Goal: Transaction & Acquisition: Purchase product/service

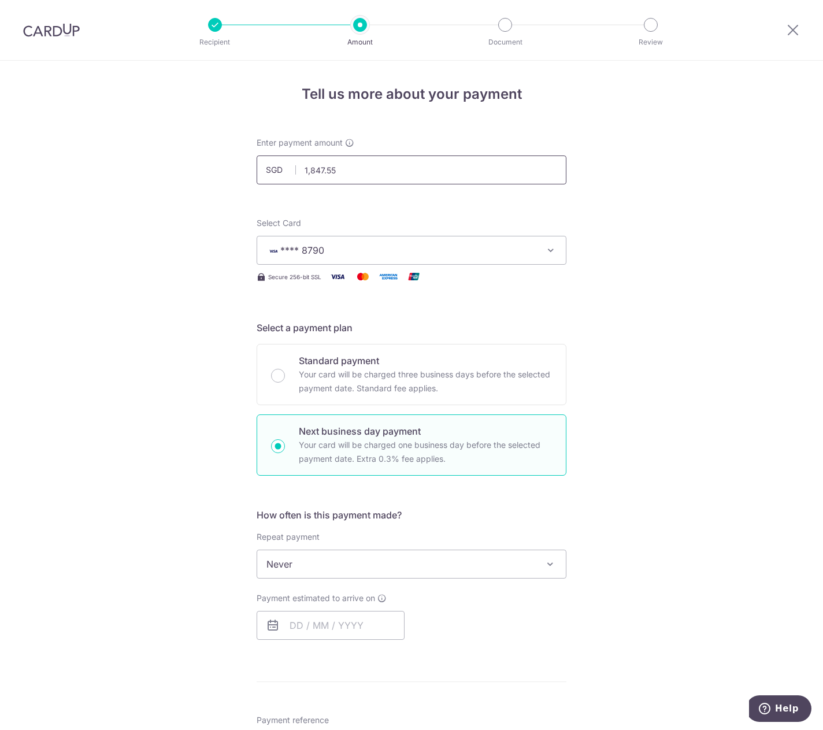
drag, startPoint x: 307, startPoint y: 170, endPoint x: 320, endPoint y: 170, distance: 13.3
click at [320, 170] on input "1,847.55" at bounding box center [412, 169] width 310 height 29
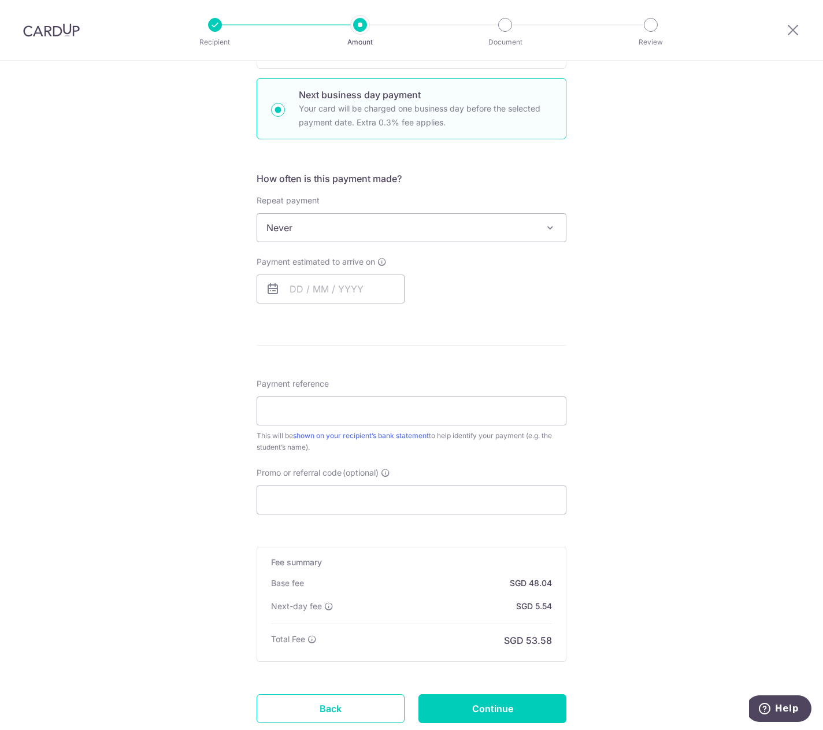
scroll to position [301, 0]
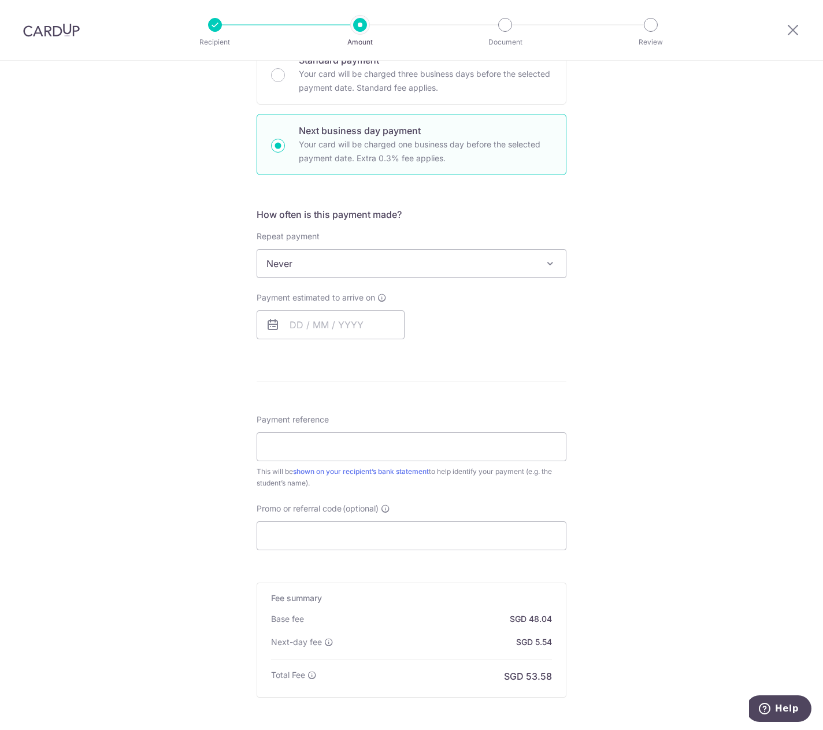
click at [310, 79] on p "Your card will be charged three business days before the selected payment date.…" at bounding box center [425, 81] width 253 height 28
click at [285, 79] on input "Standard payment Your card will be charged three business days before the selec…" at bounding box center [278, 75] width 14 height 14
click at [310, 79] on p "Your card will be charged three business days before the selected payment date.…" at bounding box center [425, 81] width 253 height 28
click at [285, 79] on input "Standard payment Your card will be charged three business days before the selec…" at bounding box center [278, 75] width 14 height 14
type input "1,555.55"
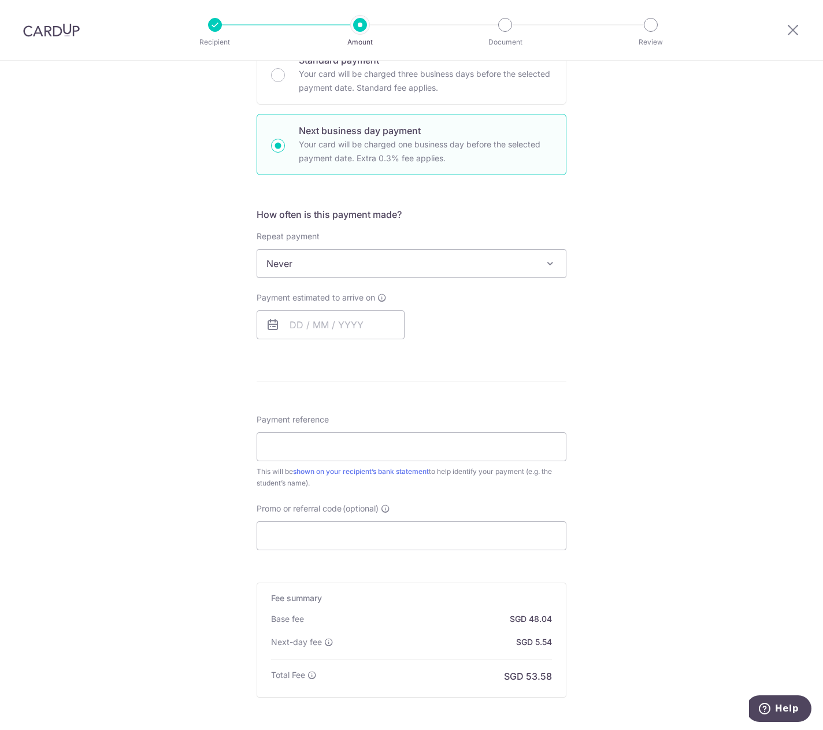
radio input "true"
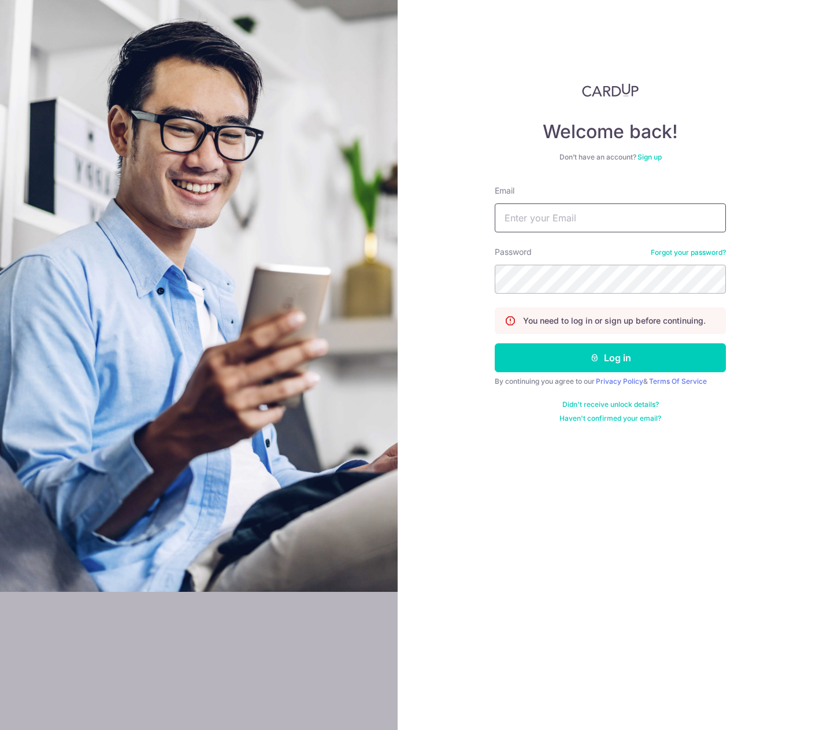
click at [558, 224] on input "Email" at bounding box center [610, 217] width 231 height 29
type input "angsana.cretton@gmail.com"
click at [495, 343] on button "Log in" at bounding box center [610, 357] width 231 height 29
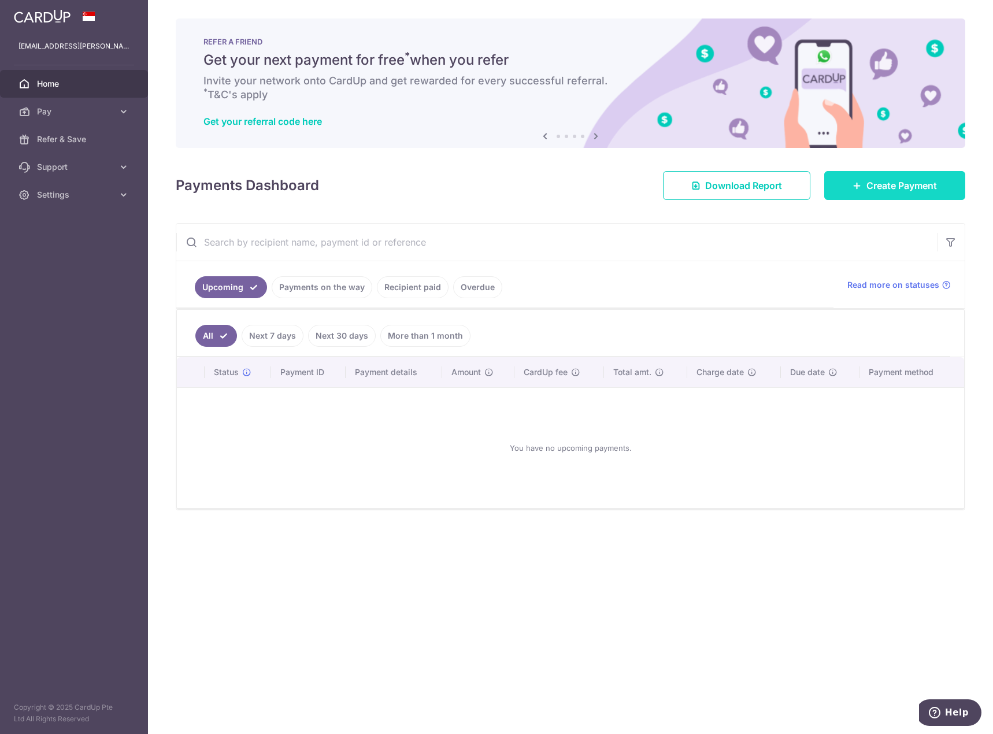
click at [823, 193] on link "Create Payment" at bounding box center [894, 185] width 141 height 29
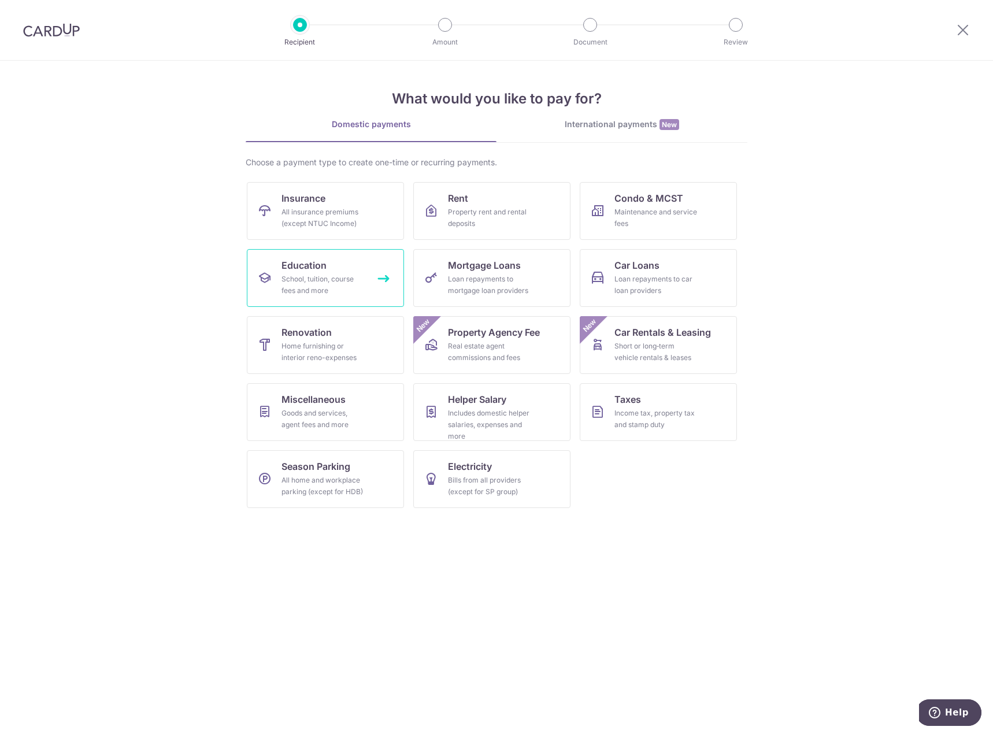
click at [301, 286] on div "School, tuition, course fees and more" at bounding box center [323, 284] width 83 height 23
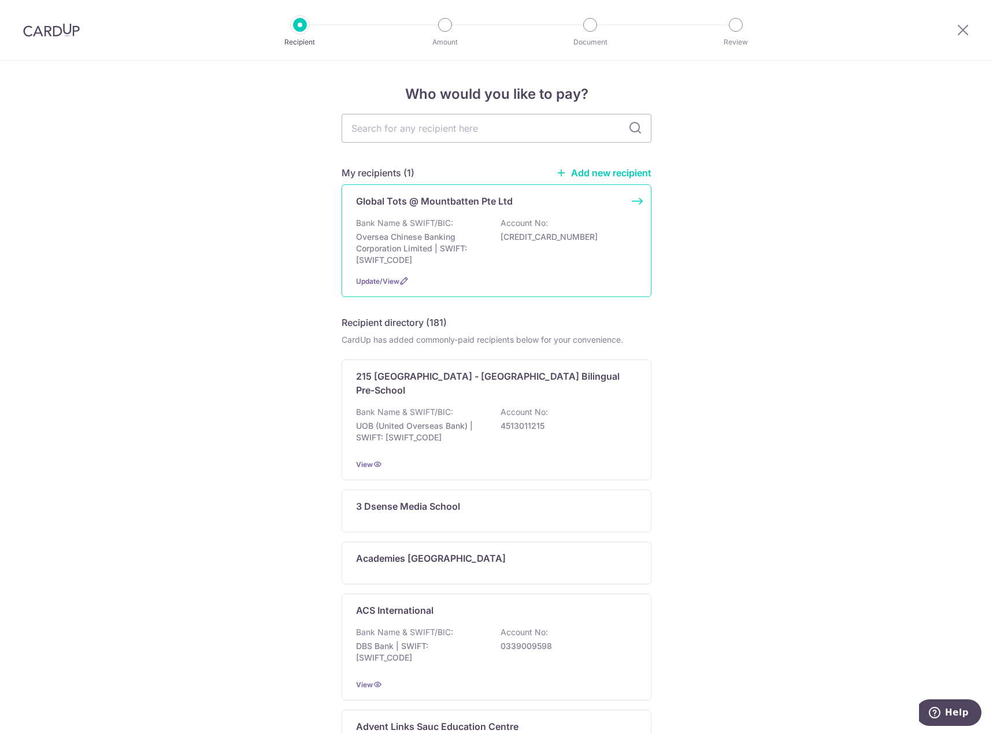
click at [376, 223] on p "Bank Name & SWIFT/BIC:" at bounding box center [404, 223] width 97 height 12
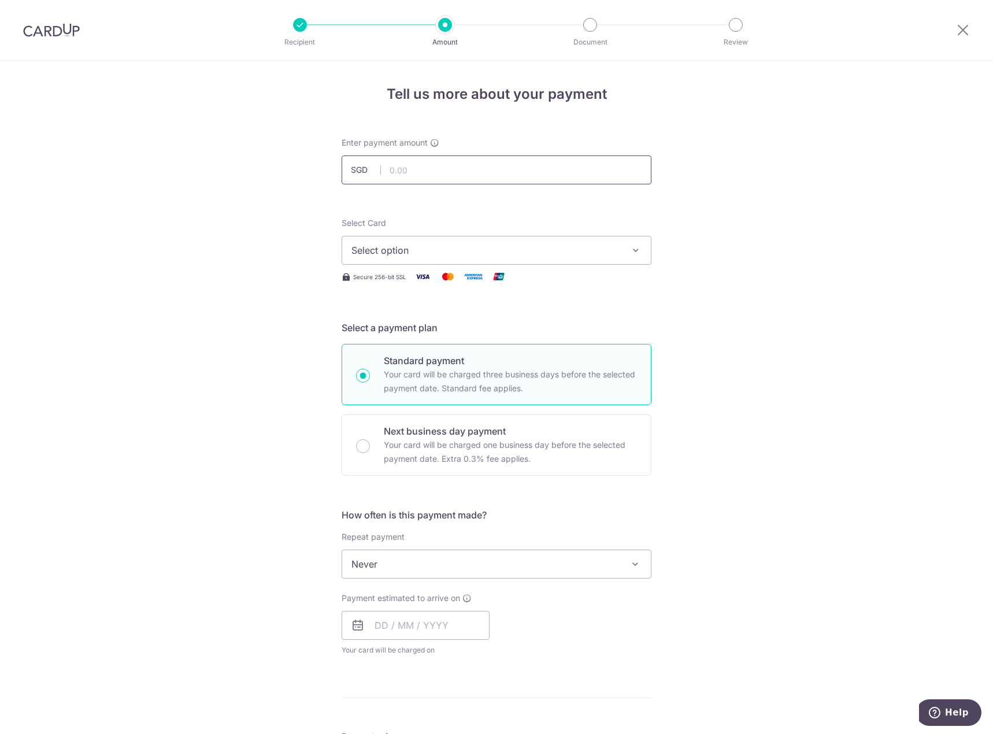
click at [434, 171] on input "text" at bounding box center [497, 169] width 310 height 29
click at [432, 430] on p "Next business day payment" at bounding box center [510, 431] width 253 height 14
click at [370, 439] on input "Next business day payment Your card will be charged one business day before the…" at bounding box center [363, 446] width 14 height 14
radio input "false"
radio input "true"
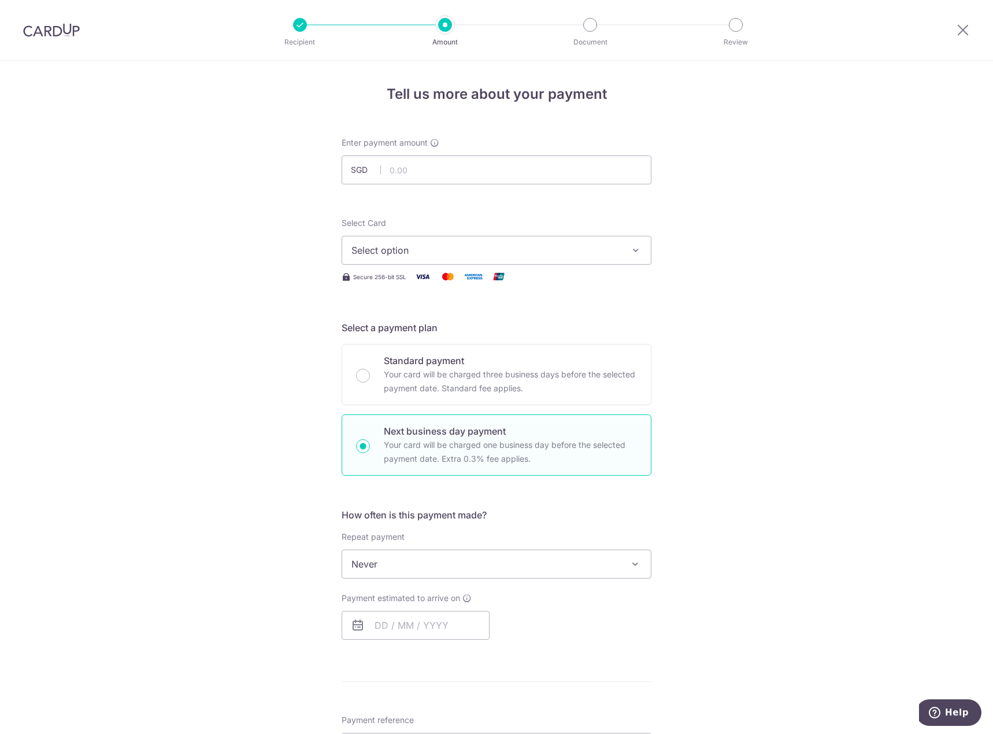
click at [420, 243] on button "Select option" at bounding box center [497, 250] width 310 height 29
click at [398, 170] on input "text" at bounding box center [497, 169] width 310 height 29
type input "1,847.55"
drag, startPoint x: 402, startPoint y: 253, endPoint x: 307, endPoint y: 258, distance: 95.5
click at [225, 258] on div "Tell us more about your payment Enter payment amount SGD 1,847.55 1847.55 Selec…" at bounding box center [496, 574] width 993 height 1027
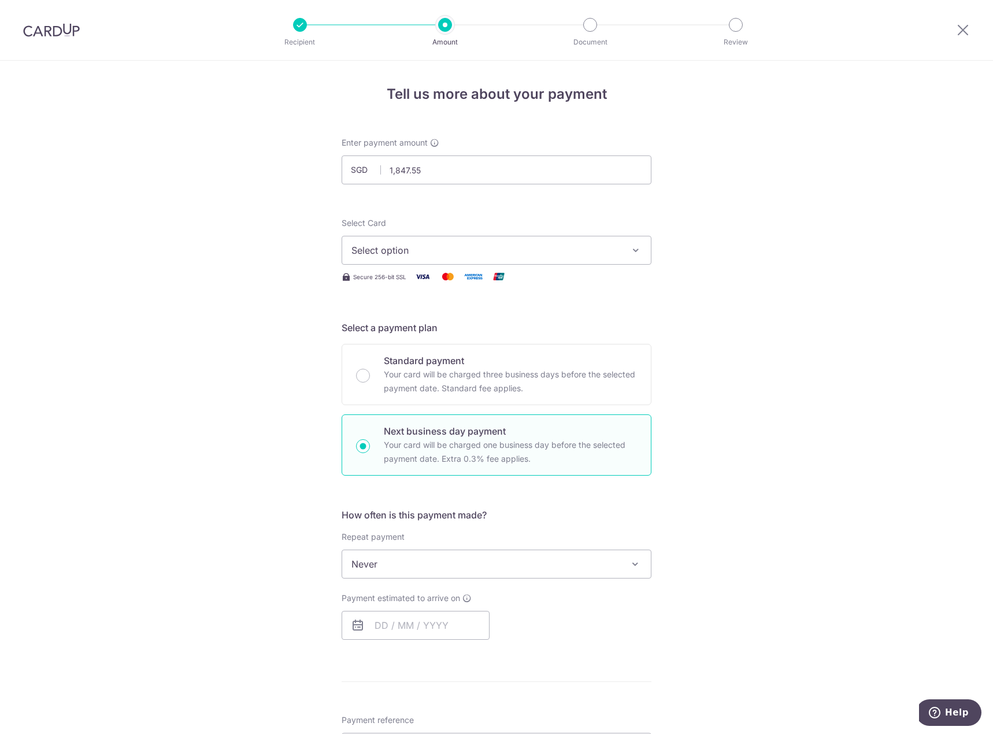
click at [398, 247] on span "Select option" at bounding box center [485, 250] width 269 height 14
drag, startPoint x: 397, startPoint y: 336, endPoint x: 286, endPoint y: 342, distance: 111.1
click at [397, 336] on span "**** 8790" at bounding box center [401, 333] width 44 height 14
click at [249, 355] on div "Tell us more about your payment Enter payment amount SGD 1,847.55 1847.55 Selec…" at bounding box center [496, 604] width 993 height 1086
click at [413, 443] on p "Your card will be charged one business day before the selected payment date. Ex…" at bounding box center [510, 452] width 253 height 28
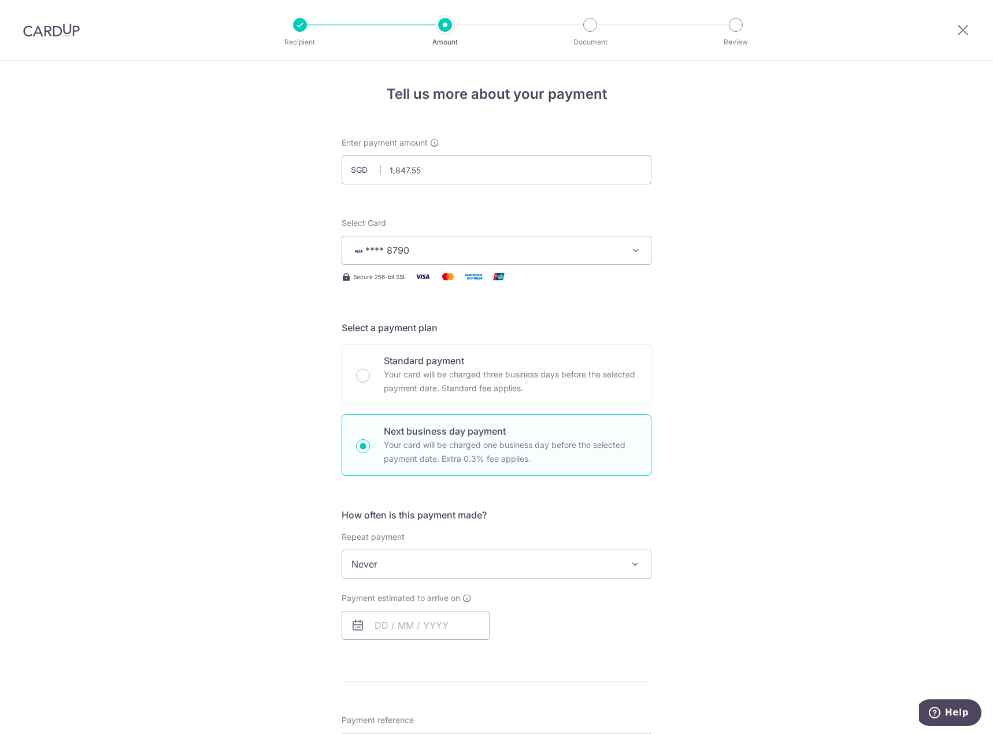
click at [370, 443] on input "Next business day payment Your card will be charged one business day before the…" at bounding box center [363, 446] width 14 height 14
radio input "true"
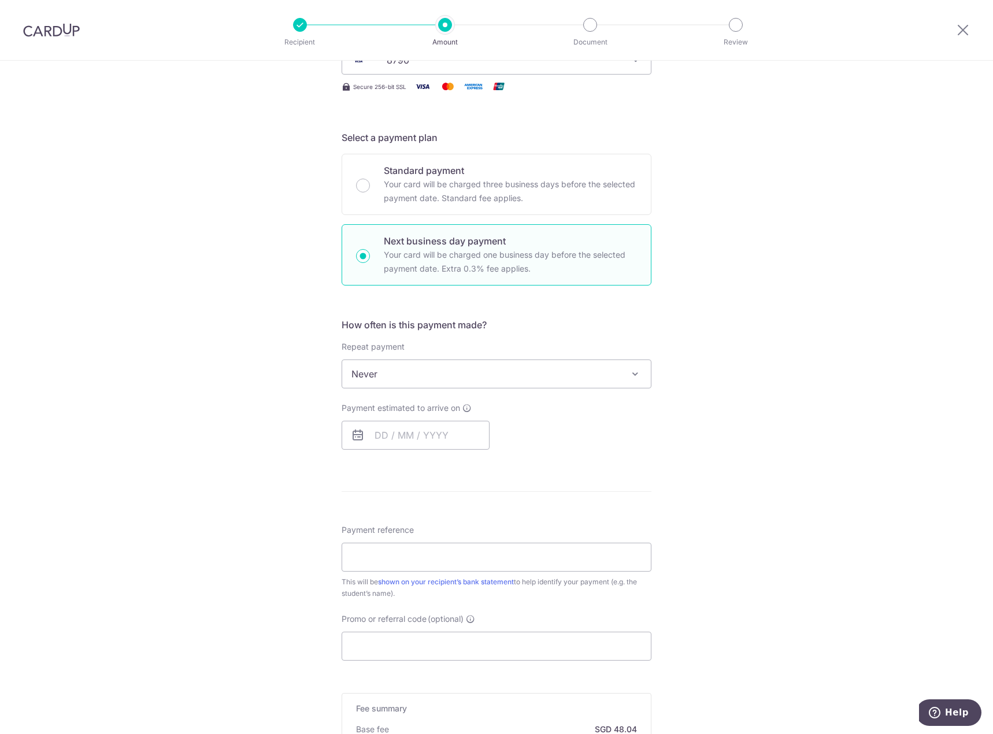
scroll to position [173, 0]
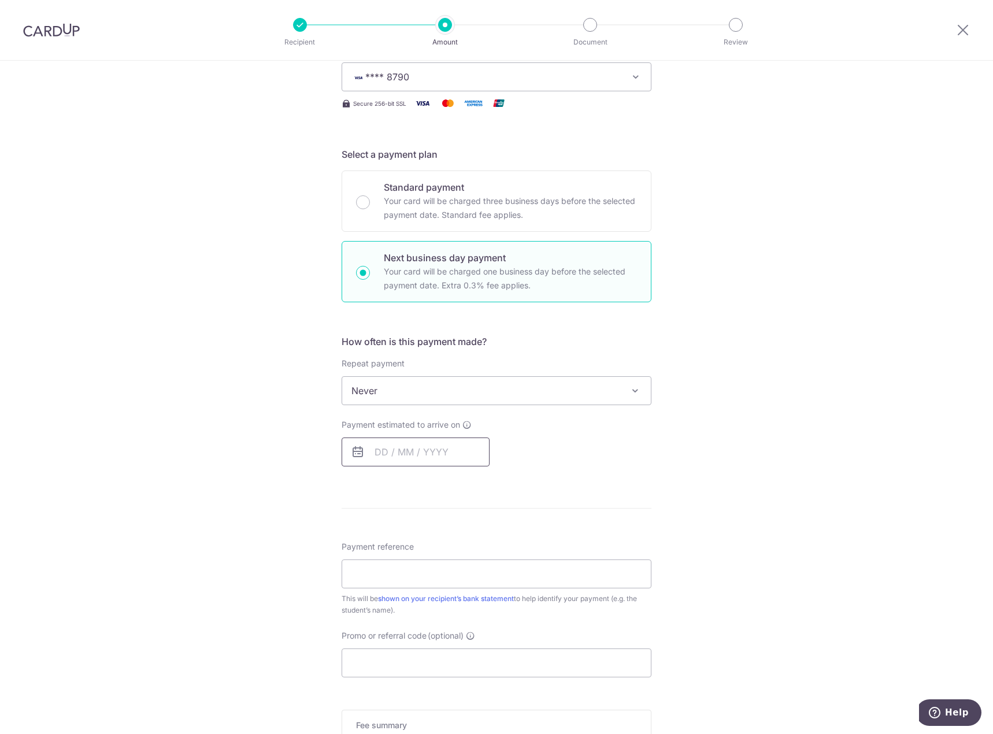
click at [414, 457] on input "text" at bounding box center [416, 452] width 148 height 29
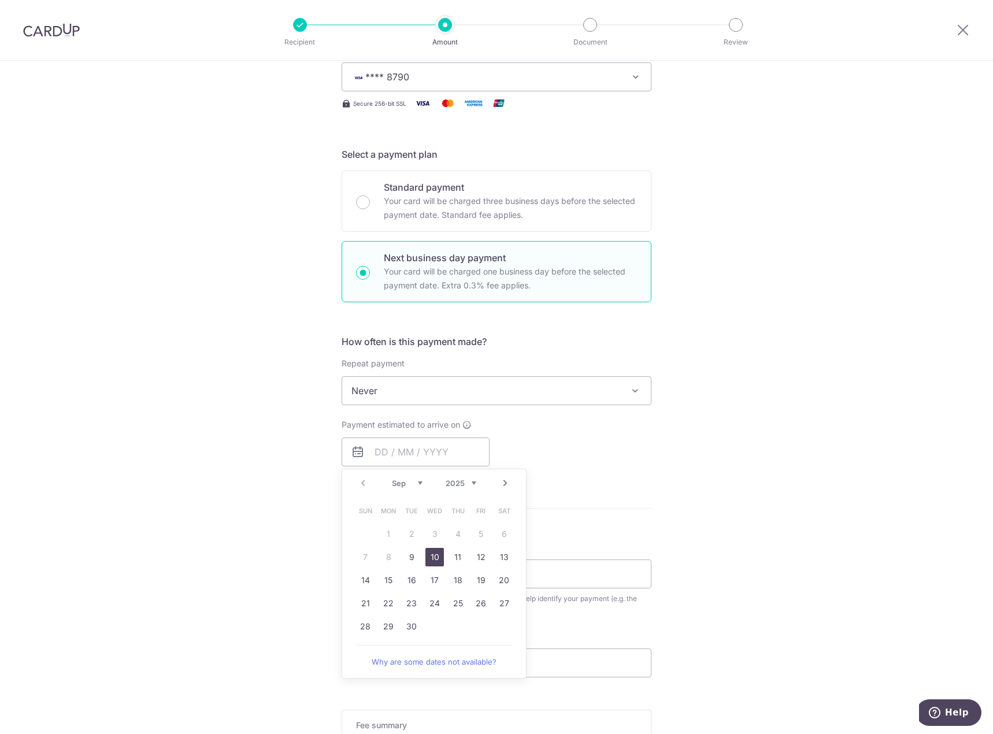
click at [431, 555] on link "10" at bounding box center [434, 557] width 18 height 18
type input "[DATE]"
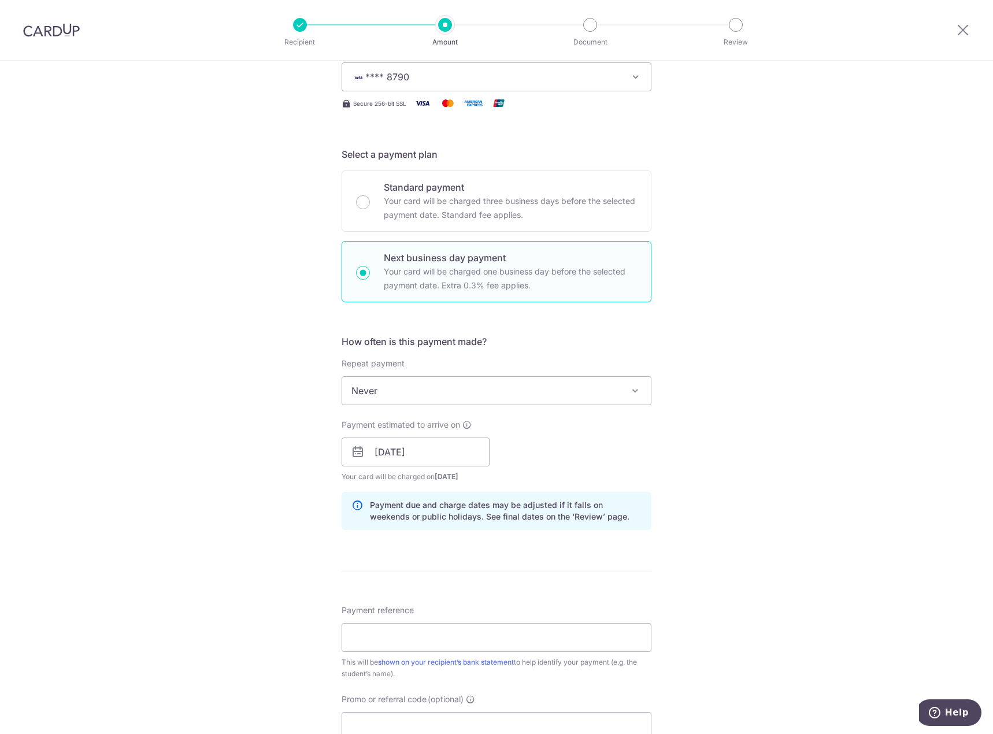
click at [251, 389] on div "Tell us more about your payment Enter payment amount SGD 1,847.55 1847.55 Selec…" at bounding box center [496, 461] width 993 height 1149
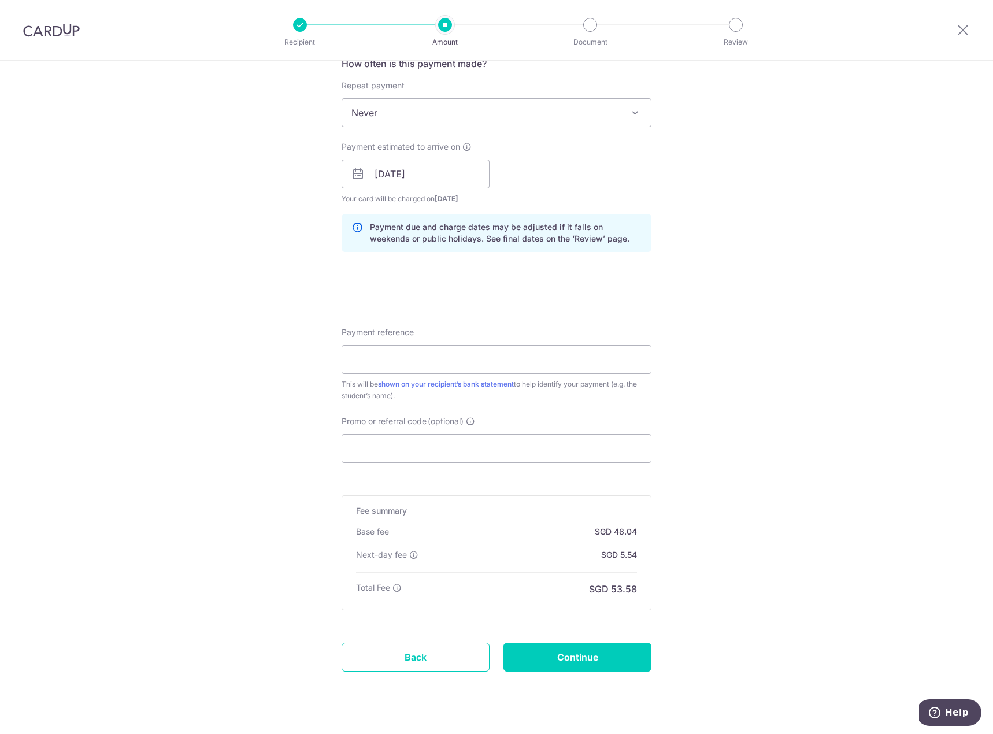
scroll to position [462, 0]
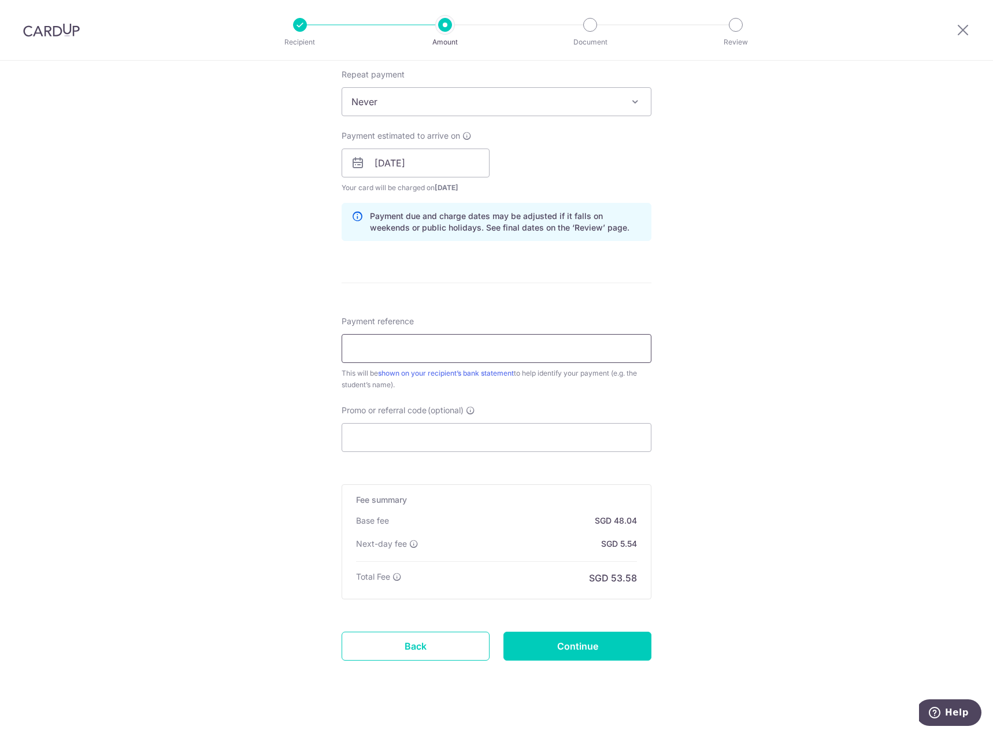
click at [438, 348] on input "Payment reference" at bounding box center [497, 348] width 310 height 29
type input "[PERSON_NAME] [DATE]"
click at [416, 445] on input "Promo or referral code (optional)" at bounding box center [497, 437] width 310 height 29
click at [438, 441] on input "Promo or referral code (optional)" at bounding box center [497, 437] width 310 height 29
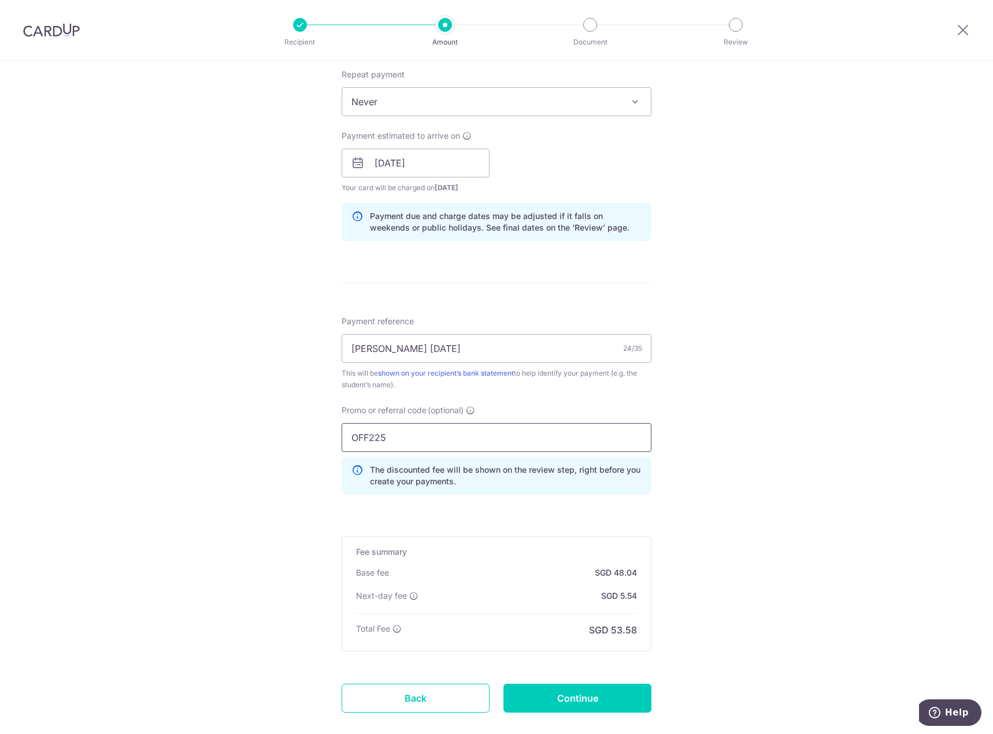
type input "OFF225"
click at [316, 502] on div "Tell us more about your payment Enter payment amount SGD 1,847.55 1847.55 Selec…" at bounding box center [496, 198] width 993 height 1201
click at [239, 513] on div "Tell us more about your payment Enter payment amount SGD 1,847.55 1847.55 Selec…" at bounding box center [496, 198] width 993 height 1201
click at [573, 703] on input "Continue" at bounding box center [577, 698] width 148 height 29
type input "Create Schedule"
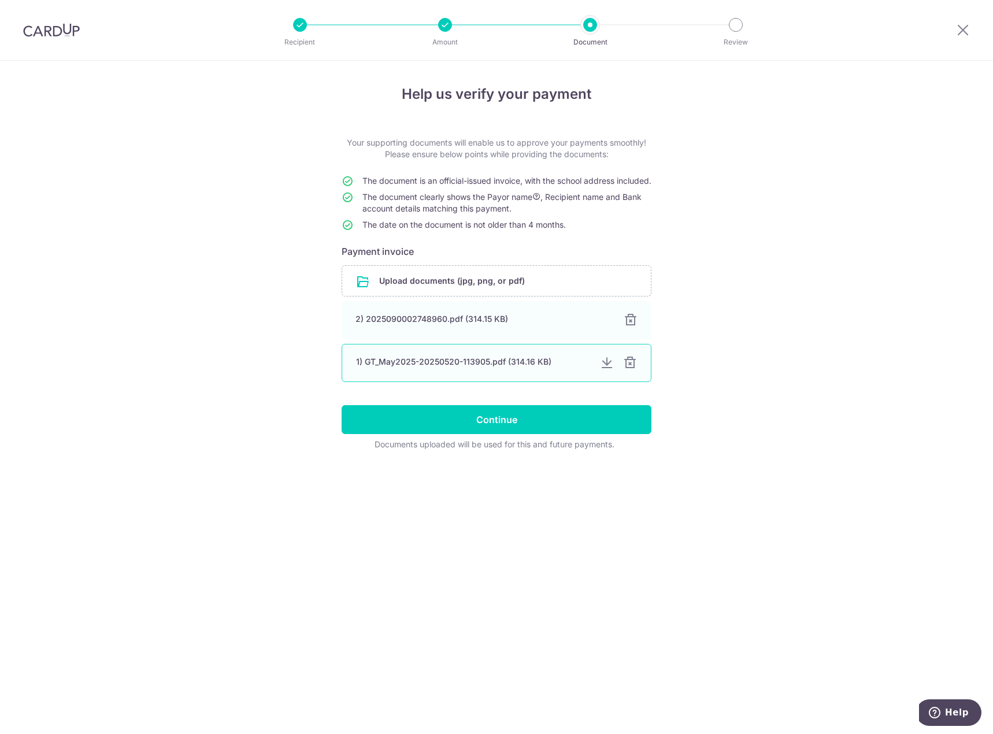
click at [427, 368] on div "1) GT_May2025-20250520-113905.pdf (314.16 KB)" at bounding box center [473, 362] width 235 height 12
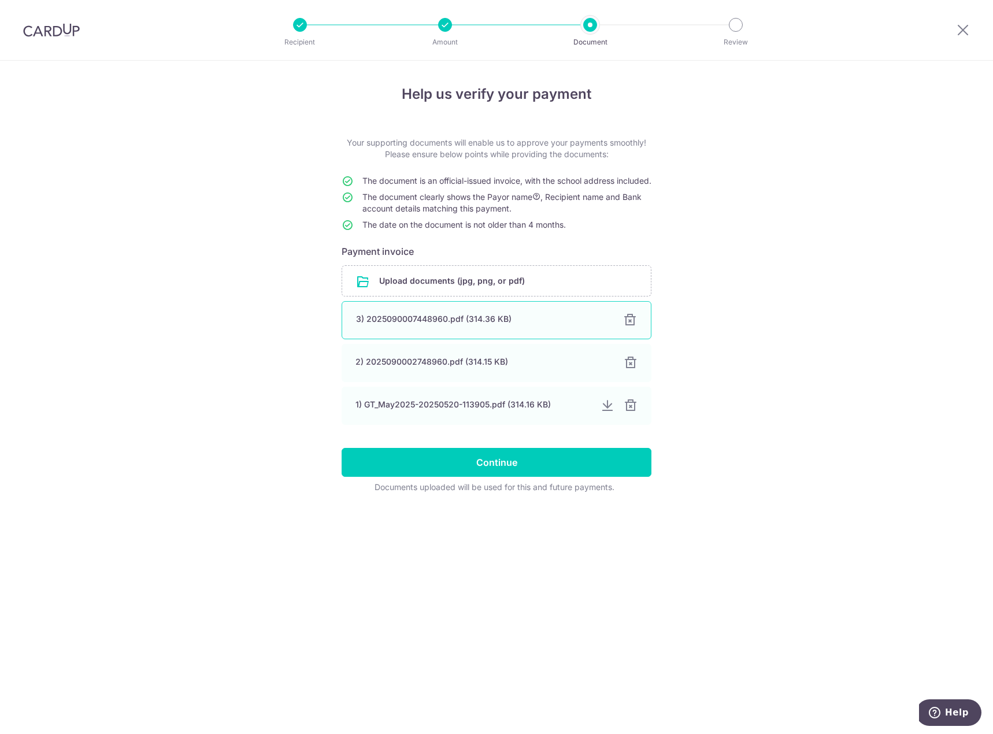
click at [632, 327] on div at bounding box center [630, 320] width 14 height 14
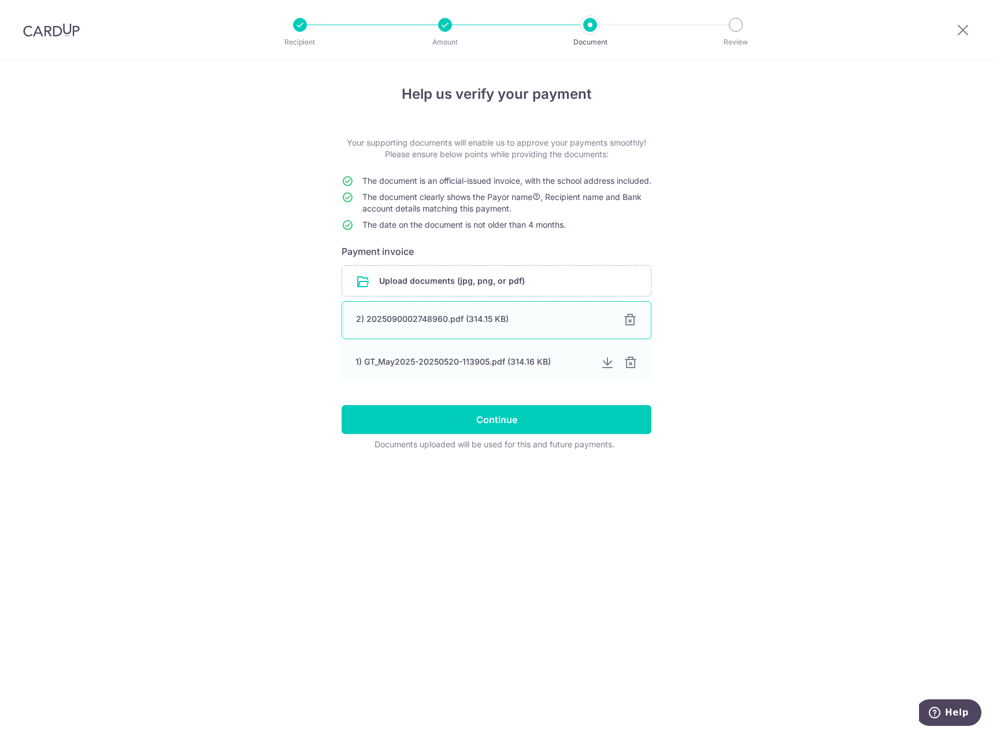
click at [632, 327] on div at bounding box center [630, 320] width 14 height 14
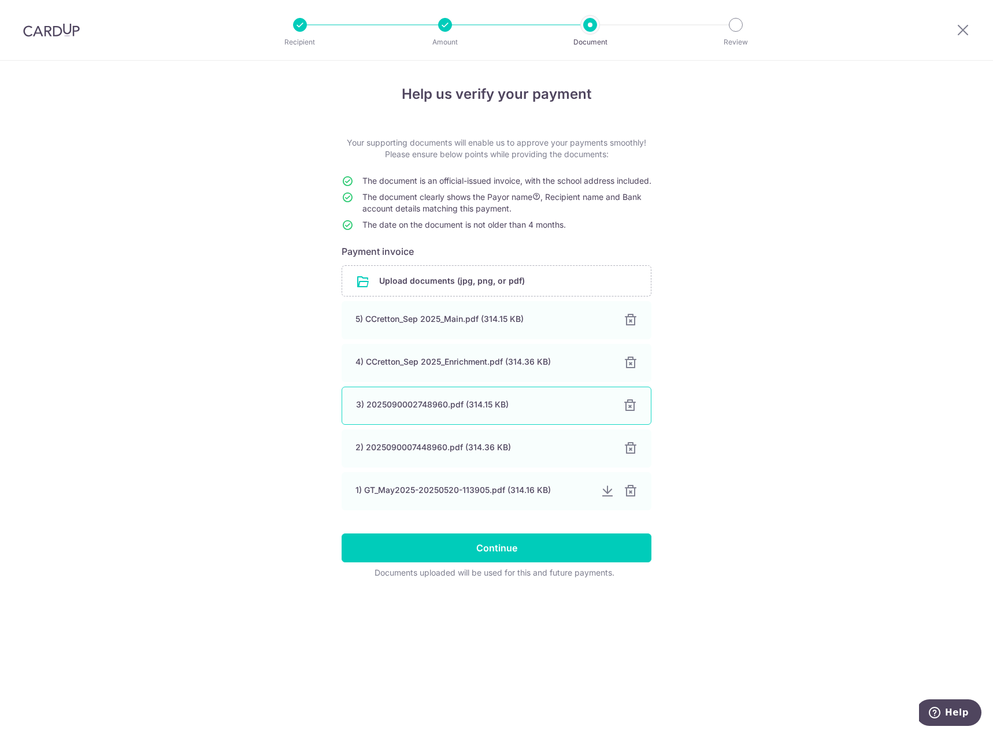
click at [625, 413] on div at bounding box center [630, 406] width 14 height 14
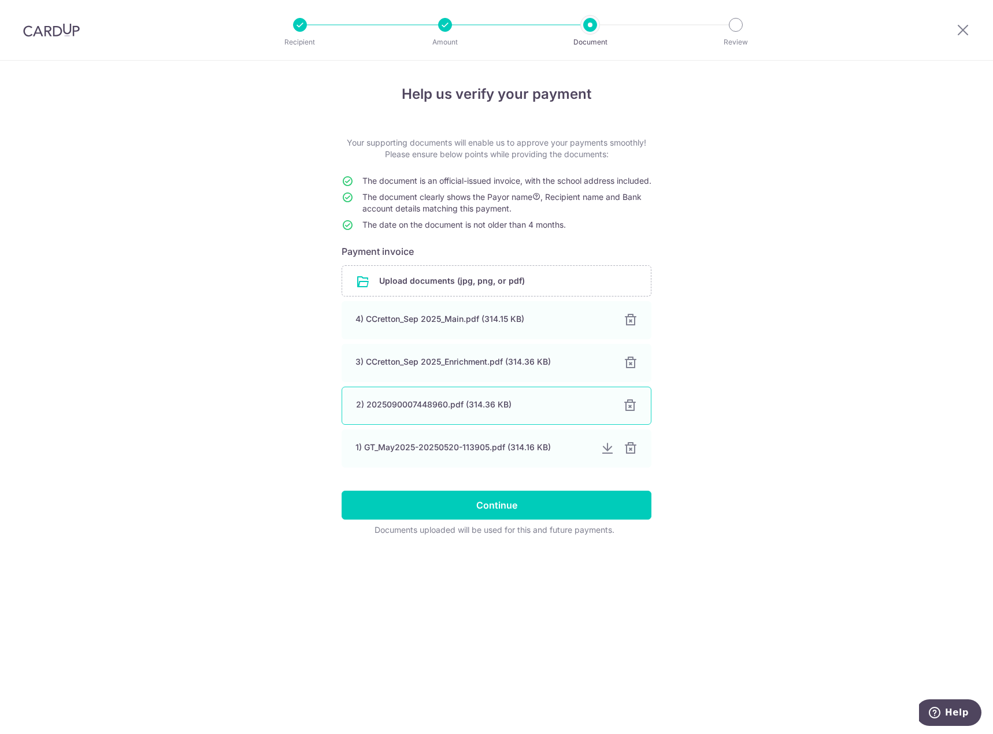
click at [628, 413] on div at bounding box center [630, 406] width 14 height 14
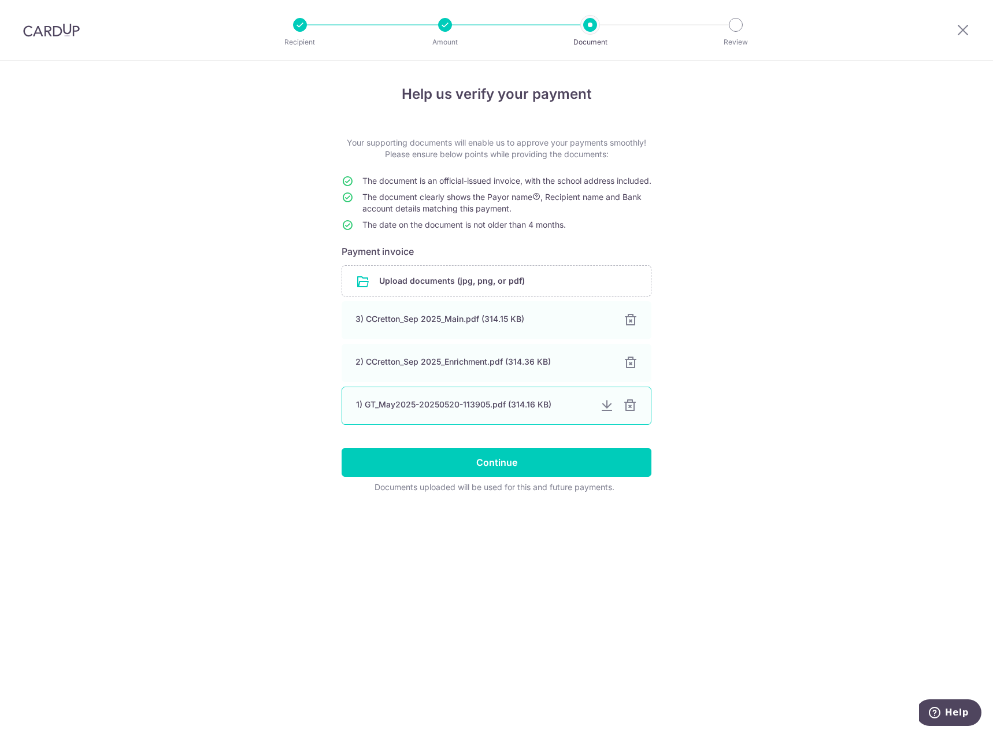
click at [606, 413] on div at bounding box center [607, 406] width 14 height 14
click at [630, 413] on div at bounding box center [630, 406] width 14 height 14
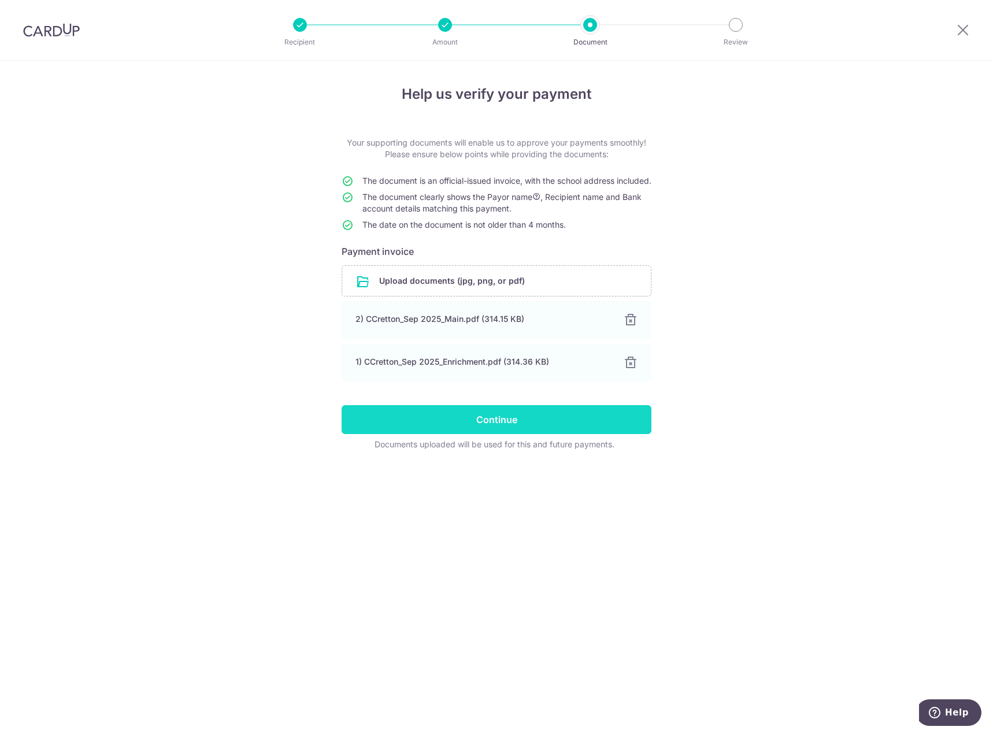
click at [495, 434] on input "Continue" at bounding box center [497, 419] width 310 height 29
click at [488, 427] on input "Continue" at bounding box center [497, 419] width 310 height 29
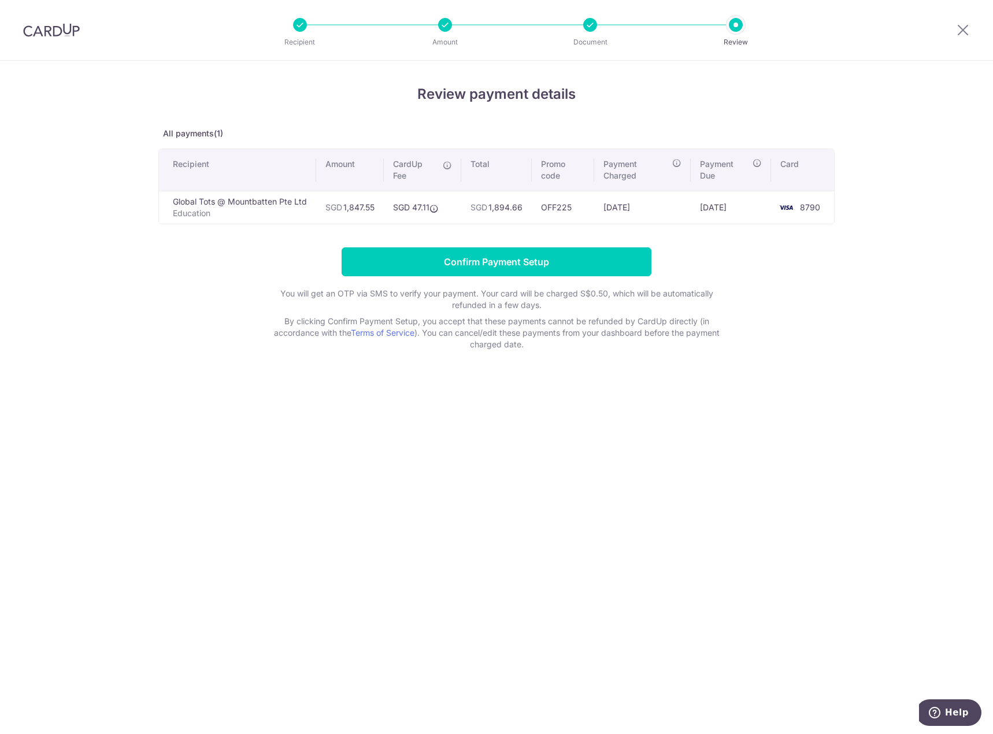
click at [866, 261] on div "Review payment details All payments(1) Recipient Amount CardUp Fee Total Promo …" at bounding box center [496, 397] width 993 height 673
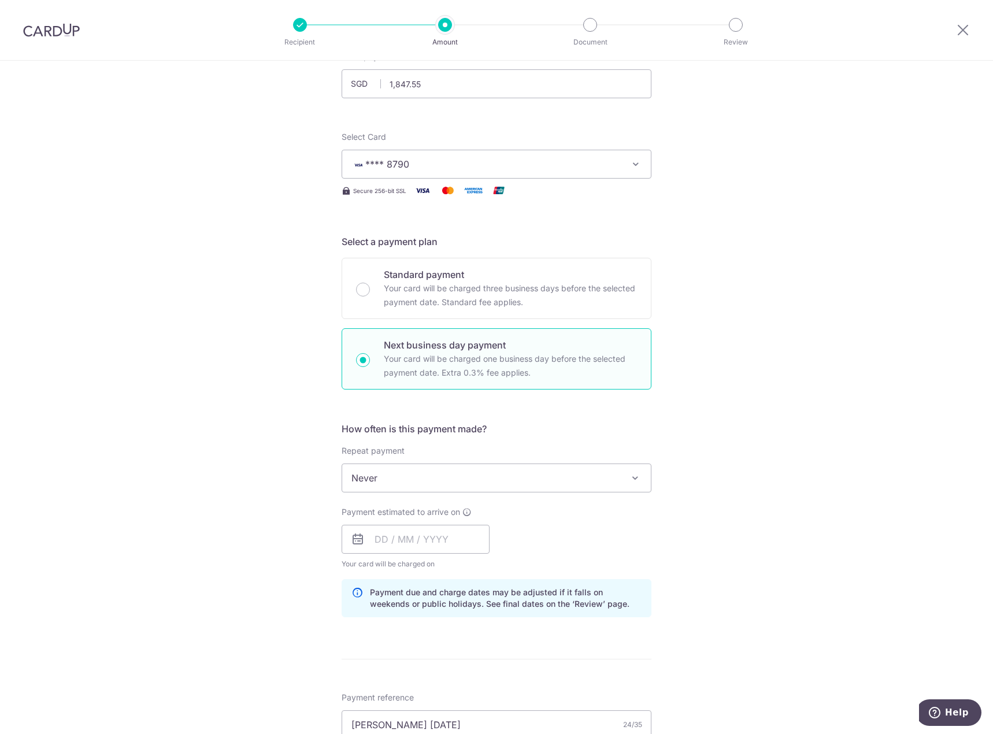
scroll to position [116, 0]
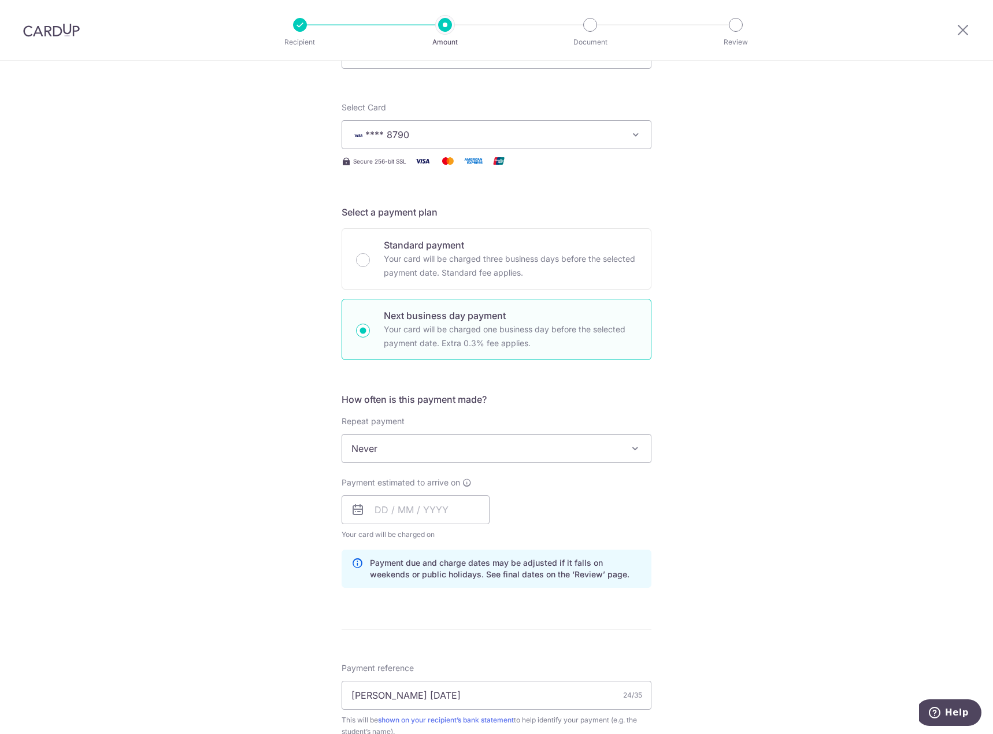
click at [394, 442] on span "Never" at bounding box center [496, 449] width 309 height 28
click at [283, 483] on div "Tell us more about your payment Enter payment amount SGD 1,847.55 1847.55 Selec…" at bounding box center [496, 545] width 993 height 1201
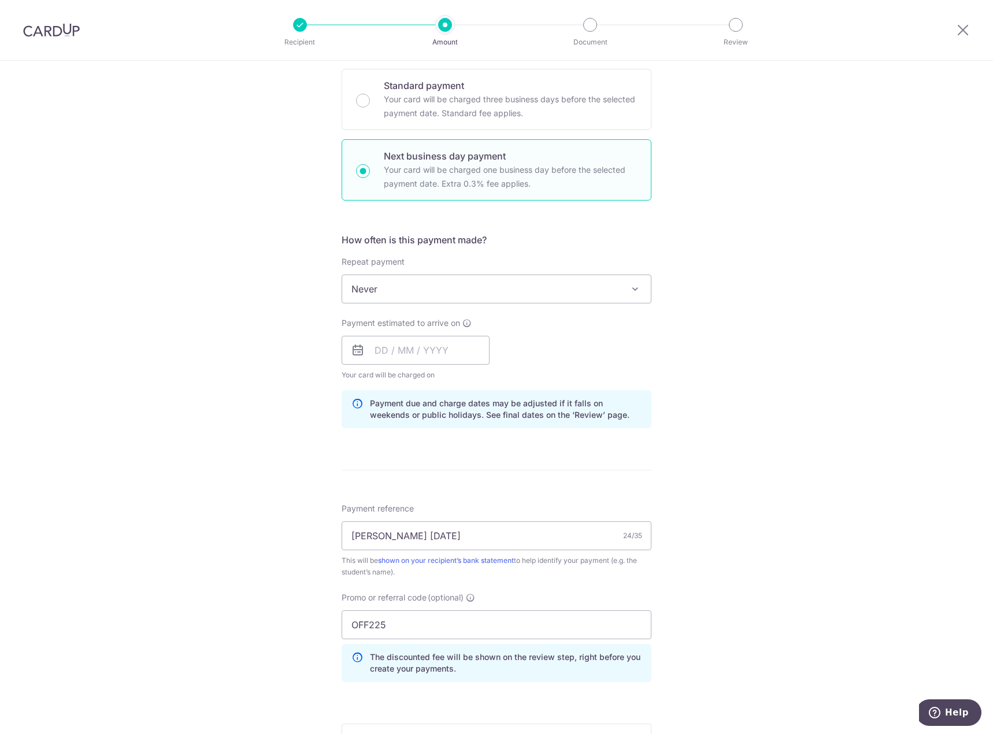
scroll to position [289, 0]
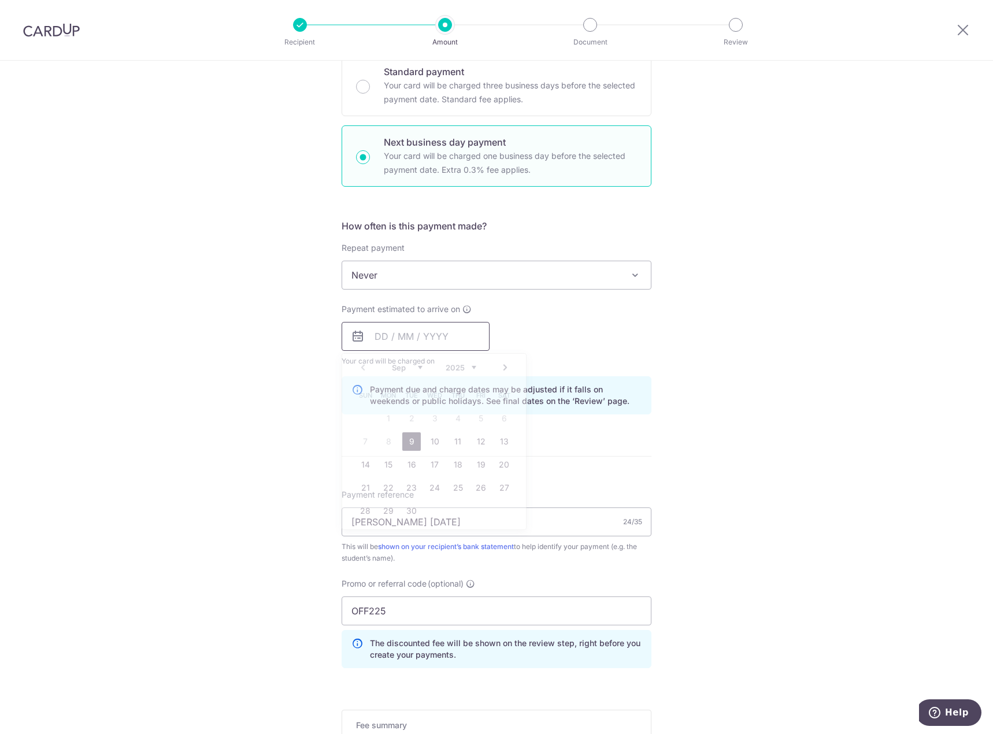
click at [397, 341] on input "text" at bounding box center [416, 336] width 148 height 29
drag, startPoint x: 432, startPoint y: 438, endPoint x: 260, endPoint y: 464, distance: 174.8
click at [432, 438] on link "10" at bounding box center [434, 441] width 18 height 18
type input "10/09/2025"
click at [261, 464] on div "Tell us more about your payment Enter payment amount SGD 1,847.55 1847.55 Selec…" at bounding box center [496, 372] width 993 height 1201
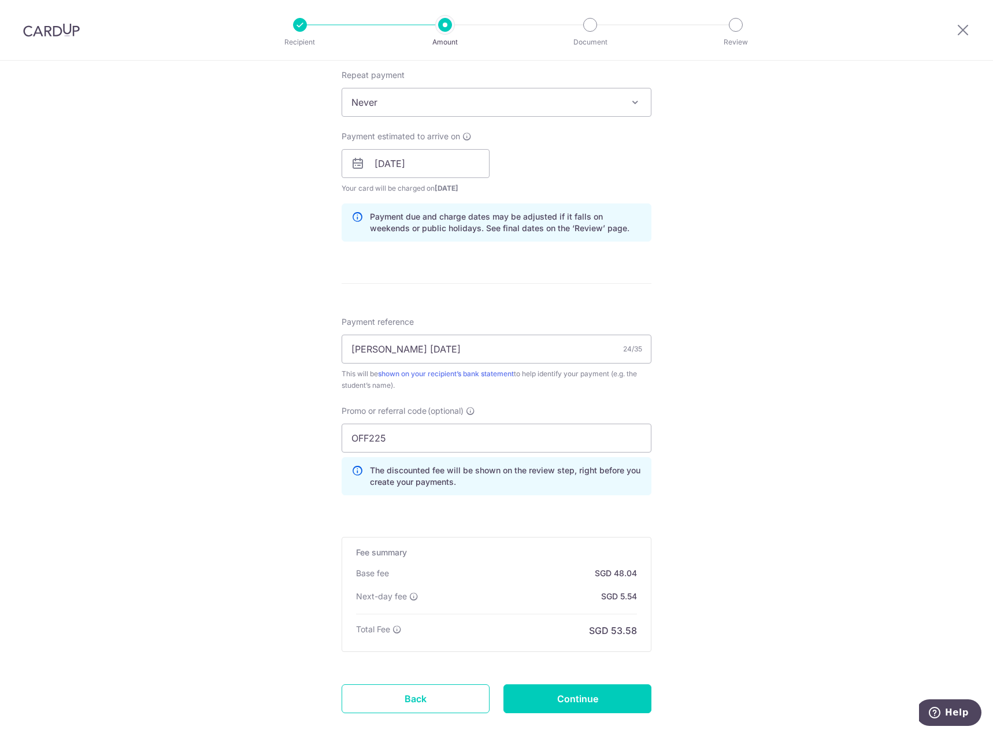
scroll to position [462, 0]
click at [406, 446] on input "OFF225" at bounding box center [497, 437] width 310 height 29
drag, startPoint x: 338, startPoint y: 444, endPoint x: 286, endPoint y: 443, distance: 52.0
click at [293, 445] on div "Tell us more about your payment Enter payment amount SGD 1,847.55 1847.55 Selec…" at bounding box center [496, 198] width 993 height 1201
paste input "MILELION"
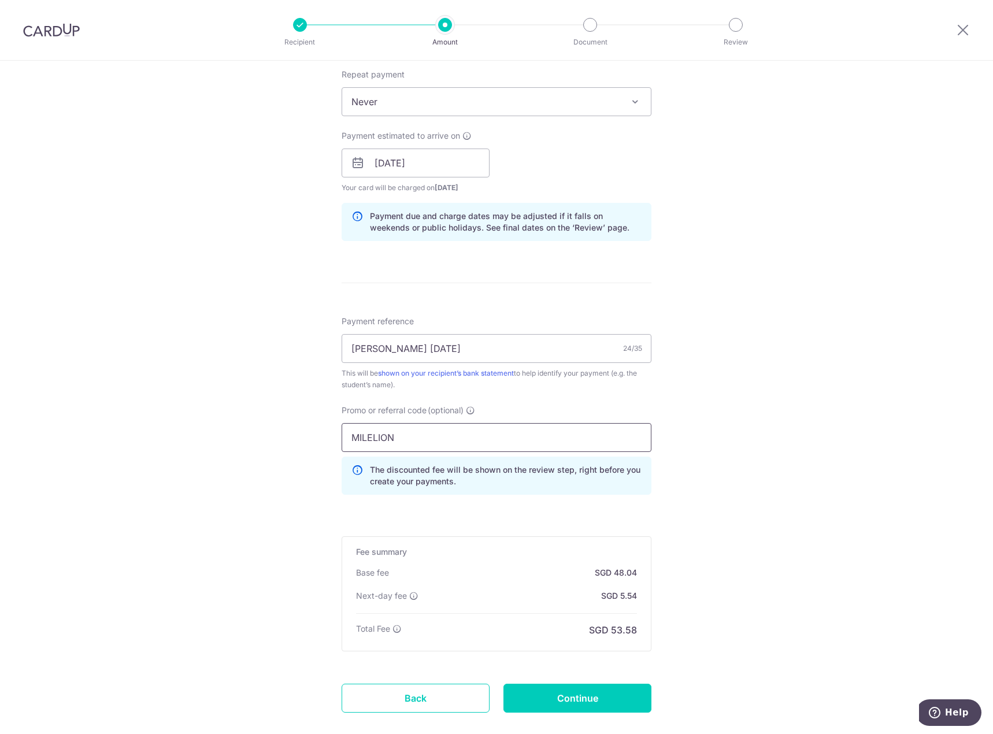
type input "MILELION"
click at [240, 481] on div "Tell us more about your payment Enter payment amount SGD 1,847.55 1847.55 Selec…" at bounding box center [496, 198] width 993 height 1201
click at [234, 306] on div "Tell us more about your payment Enter payment amount SGD 1,847.55 1847.55 Selec…" at bounding box center [496, 198] width 993 height 1201
click at [584, 694] on input "Continue" at bounding box center [577, 698] width 148 height 29
type input "Update Schedule"
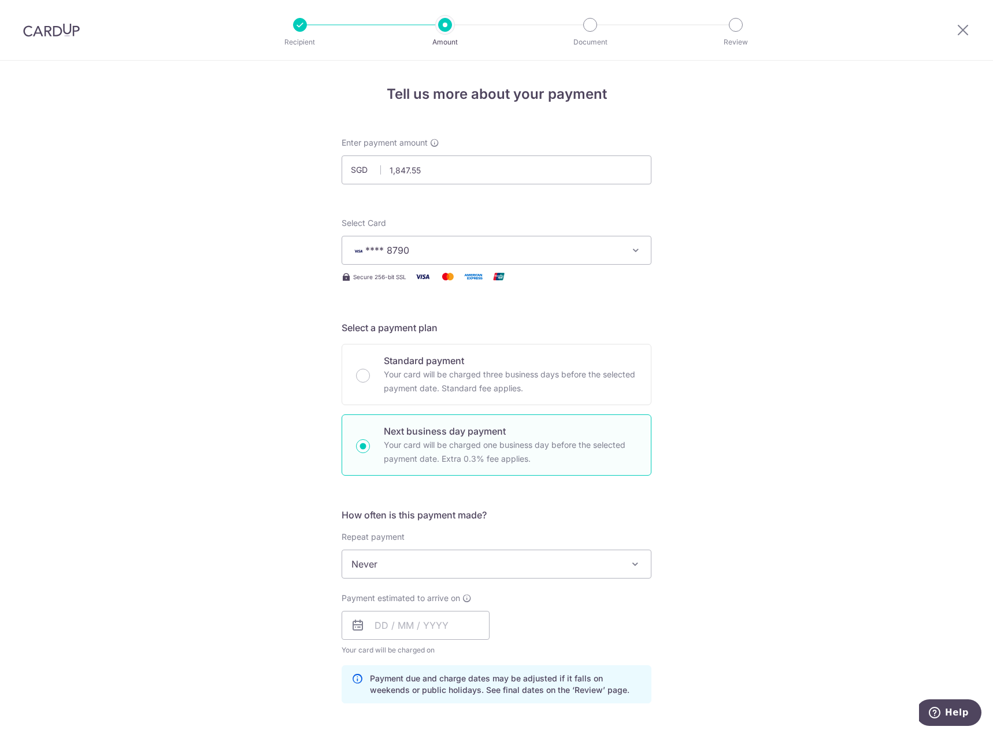
scroll to position [544, 0]
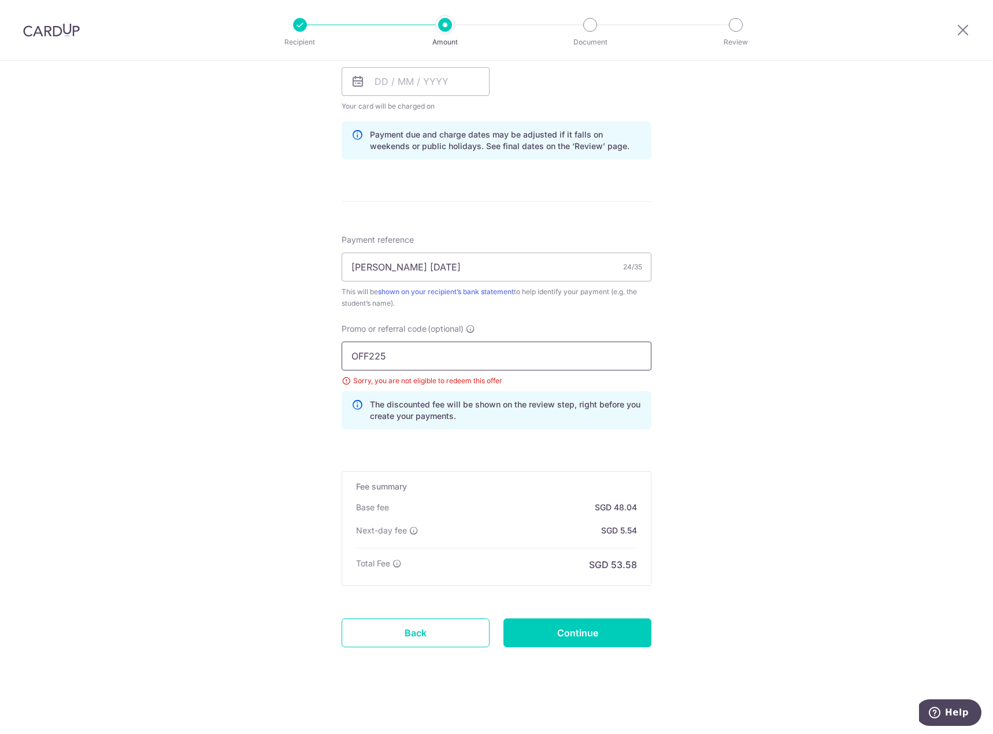
drag, startPoint x: 412, startPoint y: 354, endPoint x: 225, endPoint y: 358, distance: 186.2
click at [225, 358] on div "Tell us more about your payment Enter payment amount SGD 1,847.55 1847.55 Selec…" at bounding box center [496, 125] width 993 height 1217
paste input "MILELION"
type input "MILELION"
click at [605, 628] on input "Continue" at bounding box center [577, 633] width 148 height 29
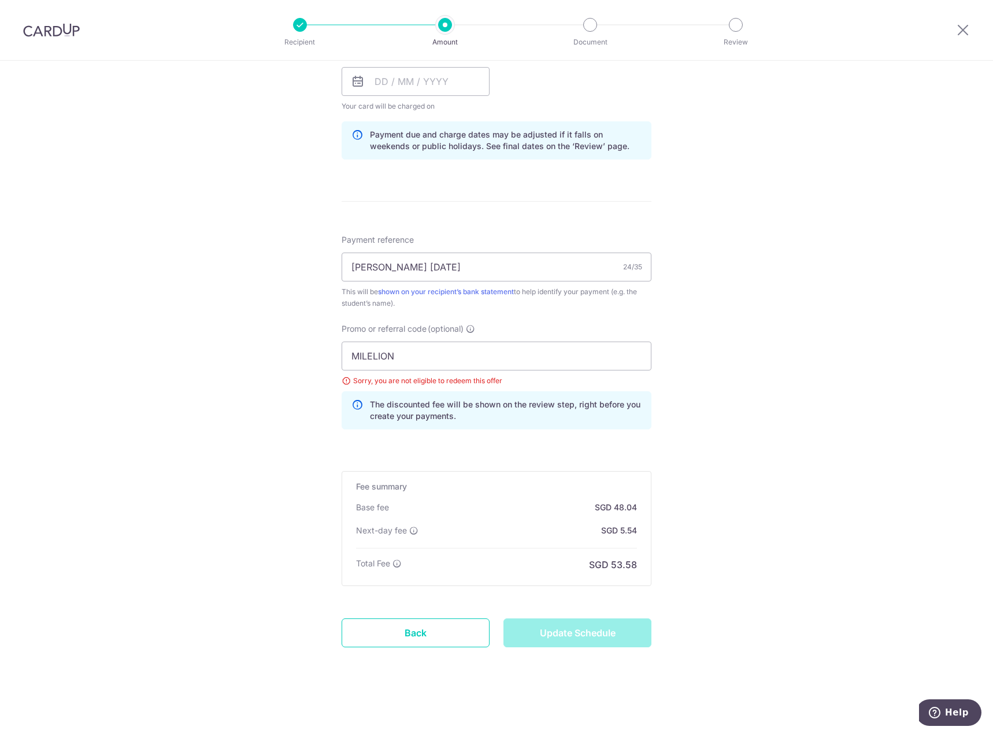
type input "Update Schedule"
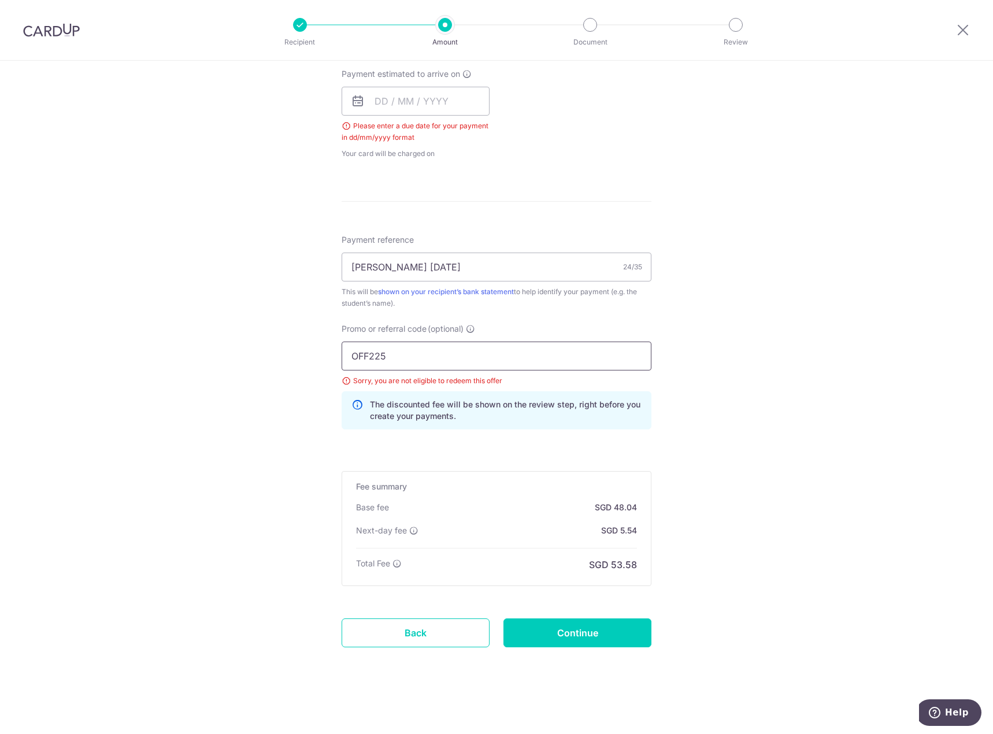
drag, startPoint x: 410, startPoint y: 357, endPoint x: 259, endPoint y: 362, distance: 151.6
click at [259, 362] on div "Tell us more about your payment Enter payment amount SGD 1,847.55 1847.55 Selec…" at bounding box center [496, 135] width 993 height 1198
paste input "REC18"
type input "REC185"
click at [558, 629] on input "Continue" at bounding box center [577, 633] width 148 height 29
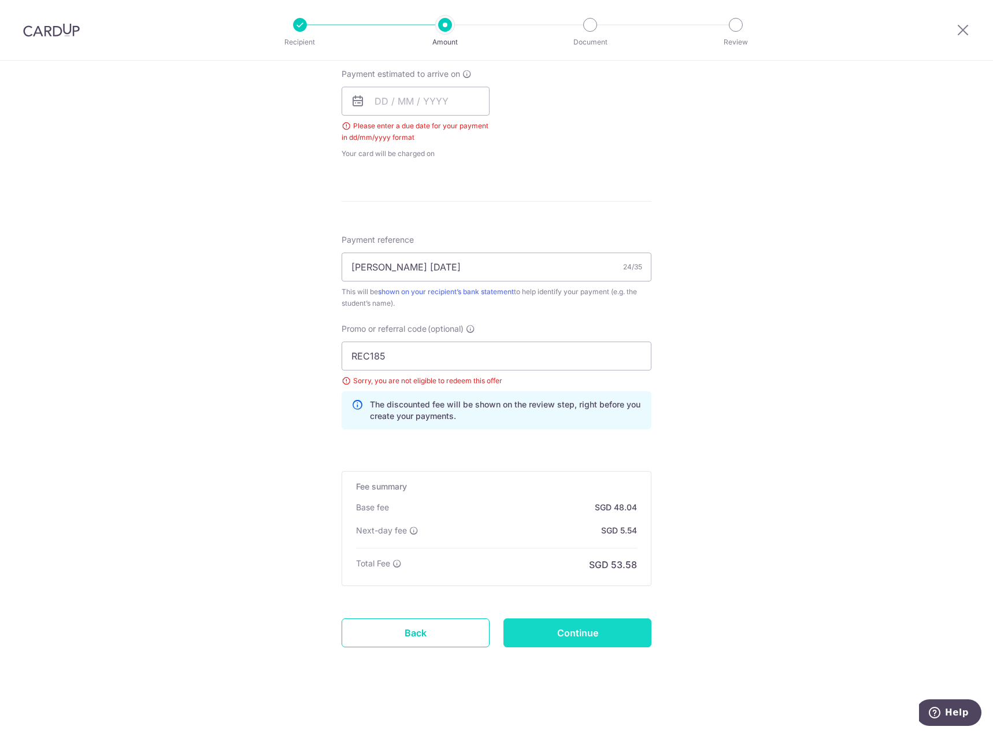
type input "Update Schedule"
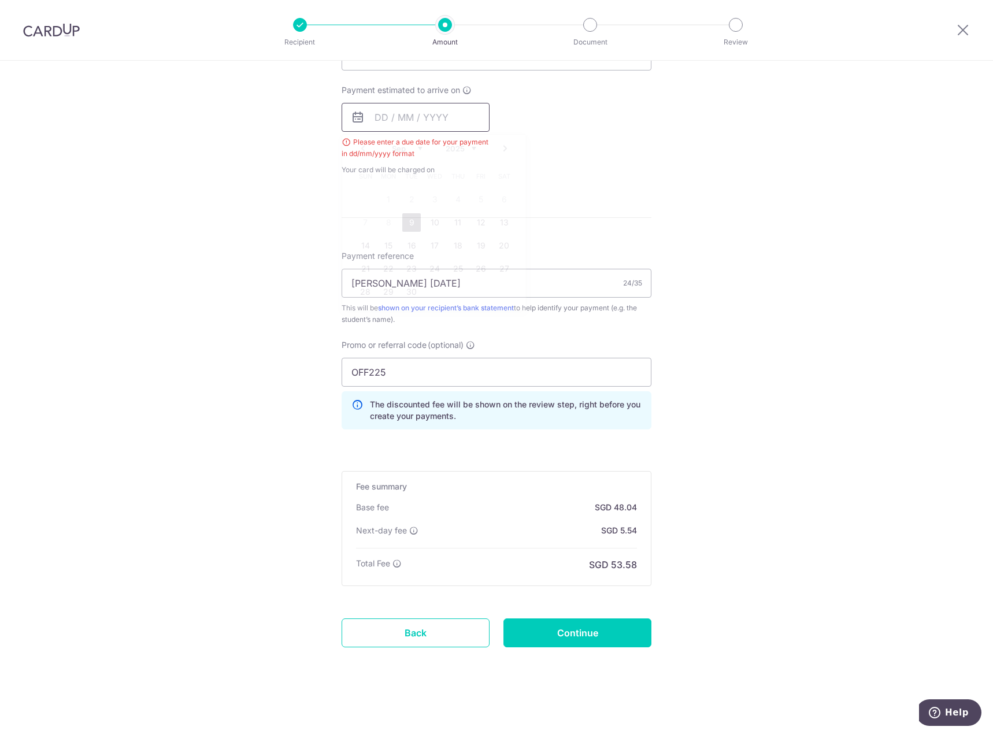
click at [419, 116] on input "text" at bounding box center [416, 117] width 148 height 29
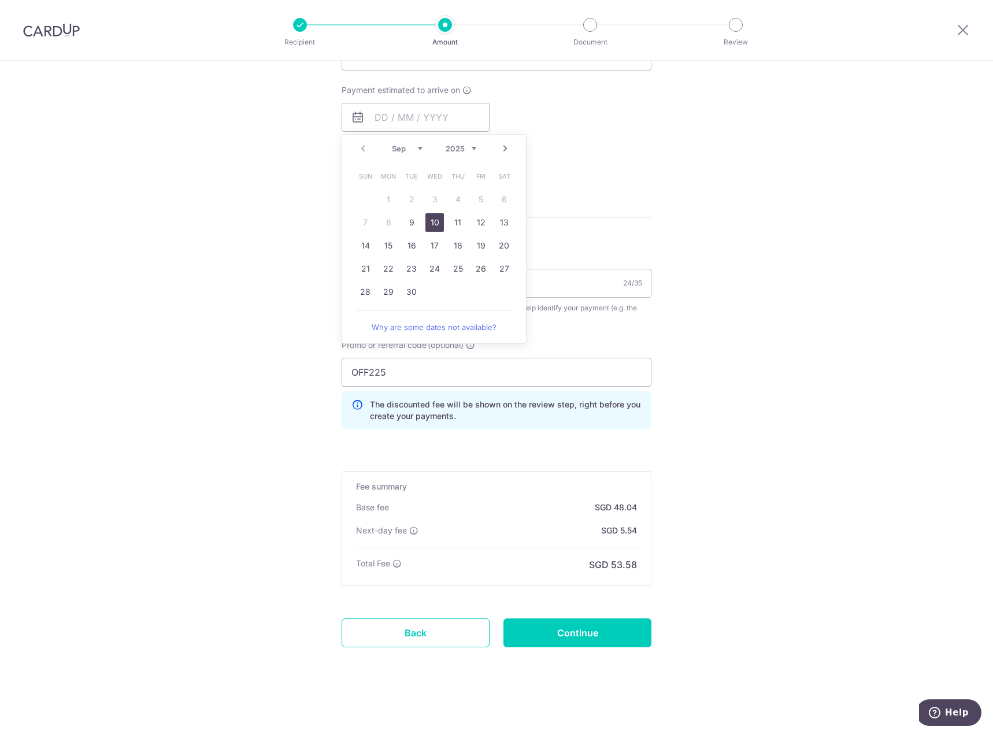
click at [427, 222] on link "10" at bounding box center [434, 222] width 18 height 18
type input "[DATE]"
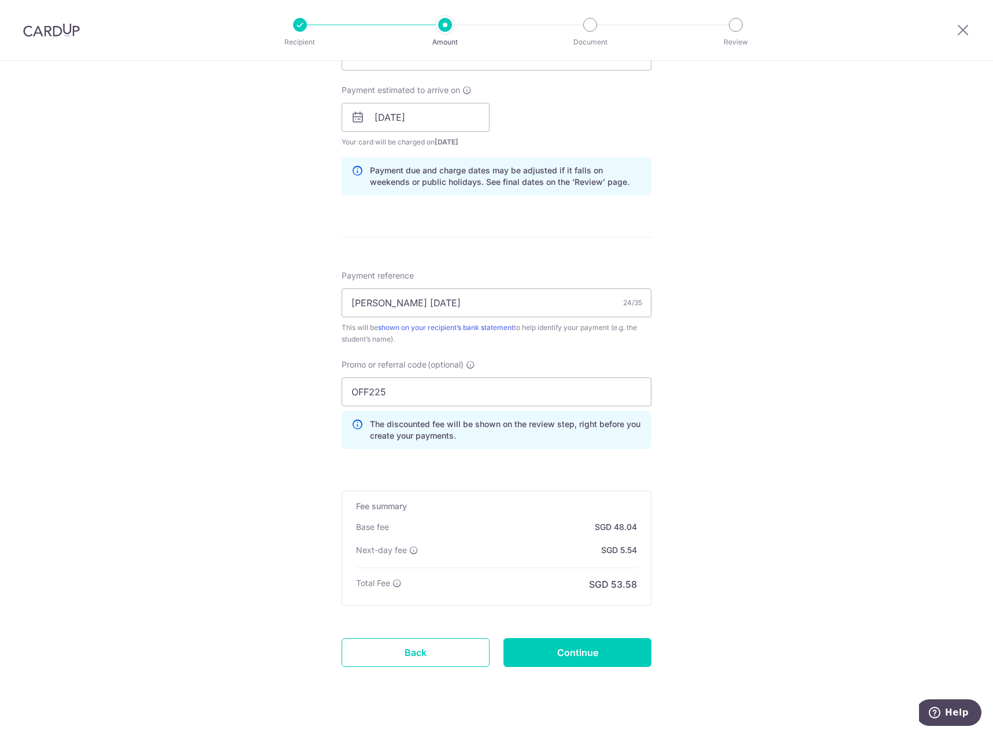
click at [292, 164] on div "Tell us more about your payment Enter payment amount SGD 1,847.55 1847.55 Selec…" at bounding box center [496, 153] width 993 height 1201
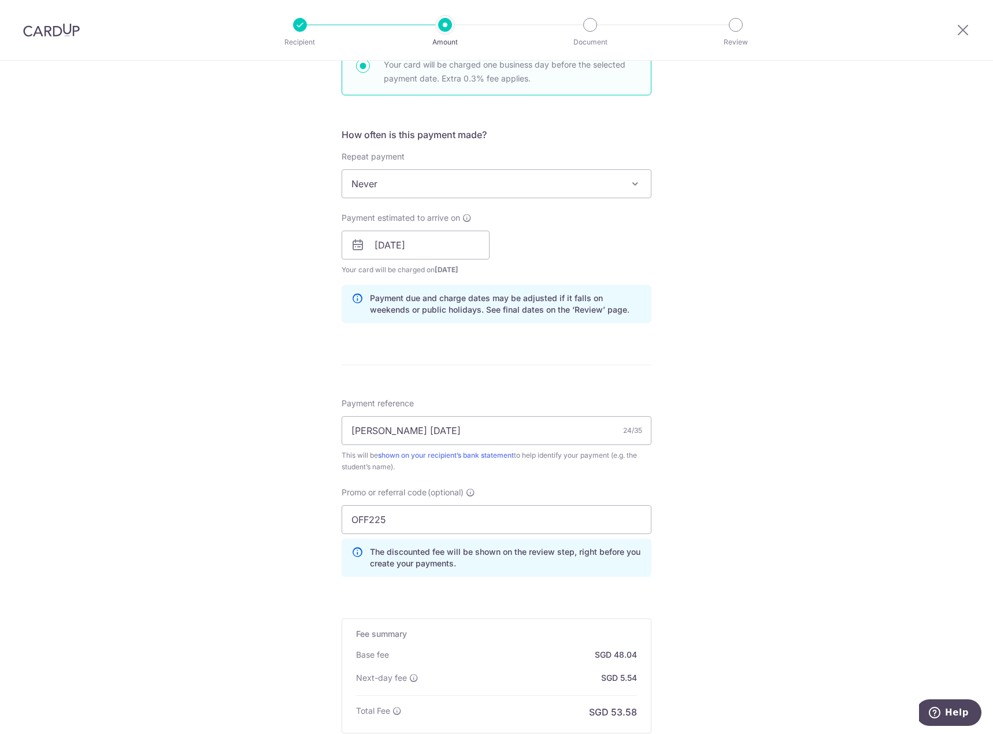
scroll to position [335, 0]
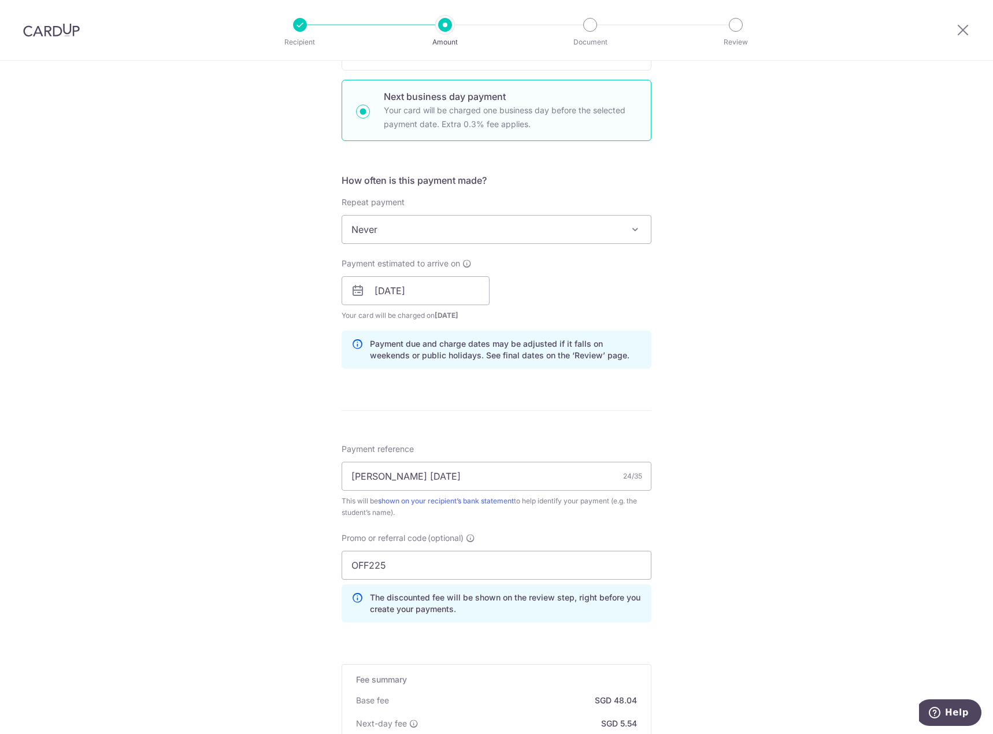
click at [208, 390] on div "Tell us more about your payment Enter payment amount SGD 1,847.55 1847.55 Selec…" at bounding box center [496, 326] width 993 height 1201
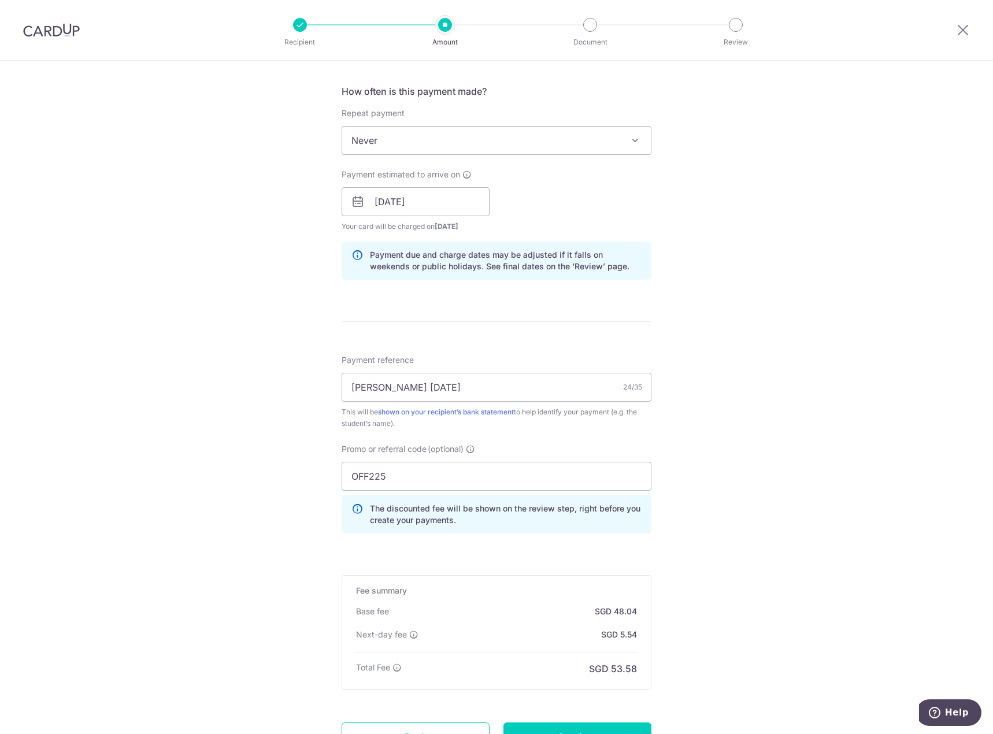
scroll to position [462, 0]
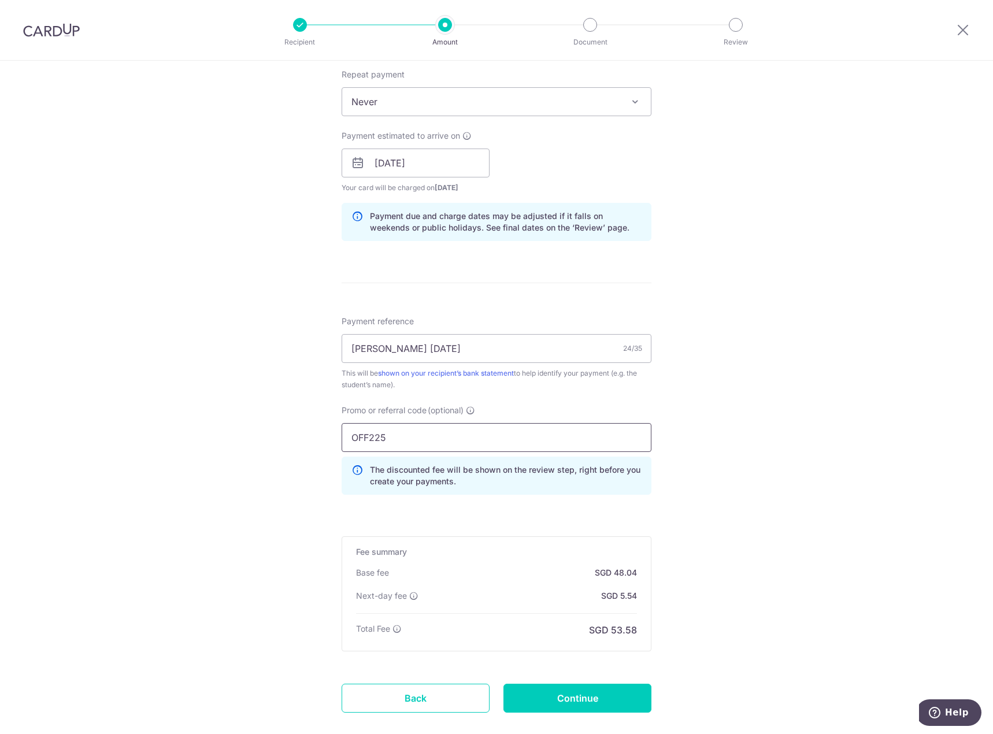
click at [430, 445] on input "OFF225" at bounding box center [497, 437] width 310 height 29
drag, startPoint x: 398, startPoint y: 439, endPoint x: 270, endPoint y: 447, distance: 128.0
click at [274, 446] on div "Tell us more about your payment Enter payment amount SGD 1,847.55 1847.55 Selec…" at bounding box center [496, 198] width 993 height 1201
paste input "REC18"
type input "REC185"
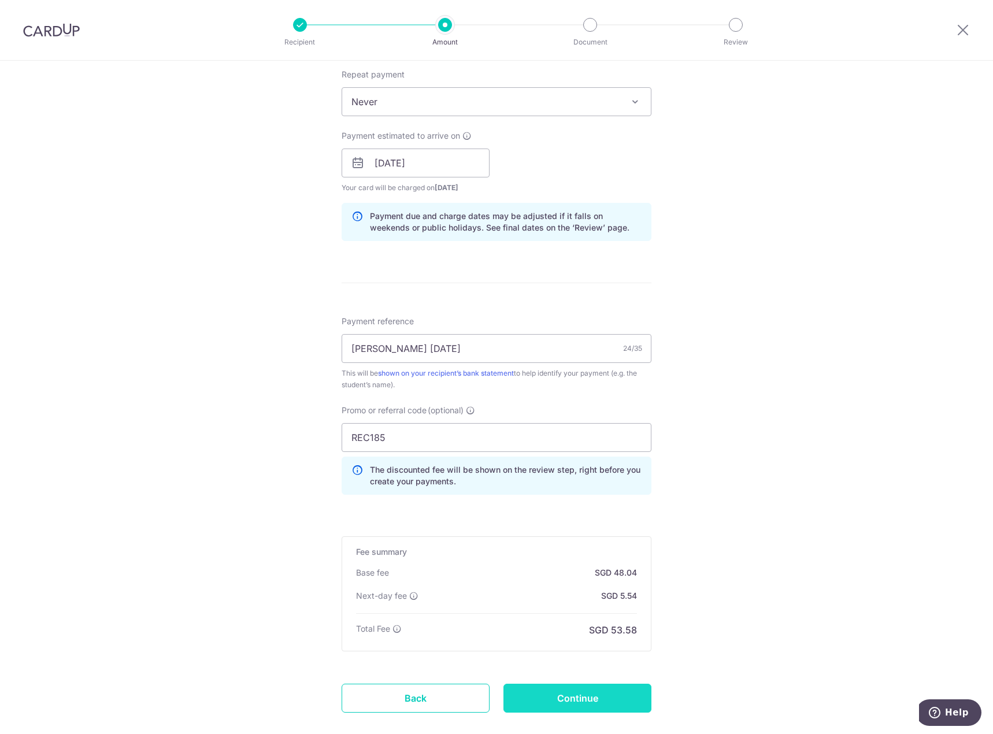
click at [589, 702] on input "Continue" at bounding box center [577, 698] width 148 height 29
type input "Update Schedule"
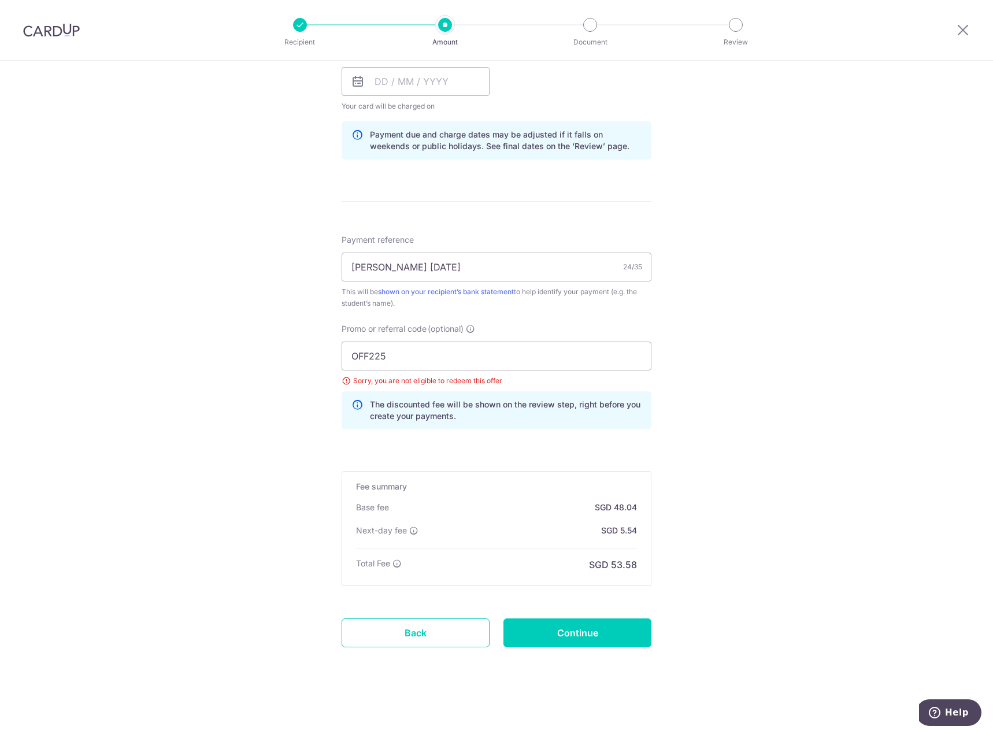
click at [296, 391] on div "Tell us more about your payment Enter payment amount SGD 1,847.55 1847.55 Selec…" at bounding box center [496, 125] width 993 height 1217
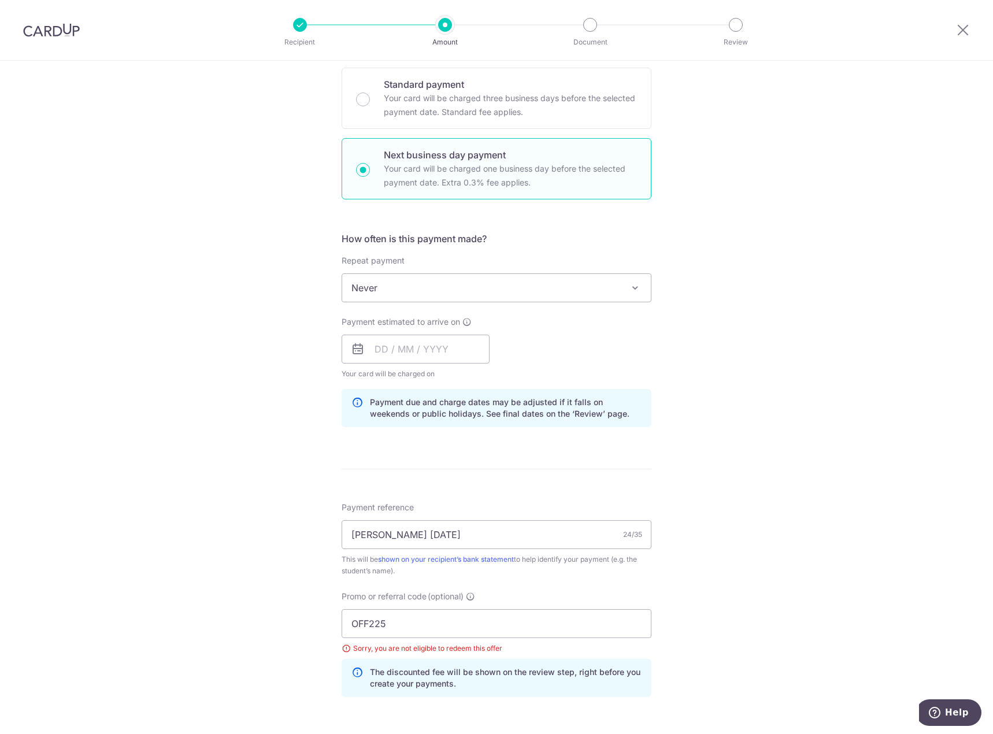
scroll to position [255, 0]
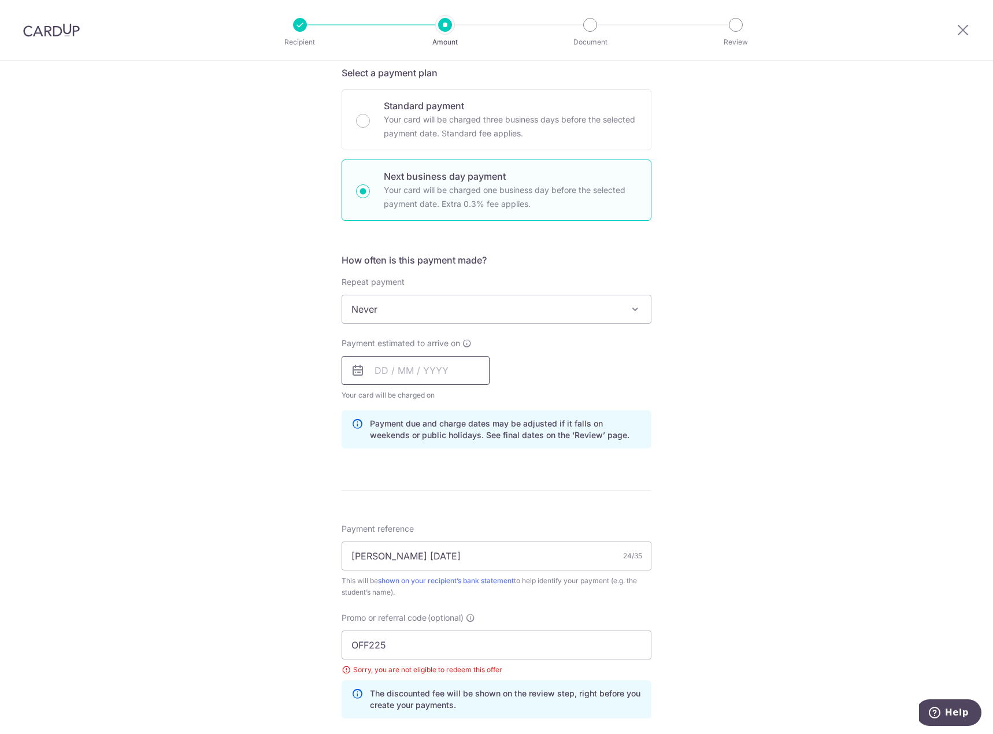
click at [407, 368] on input "text" at bounding box center [416, 370] width 148 height 29
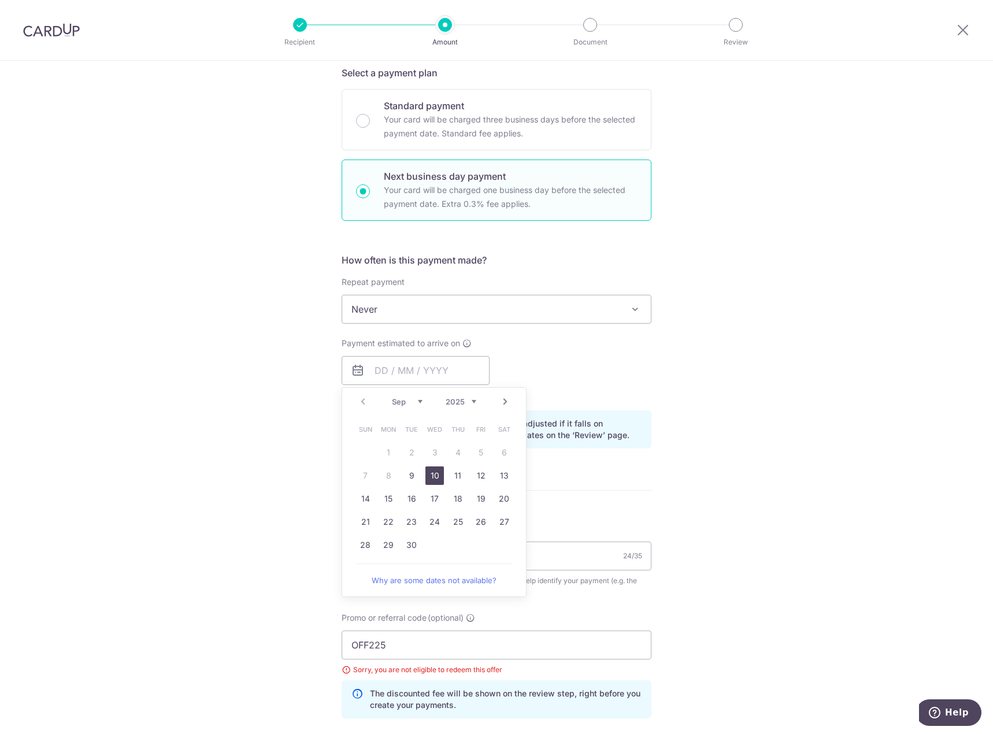
click at [431, 476] on link "10" at bounding box center [434, 475] width 18 height 18
type input "[DATE]"
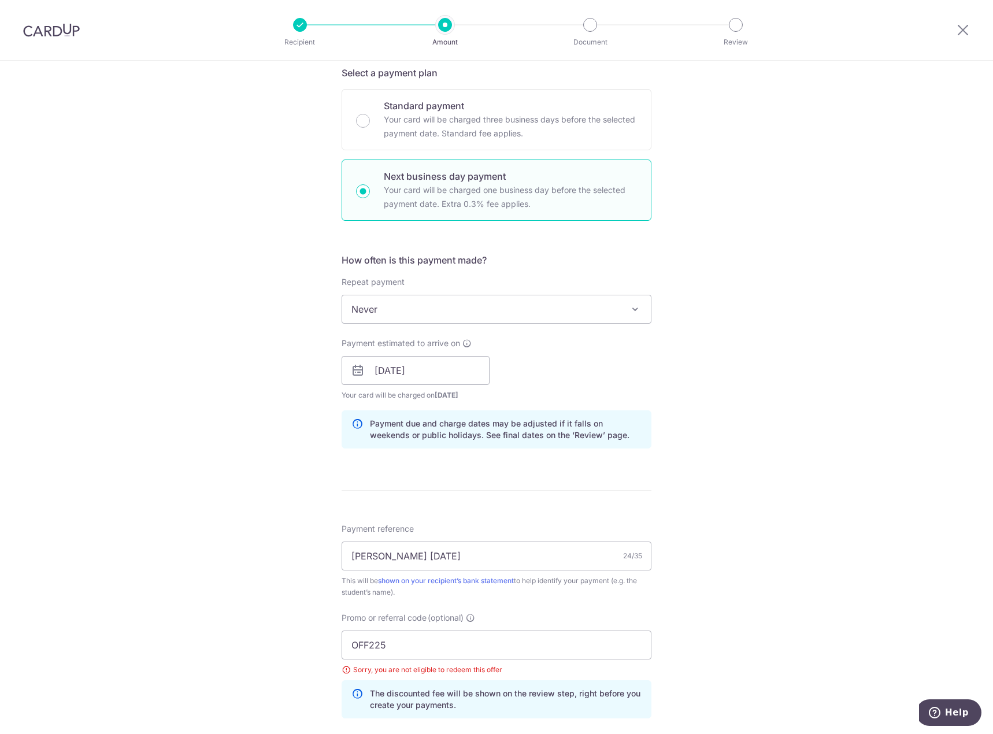
click at [261, 458] on div "Tell us more about your payment Enter payment amount SGD 1,847.55 1847.55 Selec…" at bounding box center [496, 414] width 993 height 1217
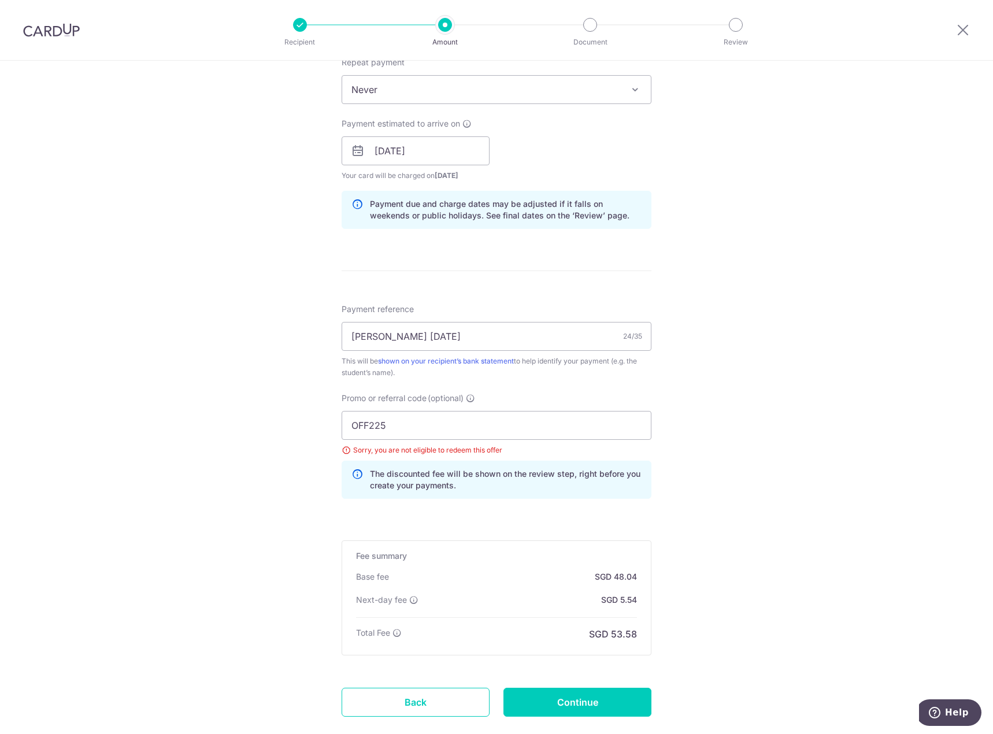
scroll to position [544, 0]
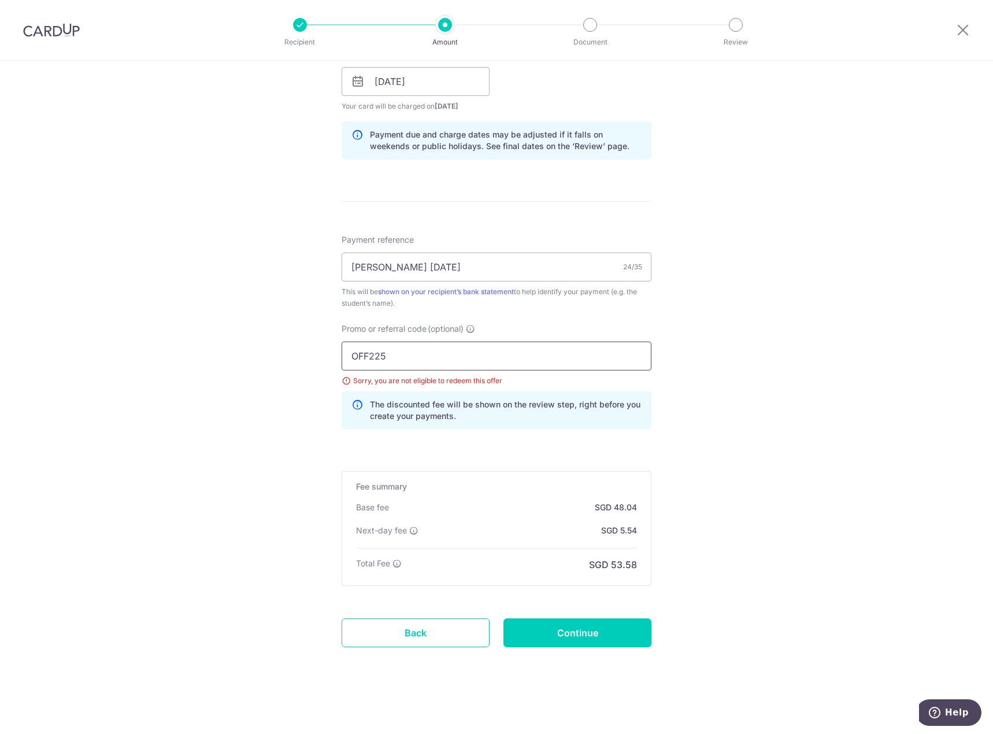
click at [408, 352] on input "OFF225" at bounding box center [497, 356] width 310 height 29
drag, startPoint x: 386, startPoint y: 352, endPoint x: 224, endPoint y: 360, distance: 162.0
click at [224, 360] on div "Tell us more about your payment Enter payment amount SGD 1,847.55 1847.55 Selec…" at bounding box center [496, 125] width 993 height 1217
paste input "MILELION"
type input "MILELION"
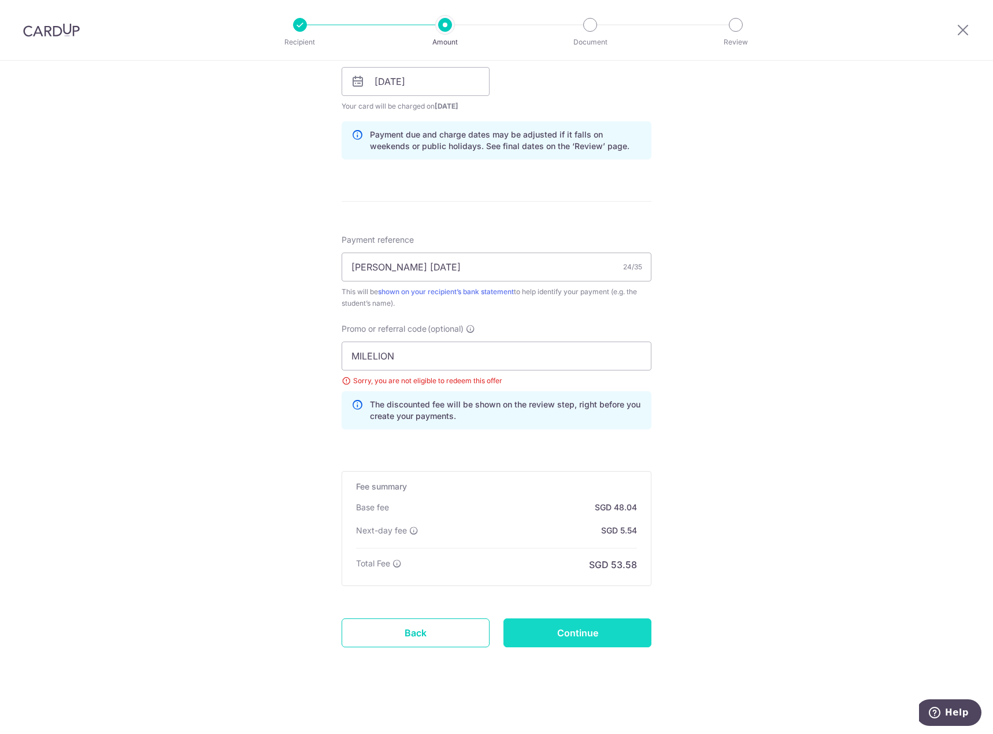
click at [584, 640] on input "Continue" at bounding box center [577, 633] width 148 height 29
type input "Update Schedule"
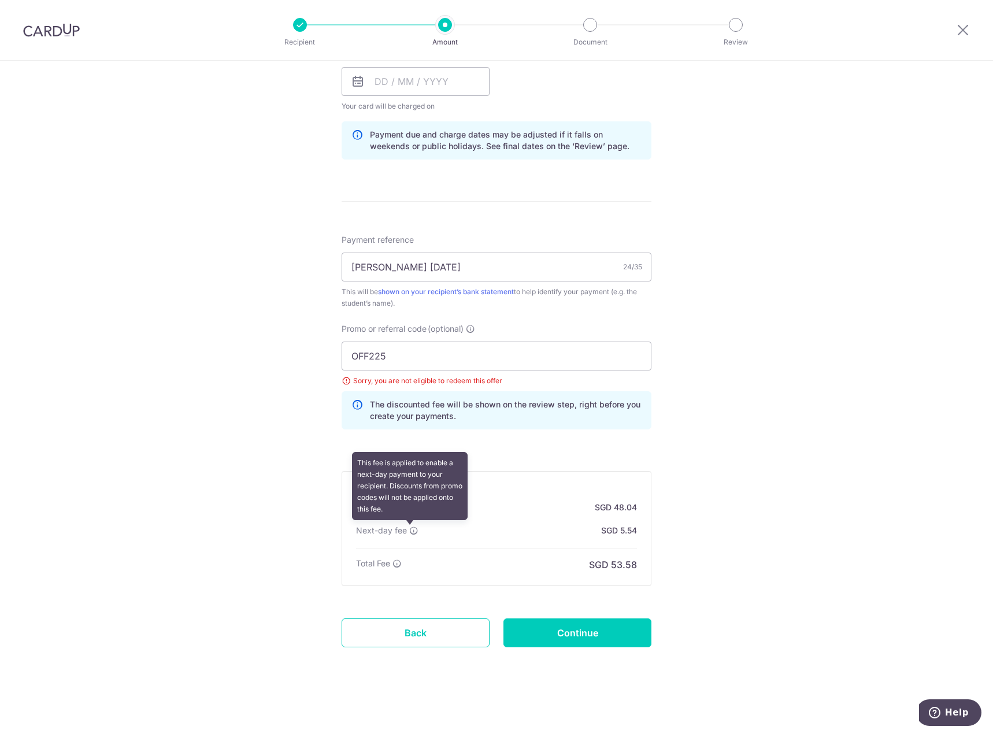
click at [409, 532] on icon at bounding box center [413, 530] width 9 height 9
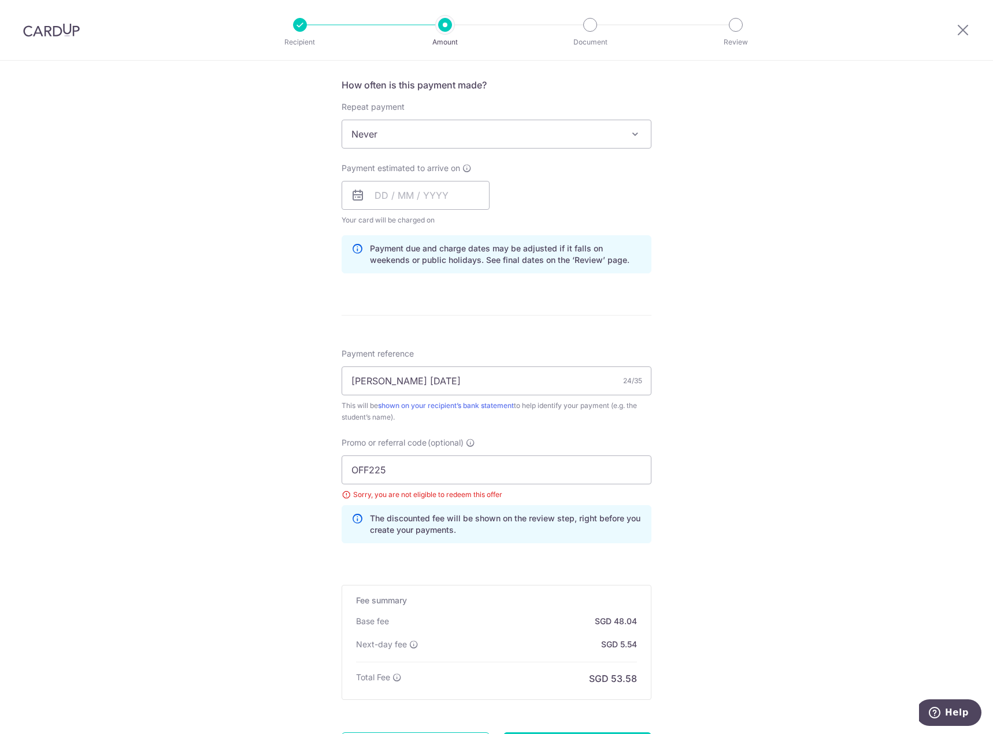
scroll to position [520, 0]
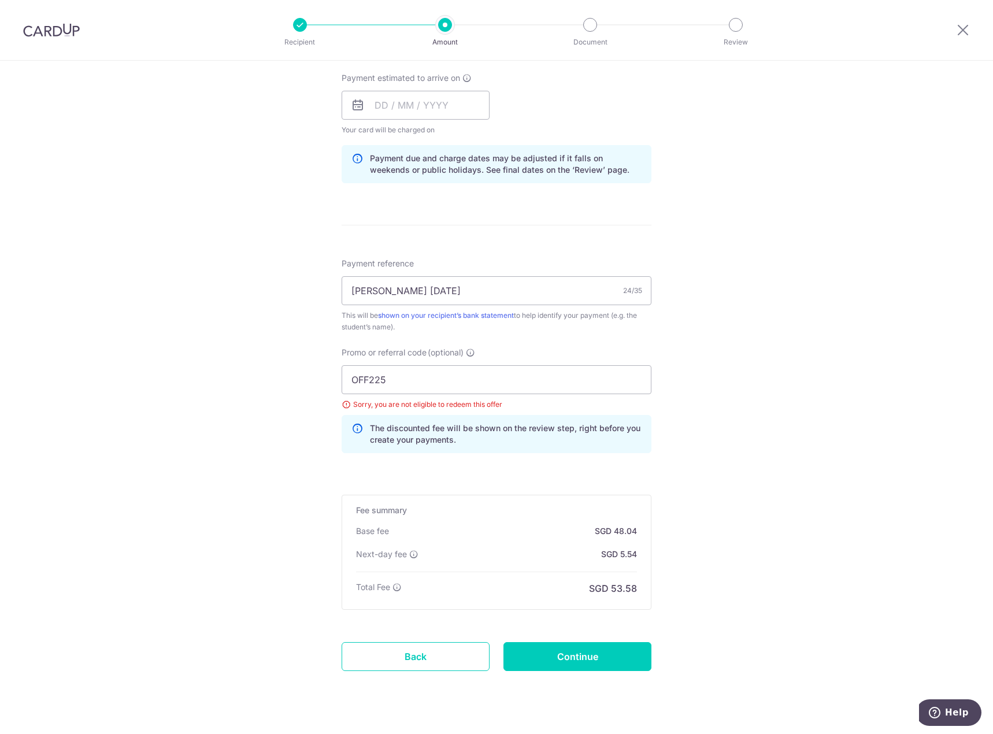
click at [766, 483] on div "Tell us more about your payment Enter payment amount SGD 1,847.55 1847.55 Selec…" at bounding box center [496, 148] width 993 height 1217
click at [592, 655] on input "Continue" at bounding box center [577, 656] width 148 height 29
type input "Update Schedule"
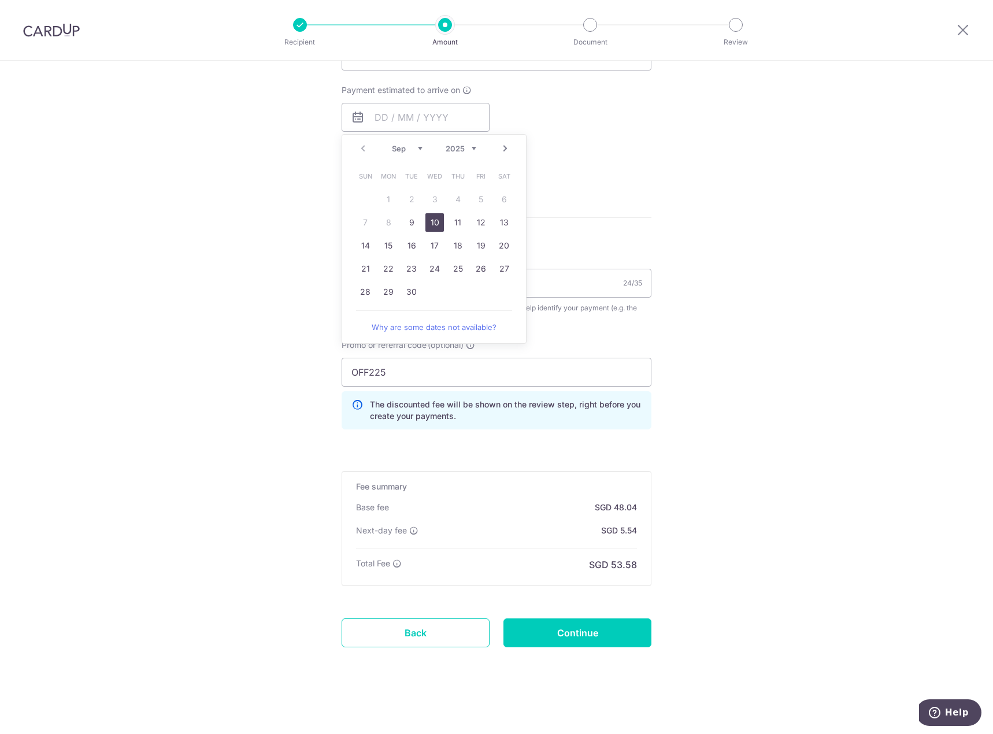
click at [431, 220] on link "10" at bounding box center [434, 222] width 18 height 18
type input "[DATE]"
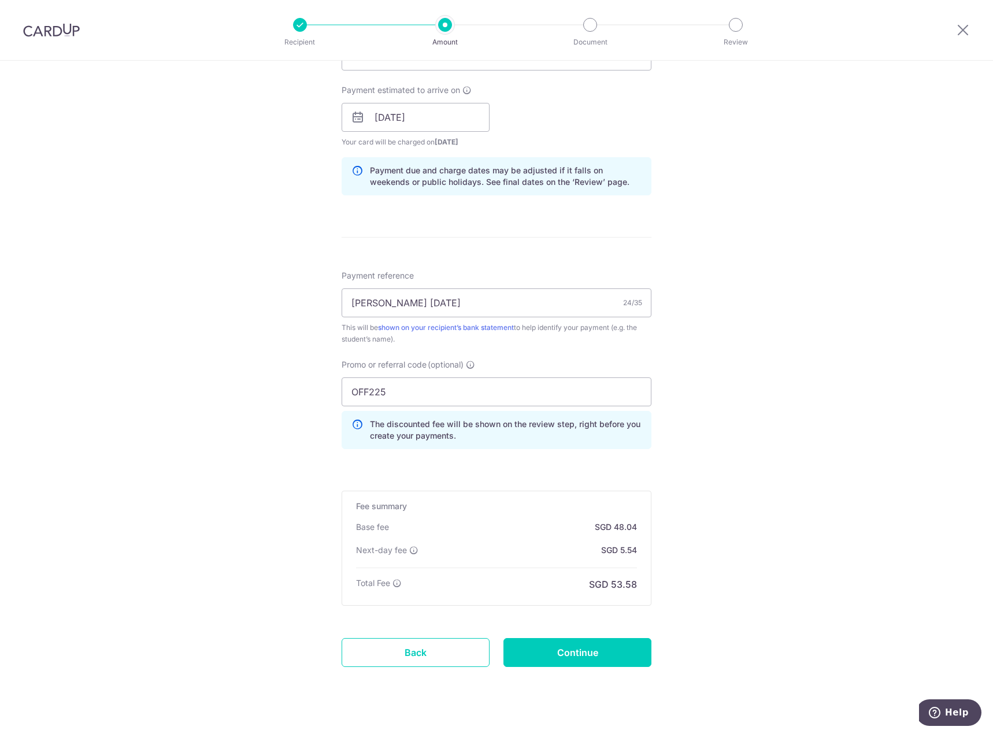
click at [822, 179] on div "Tell us more about your payment Enter payment amount SGD 1,847.55 1847.55 Selec…" at bounding box center [496, 153] width 993 height 1201
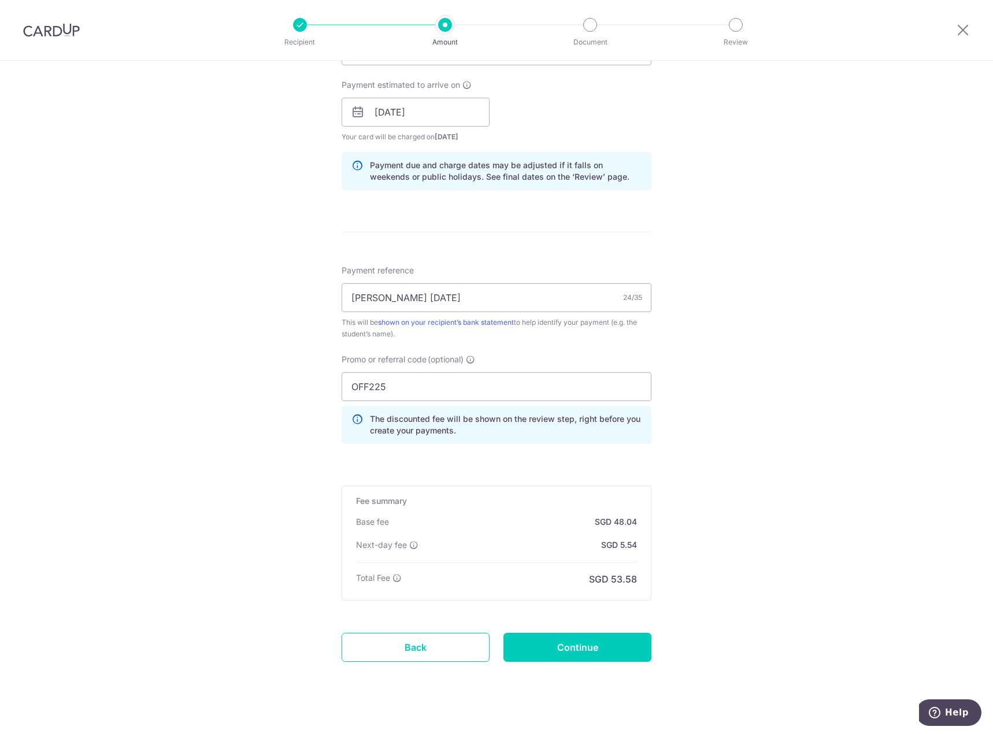
scroll to position [528, 0]
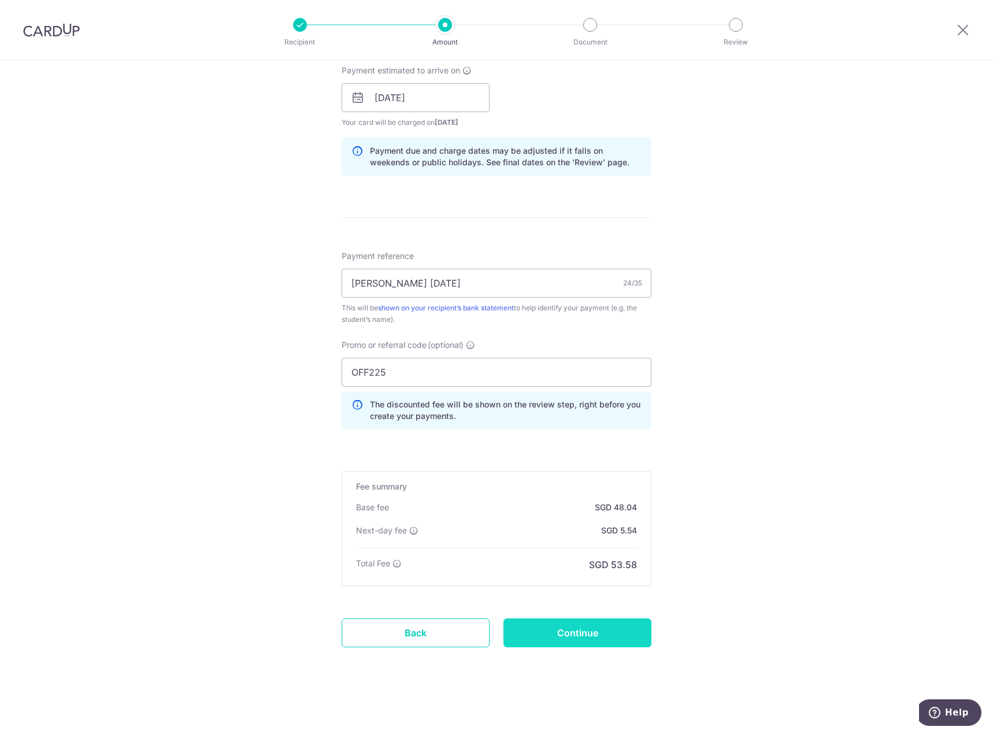
click at [577, 632] on input "Continue" at bounding box center [577, 633] width 148 height 29
type input "Update Schedule"
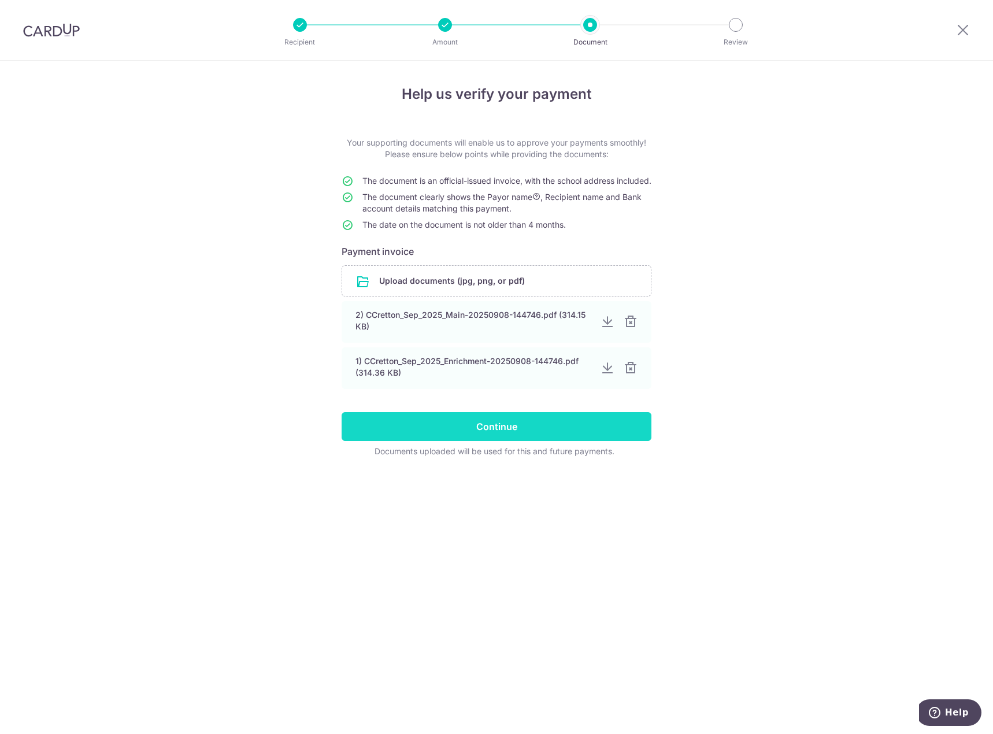
click at [508, 438] on input "Continue" at bounding box center [497, 426] width 310 height 29
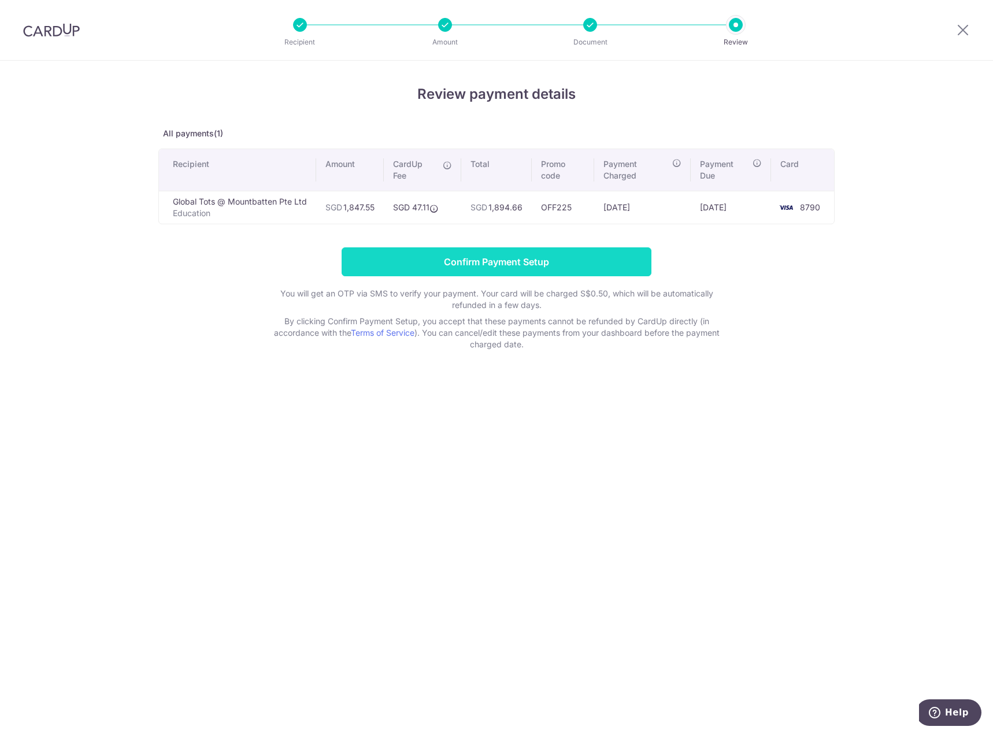
click at [513, 265] on input "Confirm Payment Setup" at bounding box center [497, 261] width 310 height 29
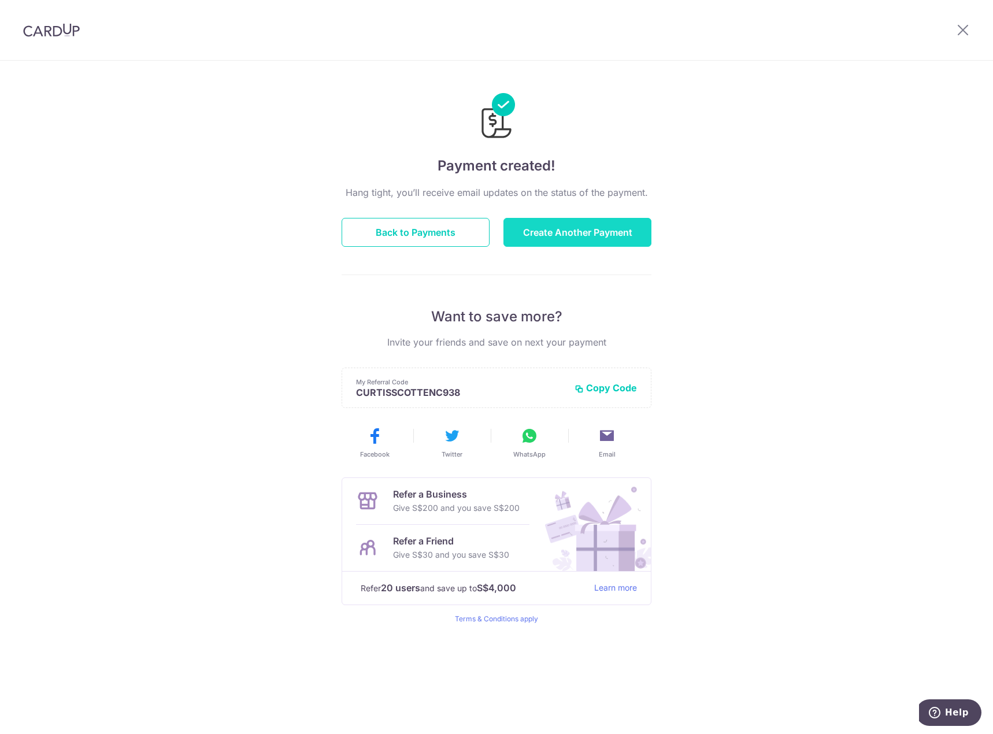
click at [577, 246] on button "Create Another Payment" at bounding box center [577, 232] width 148 height 29
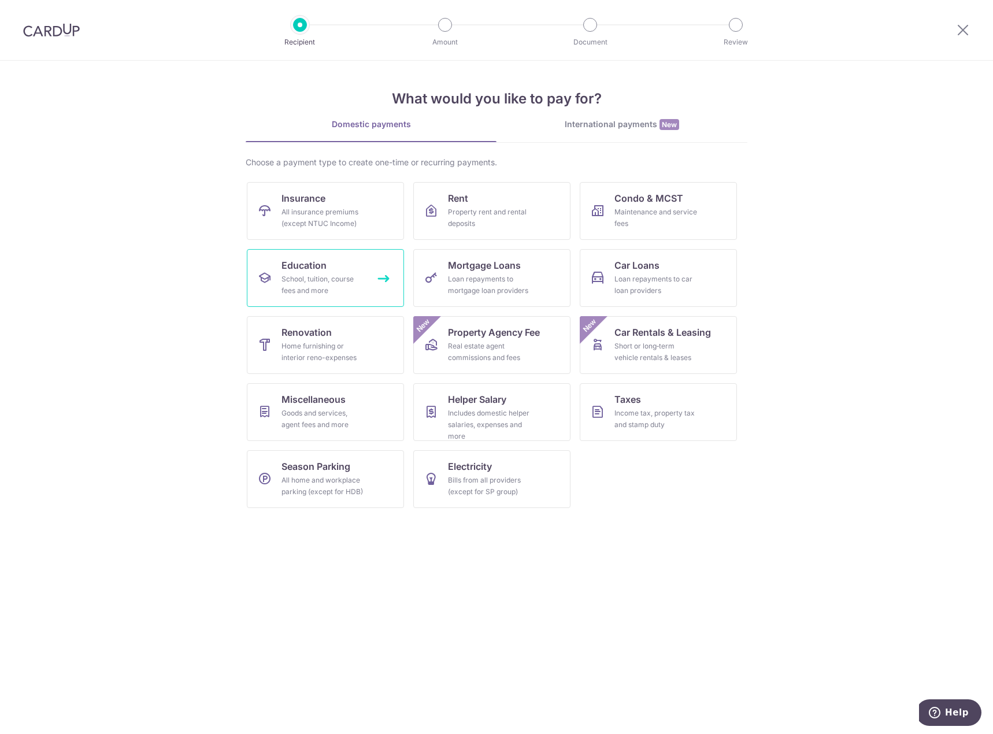
click at [311, 290] on div "School, tuition, course fees and more" at bounding box center [323, 284] width 83 height 23
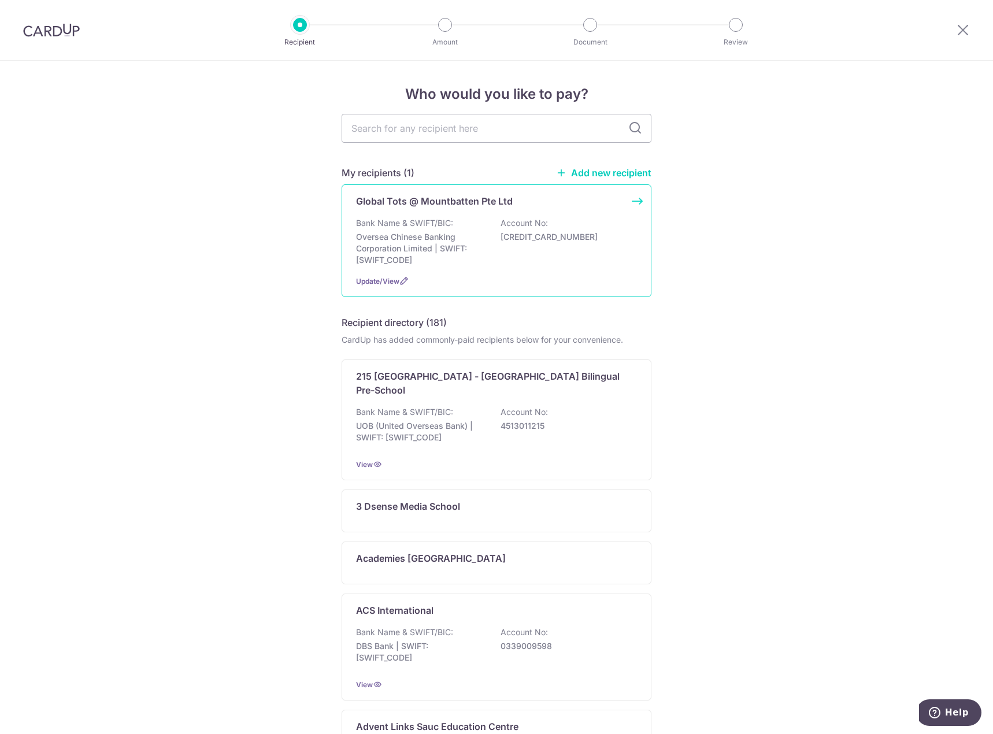
click at [393, 235] on p "Oversea Chinese Banking Corporation Limited | SWIFT: [SWIFT_CODE]" at bounding box center [420, 248] width 129 height 35
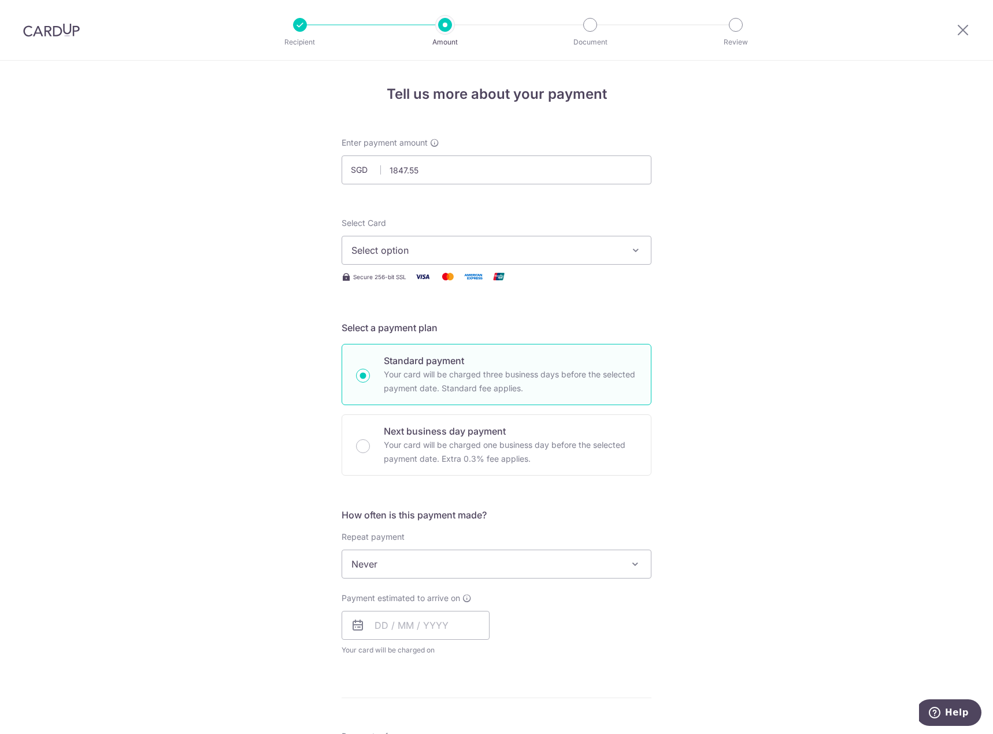
type input "1,847.55"
click at [403, 250] on span "Select option" at bounding box center [485, 250] width 269 height 14
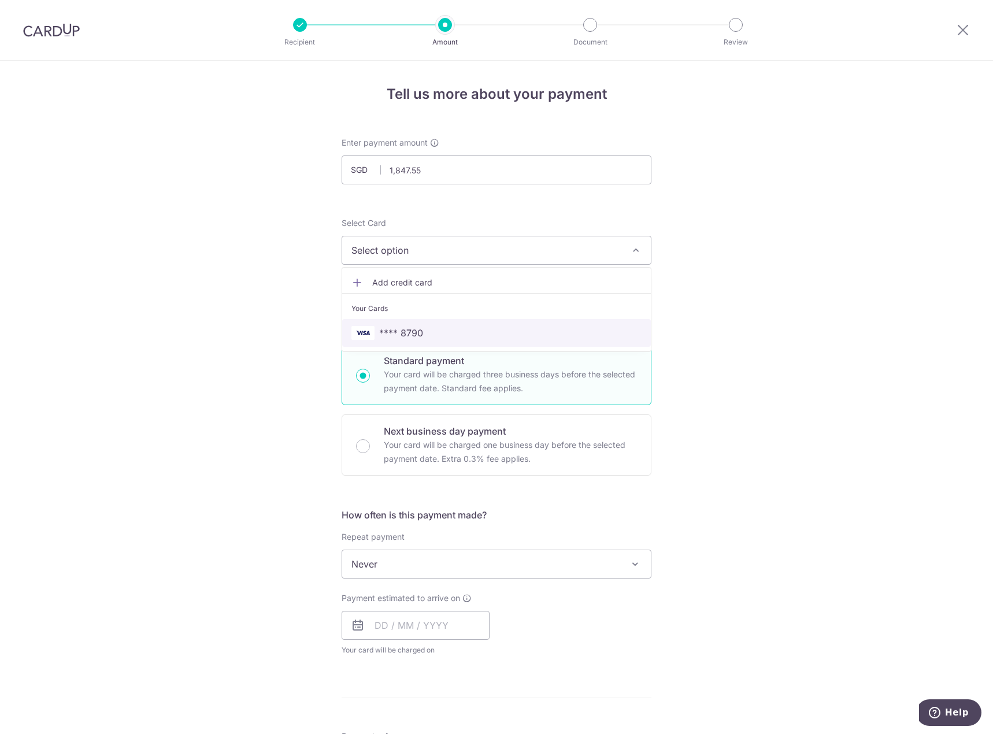
click at [380, 330] on span "**** 8790" at bounding box center [401, 333] width 44 height 14
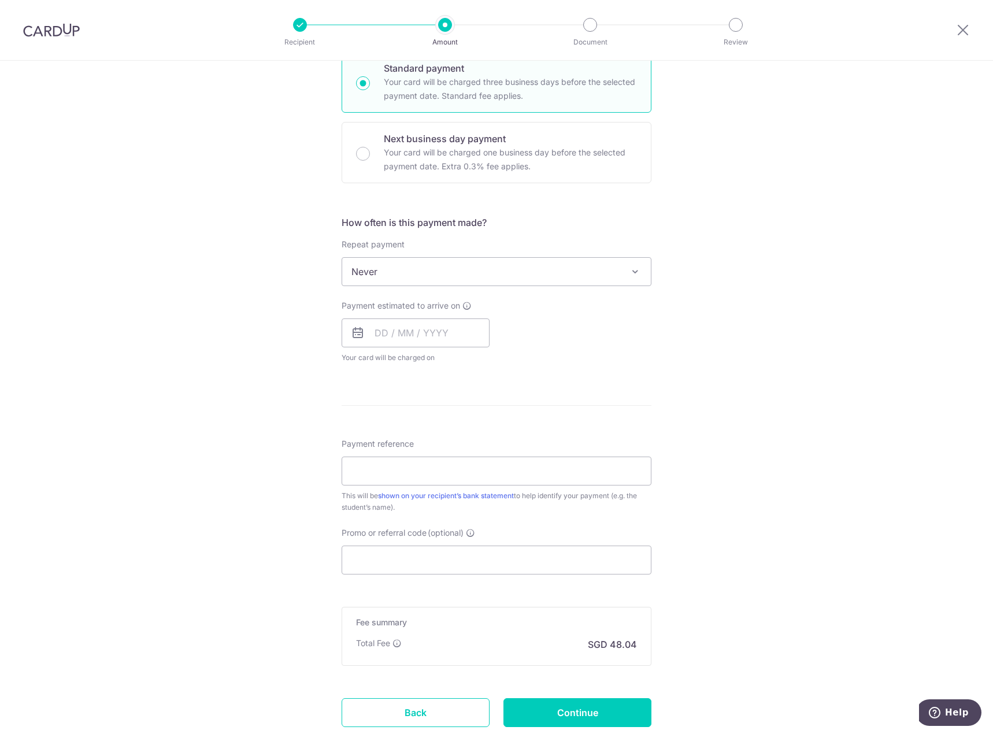
scroll to position [289, 0]
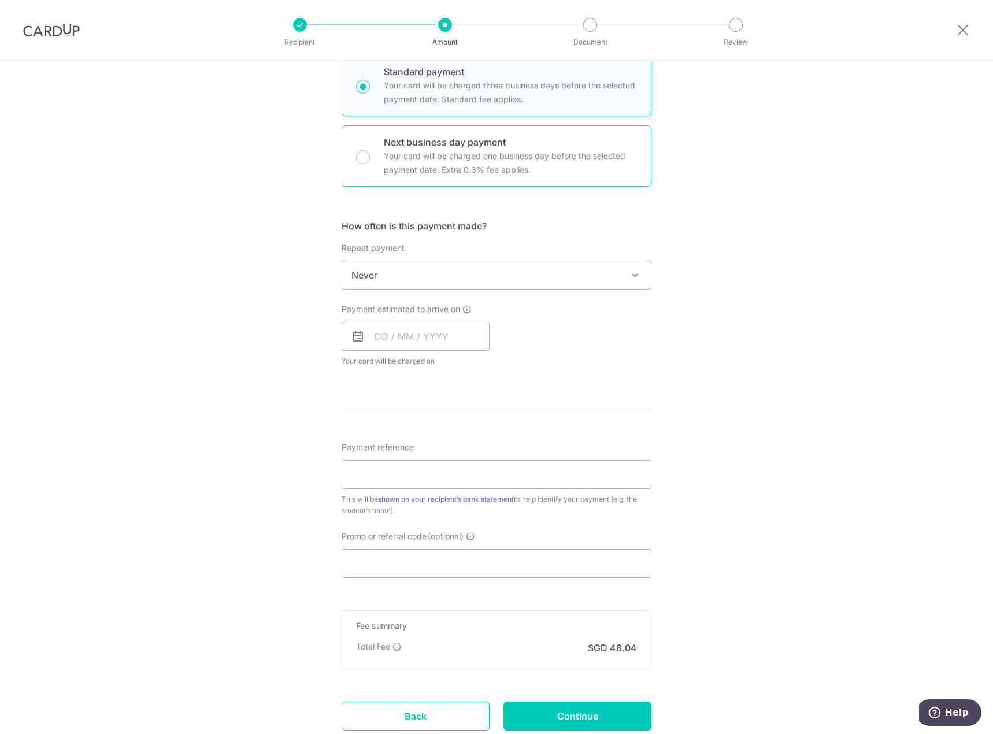
click at [398, 153] on p "Your card will be charged one business day before the selected payment date. Ex…" at bounding box center [510, 163] width 253 height 28
click at [370, 153] on input "Next business day payment Your card will be charged one business day before the…" at bounding box center [363, 157] width 14 height 14
radio input "false"
radio input "true"
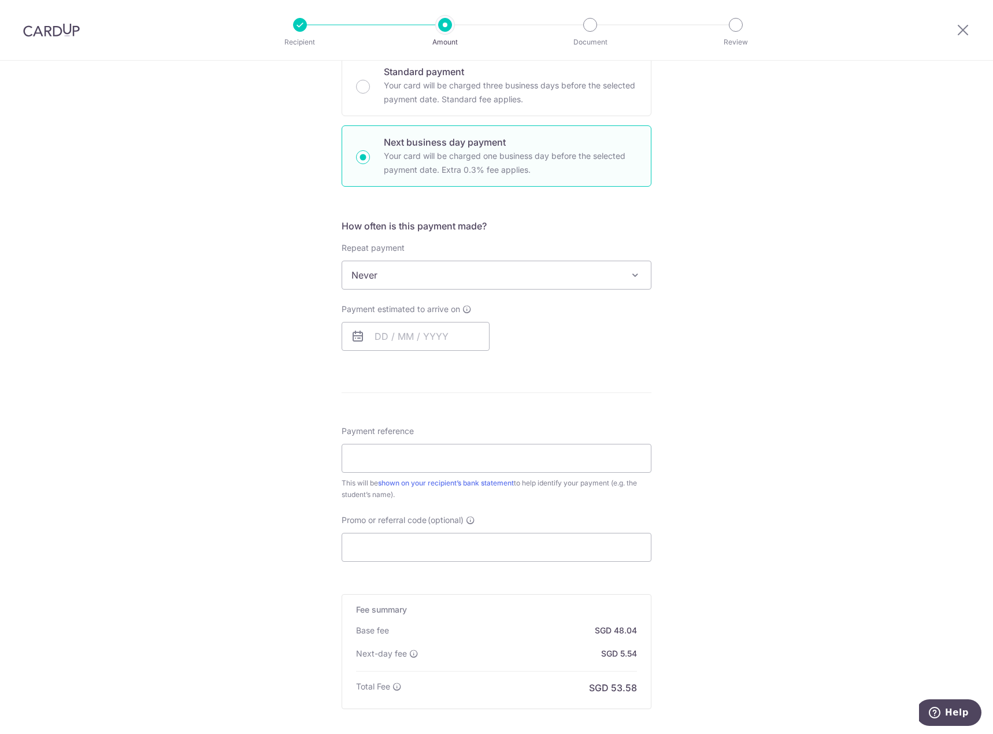
click at [398, 268] on span "Never" at bounding box center [496, 275] width 309 height 28
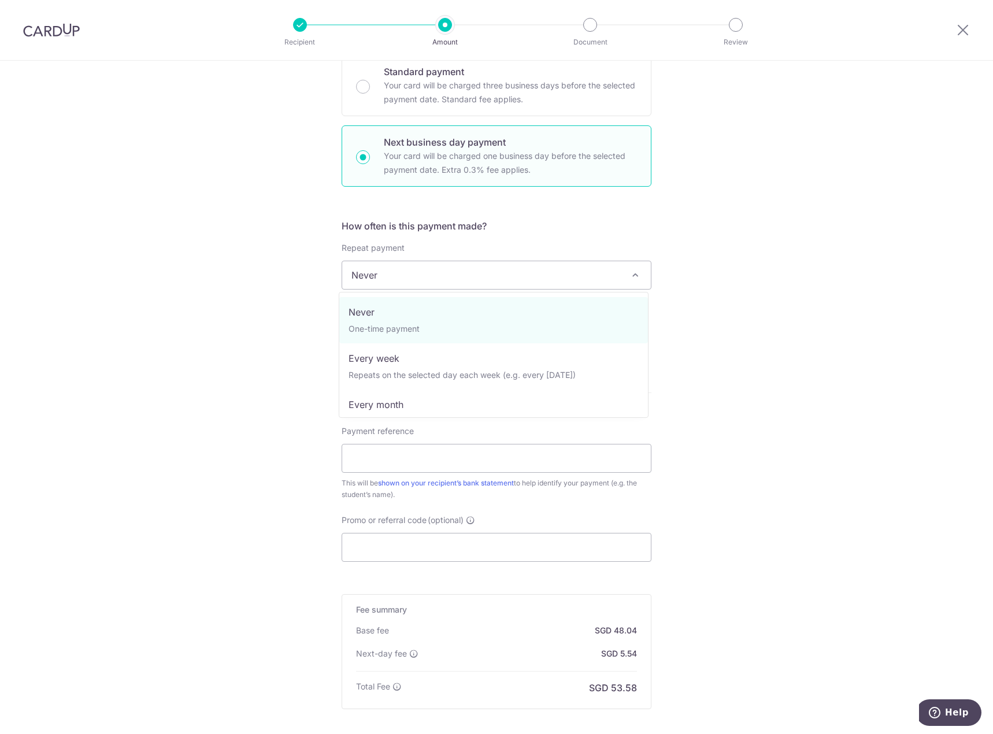
click at [269, 288] on div "Tell us more about your payment Enter payment amount SGD 1,847.55 1847.55 Selec…" at bounding box center [496, 315] width 993 height 1086
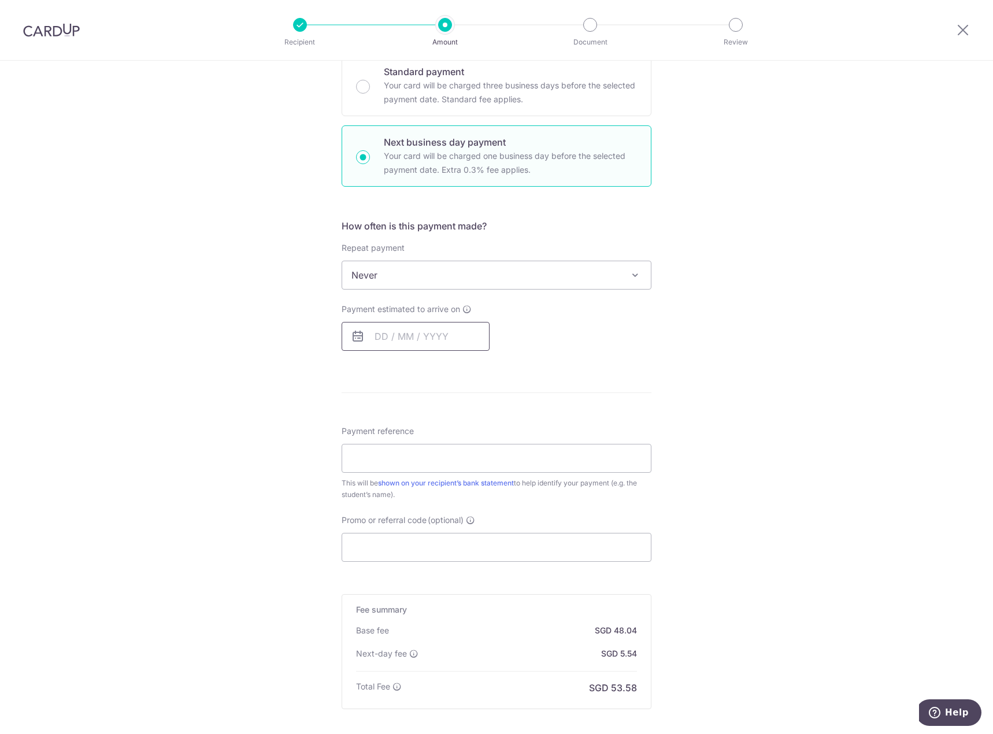
click at [395, 336] on input "text" at bounding box center [416, 336] width 148 height 29
click at [406, 445] on link "9" at bounding box center [411, 441] width 18 height 18
type input "09/09/2025"
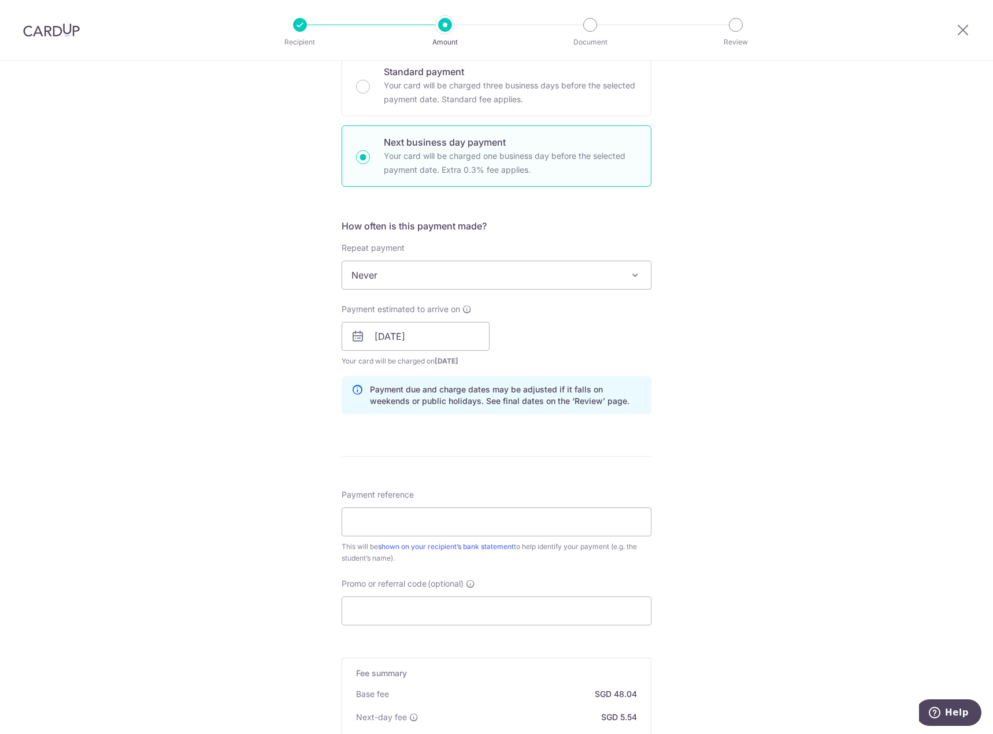
click at [721, 318] on div "Tell us more about your payment Enter payment amount SGD 1,847.55 1847.55 Selec…" at bounding box center [496, 346] width 993 height 1149
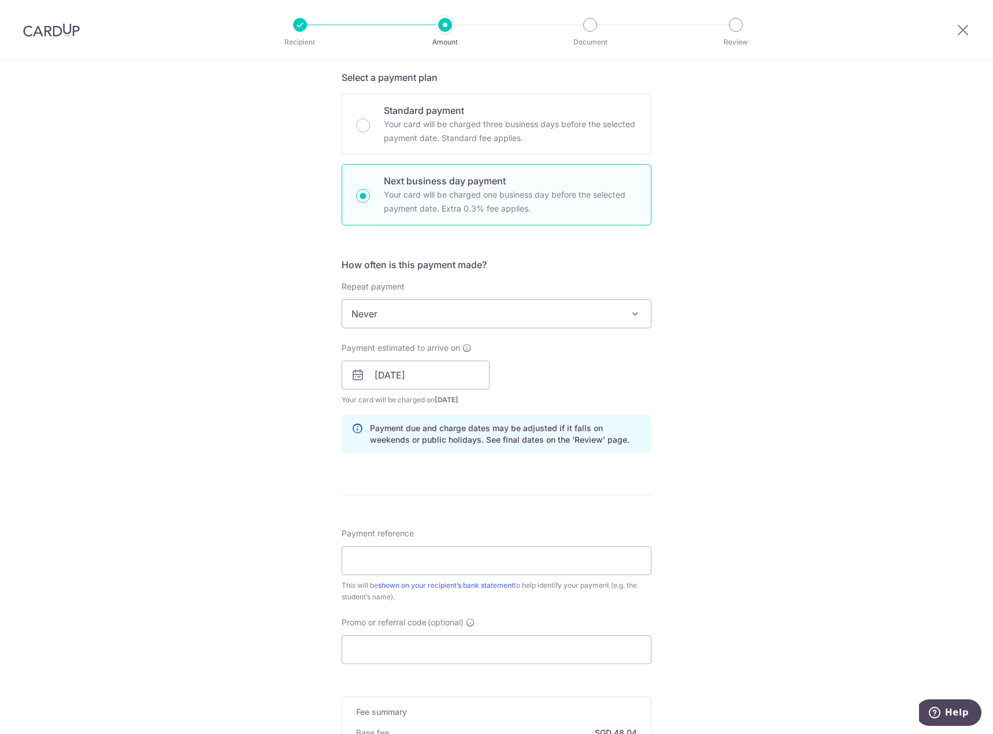
scroll to position [116, 0]
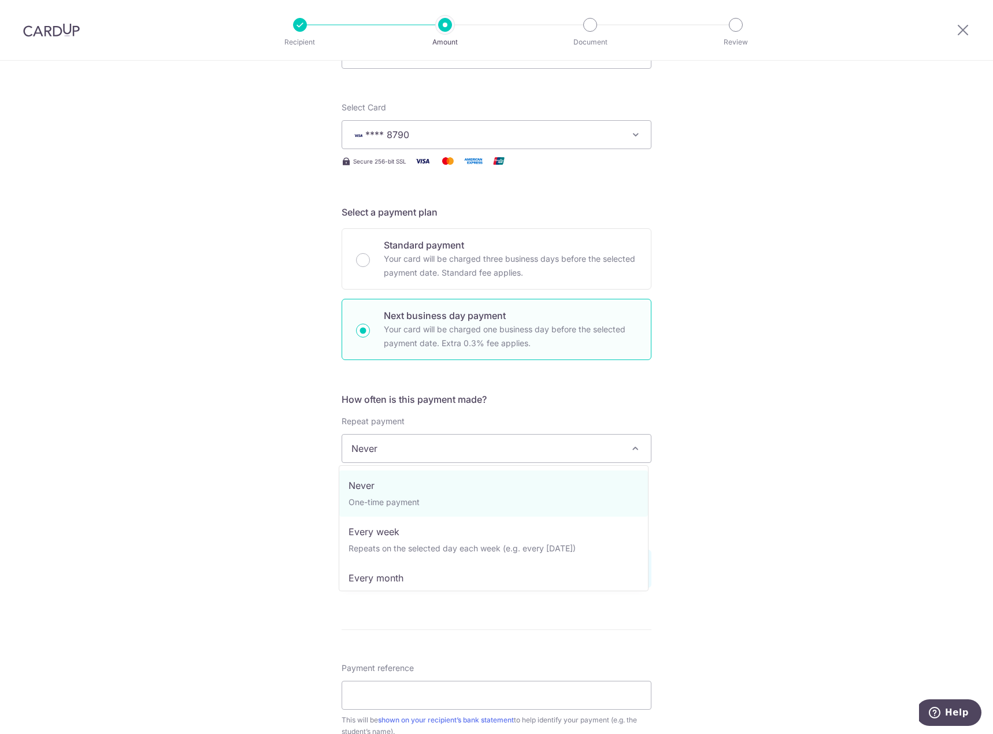
click at [395, 445] on span "Never" at bounding box center [496, 449] width 309 height 28
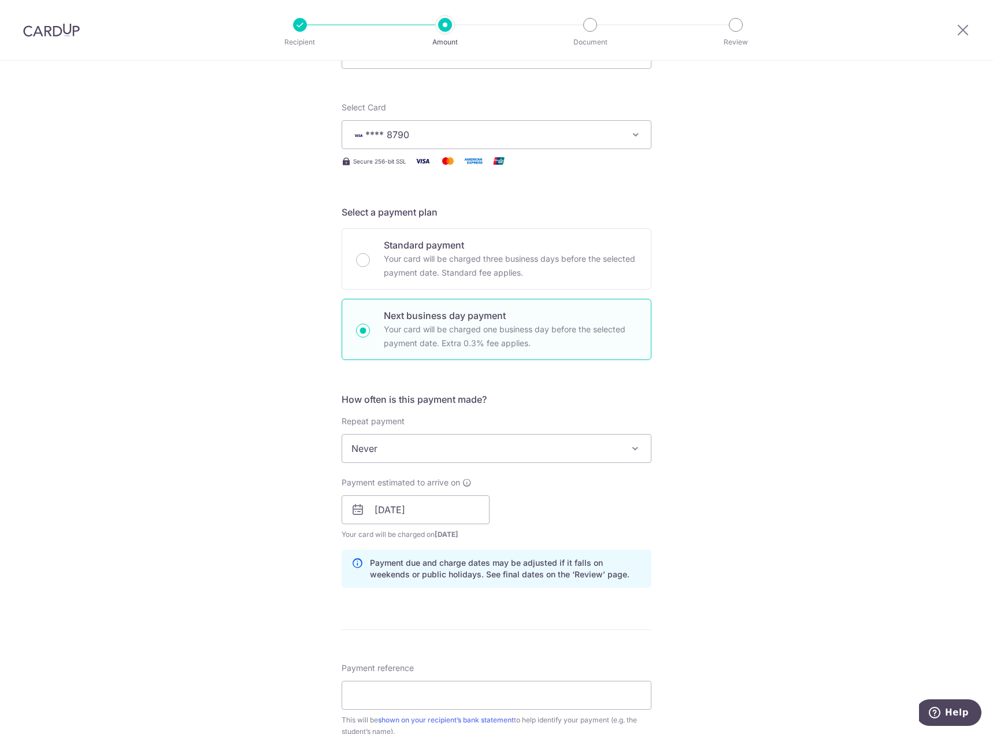
click at [369, 446] on span "Never" at bounding box center [496, 449] width 309 height 28
click at [305, 443] on div "Tell us more about your payment Enter payment amount SGD 1,847.55 1847.55 Selec…" at bounding box center [496, 519] width 993 height 1149
click at [442, 513] on input "09/09/2025" at bounding box center [416, 509] width 148 height 29
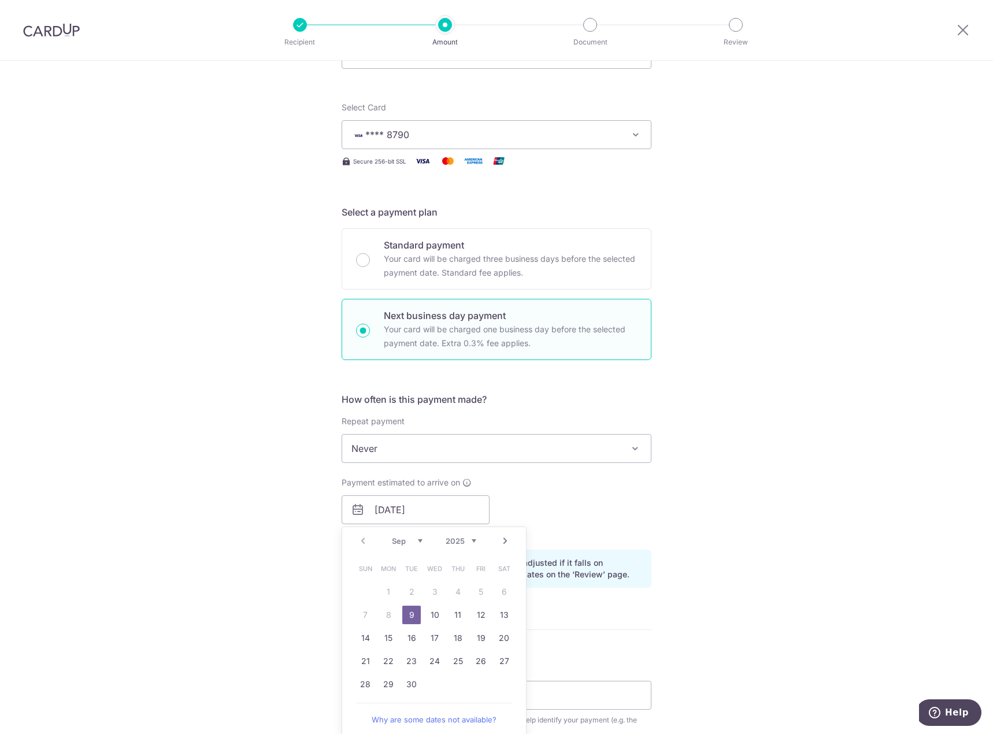
click at [412, 616] on link "9" at bounding box center [411, 615] width 18 height 18
click at [273, 576] on div "Tell us more about your payment Enter payment amount SGD 1,847.55 1847.55 Selec…" at bounding box center [496, 519] width 993 height 1149
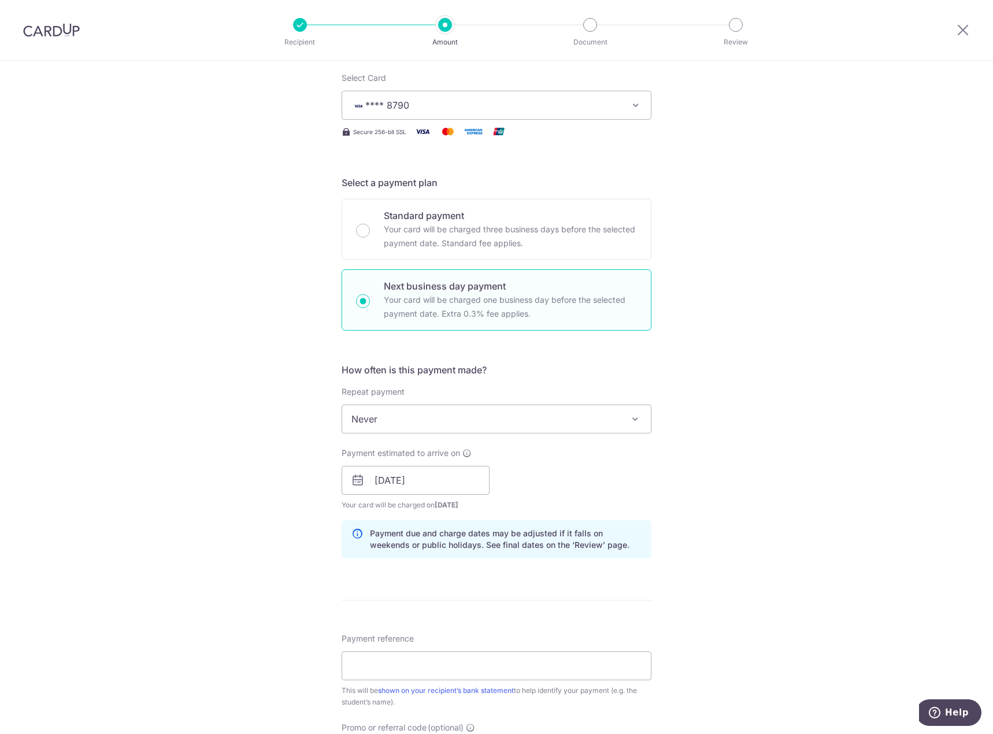
scroll to position [405, 0]
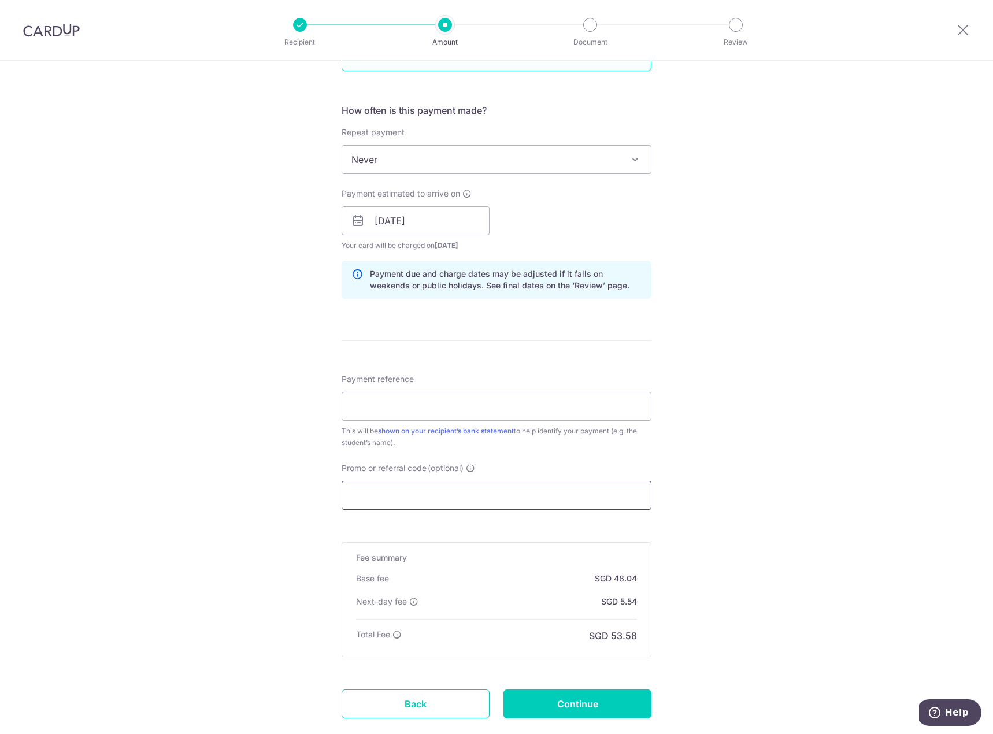
click at [371, 498] on input "Promo or referral code (optional)" at bounding box center [497, 495] width 310 height 29
paste input "LAUSINGHEEH508"
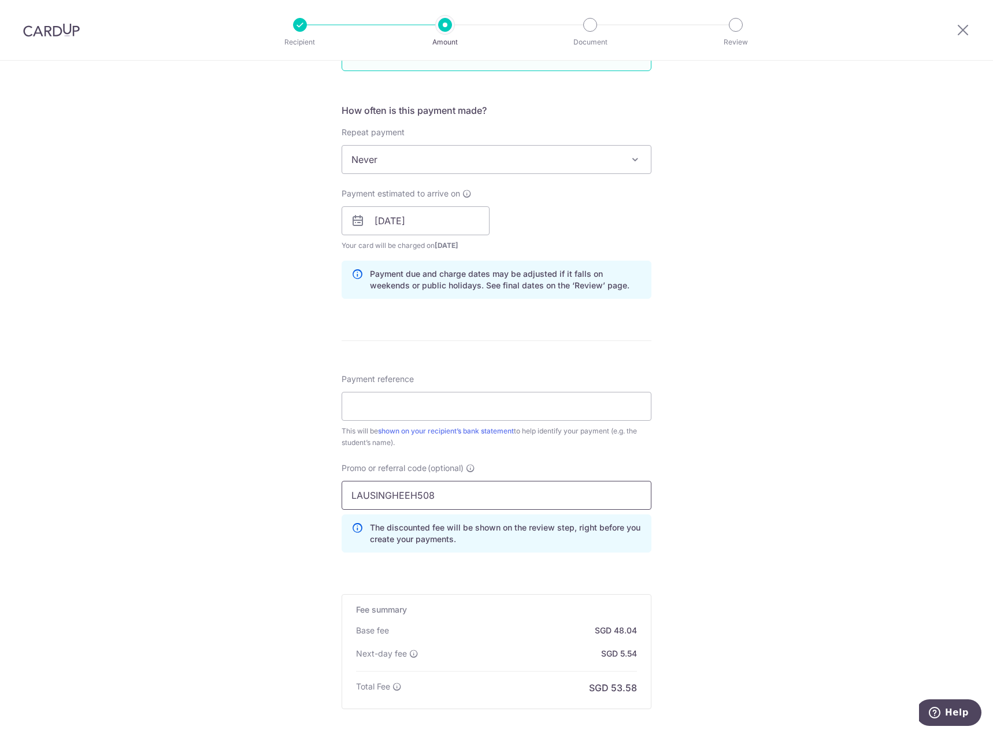
type input "LAUSINGHEEH508"
click at [303, 525] on div "Tell us more about your payment Enter payment amount SGD 1,847.55 1847.55 Selec…" at bounding box center [496, 256] width 993 height 1201
click at [402, 403] on input "Payment reference" at bounding box center [497, 406] width 310 height 29
type input "Charles Cretton Aug 2025"
click at [746, 365] on div "Tell us more about your payment Enter payment amount SGD 1,847.55 1847.55 Selec…" at bounding box center [496, 256] width 993 height 1201
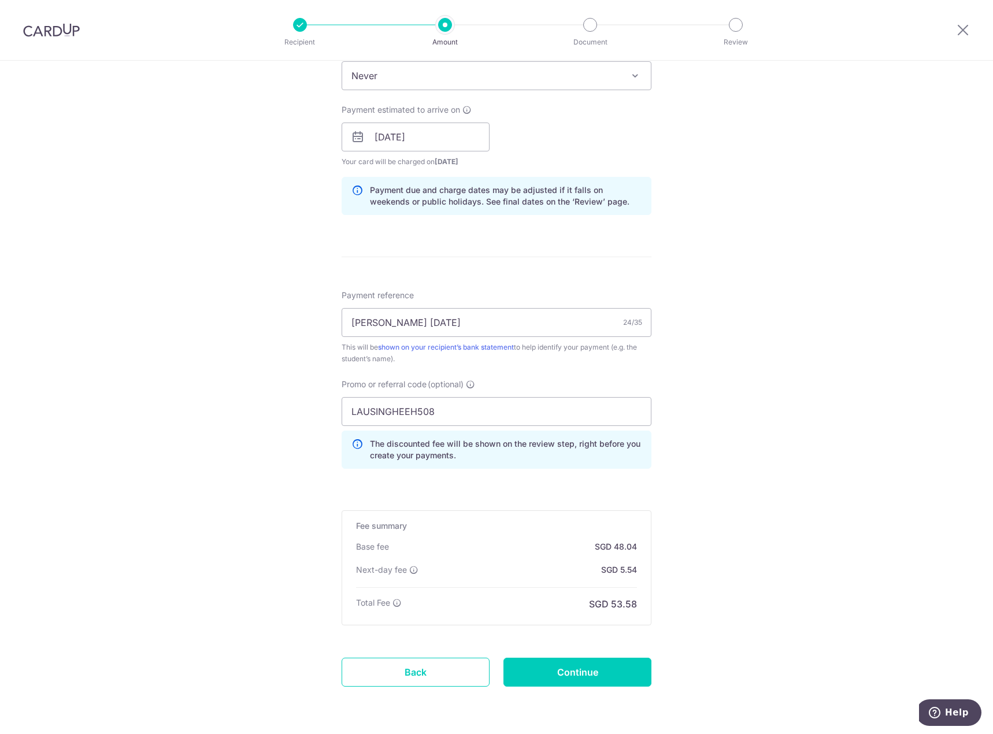
scroll to position [528, 0]
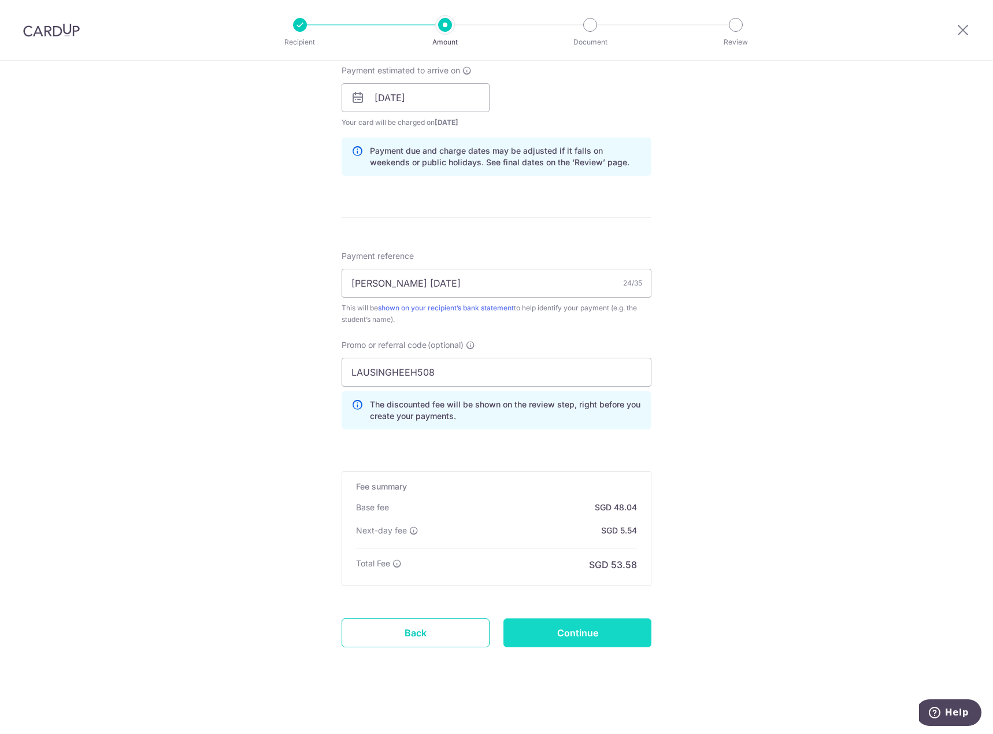
click at [559, 627] on input "Continue" at bounding box center [577, 633] width 148 height 29
type input "Create Schedule"
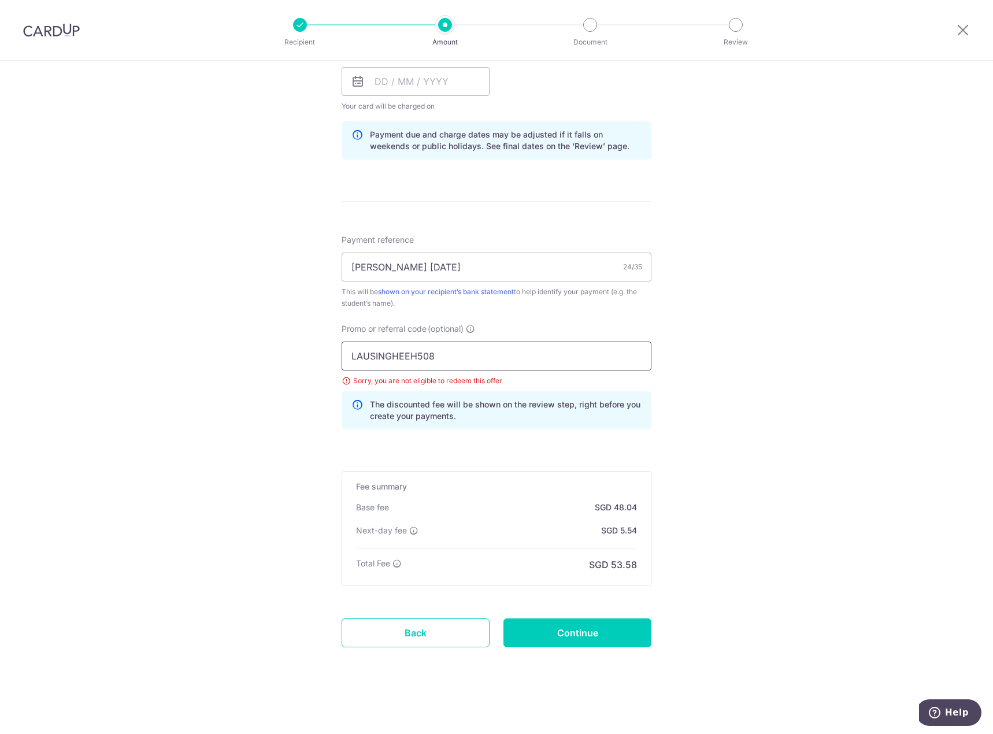
click at [434, 344] on input "LAUSINGHEEH508" at bounding box center [497, 356] width 310 height 29
drag, startPoint x: 348, startPoint y: 360, endPoint x: 282, endPoint y: 369, distance: 67.1
click at [290, 360] on div "Tell us more about your payment Enter payment amount SGD 1,847.55 1847.55 Selec…" at bounding box center [496, 125] width 993 height 1217
paste input "MILELION"
type input "MILELION"
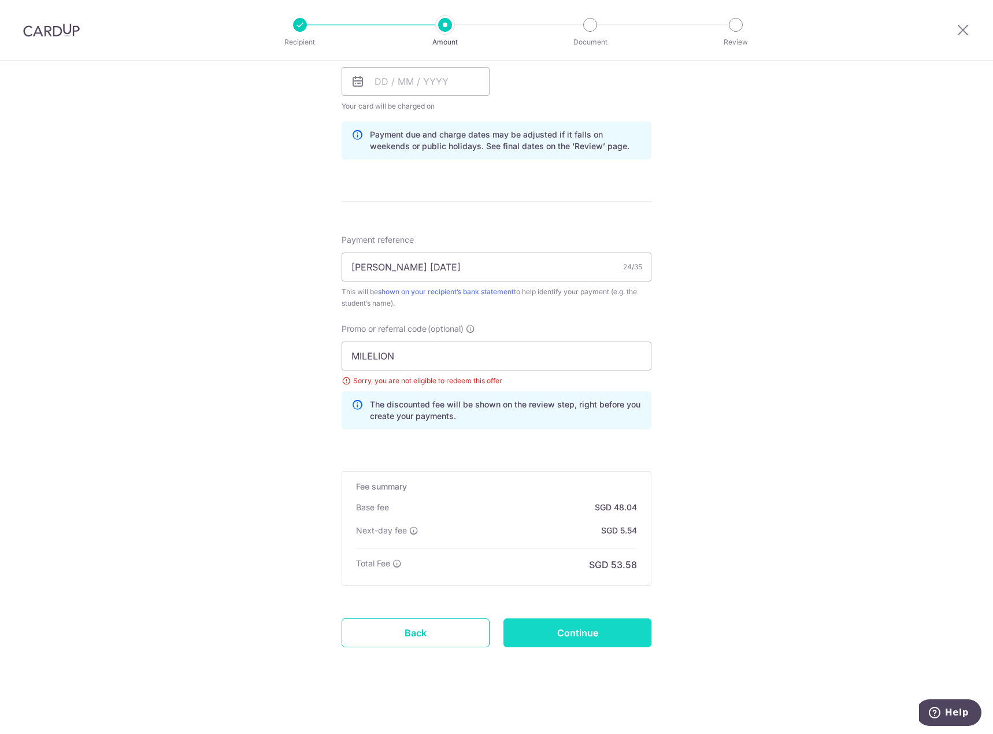
click at [540, 631] on input "Continue" at bounding box center [577, 633] width 148 height 29
type input "Update Schedule"
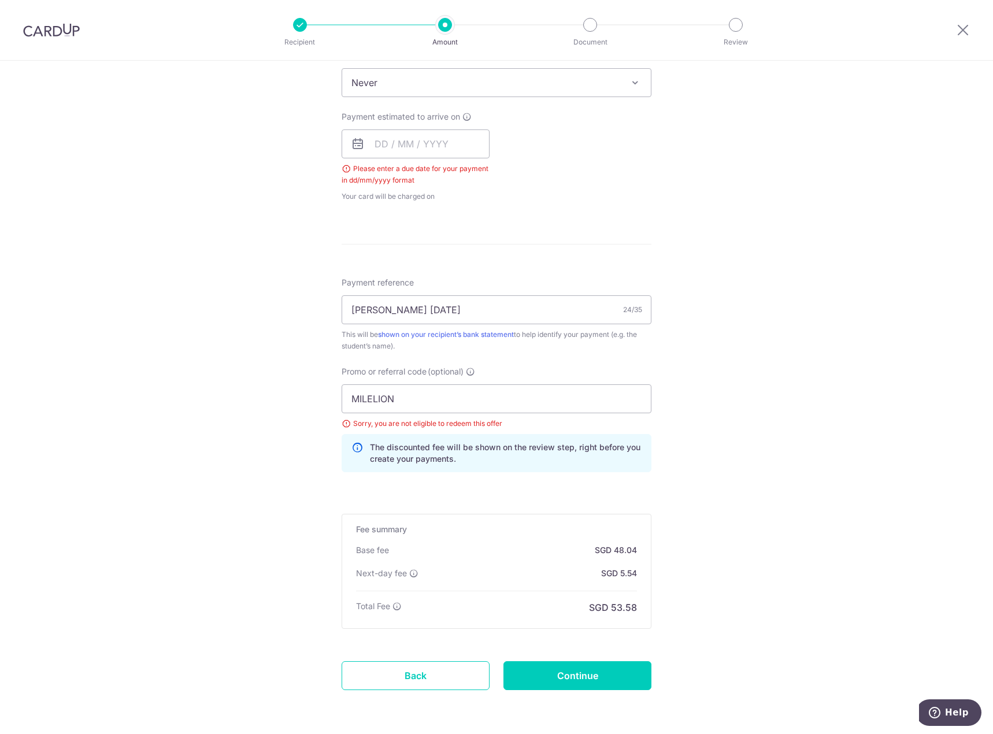
scroll to position [409, 0]
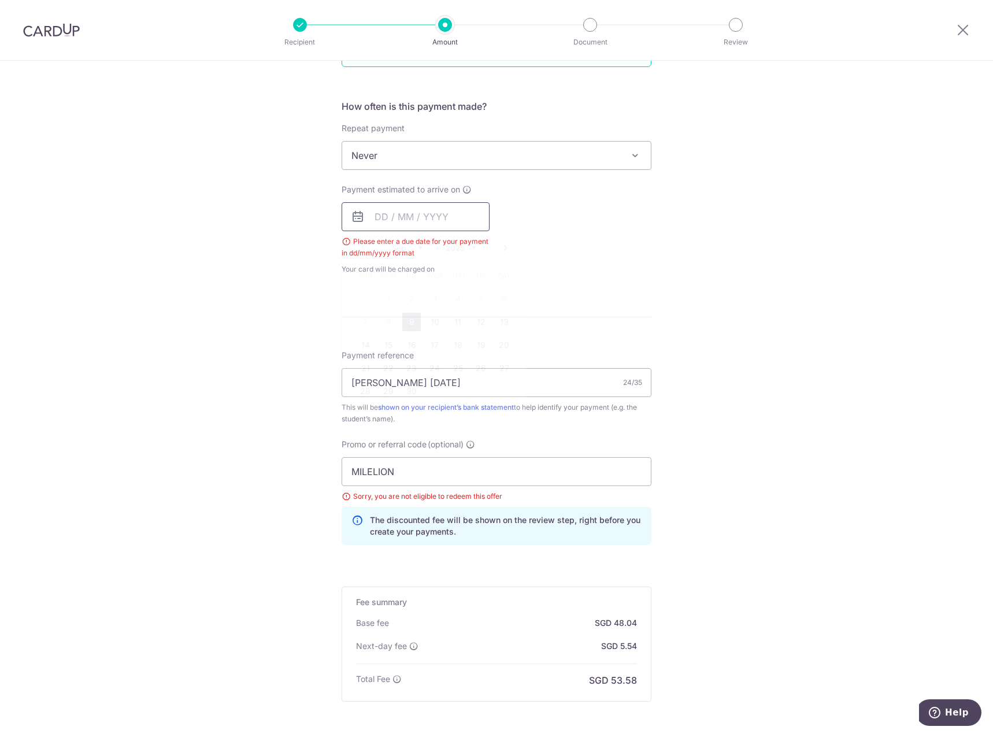
click at [416, 213] on input "text" at bounding box center [416, 216] width 148 height 29
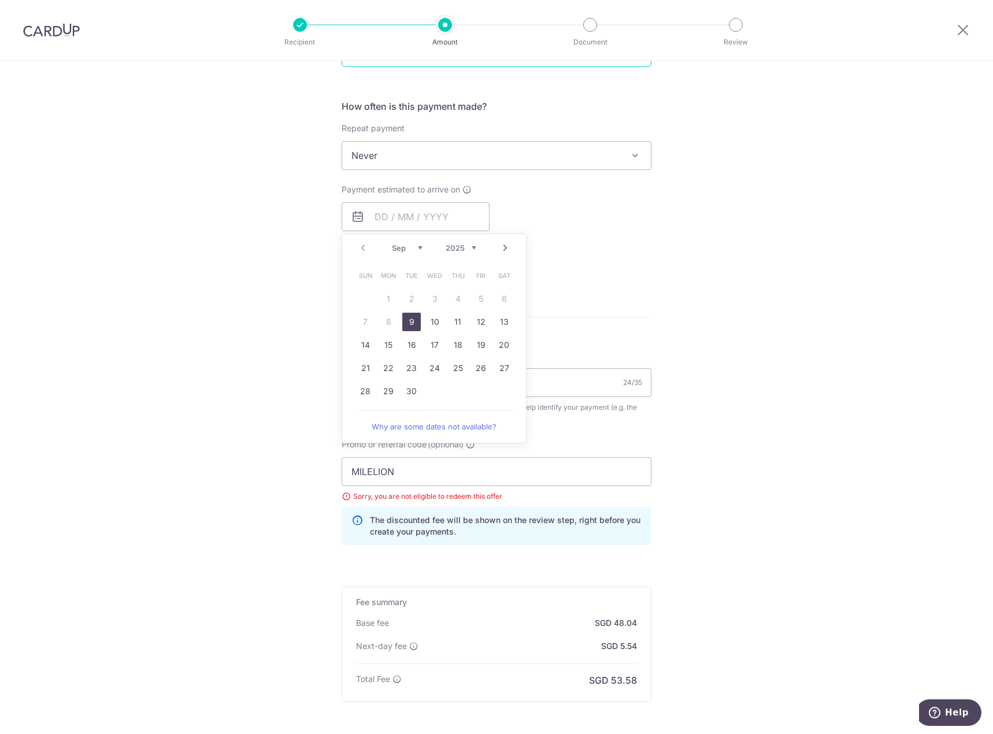
click at [403, 321] on link "9" at bounding box center [411, 322] width 18 height 18
type input "[DATE]"
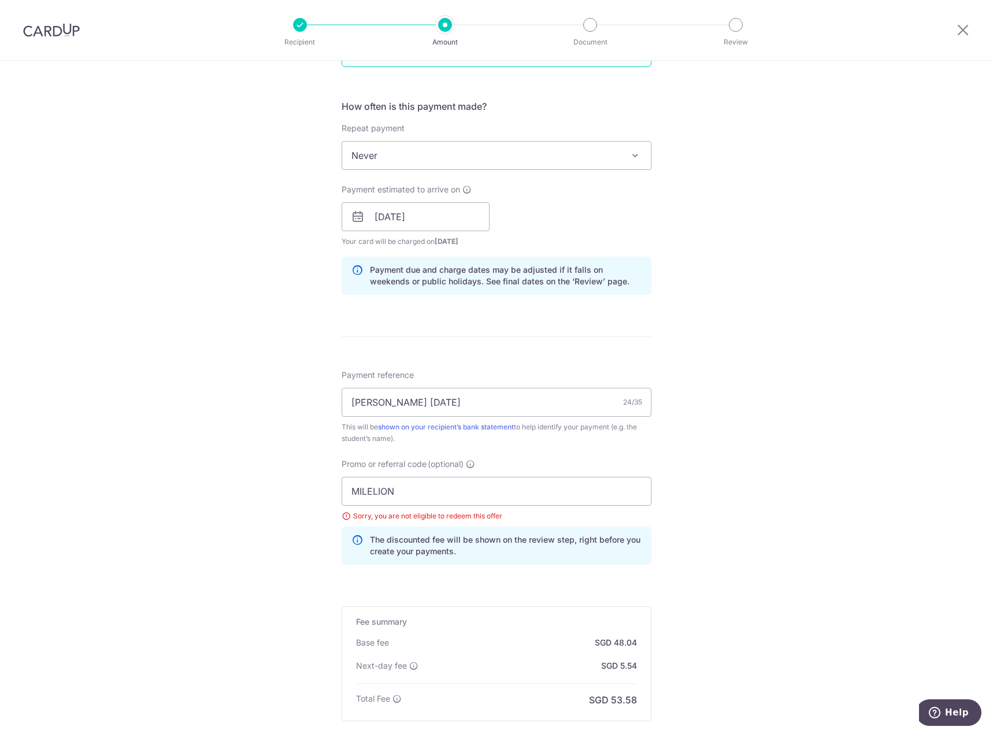
click at [254, 283] on div "Tell us more about your payment Enter payment amount SGD 1,847.55 1847.55 Selec…" at bounding box center [496, 260] width 993 height 1217
click at [423, 157] on span "Never" at bounding box center [496, 156] width 309 height 28
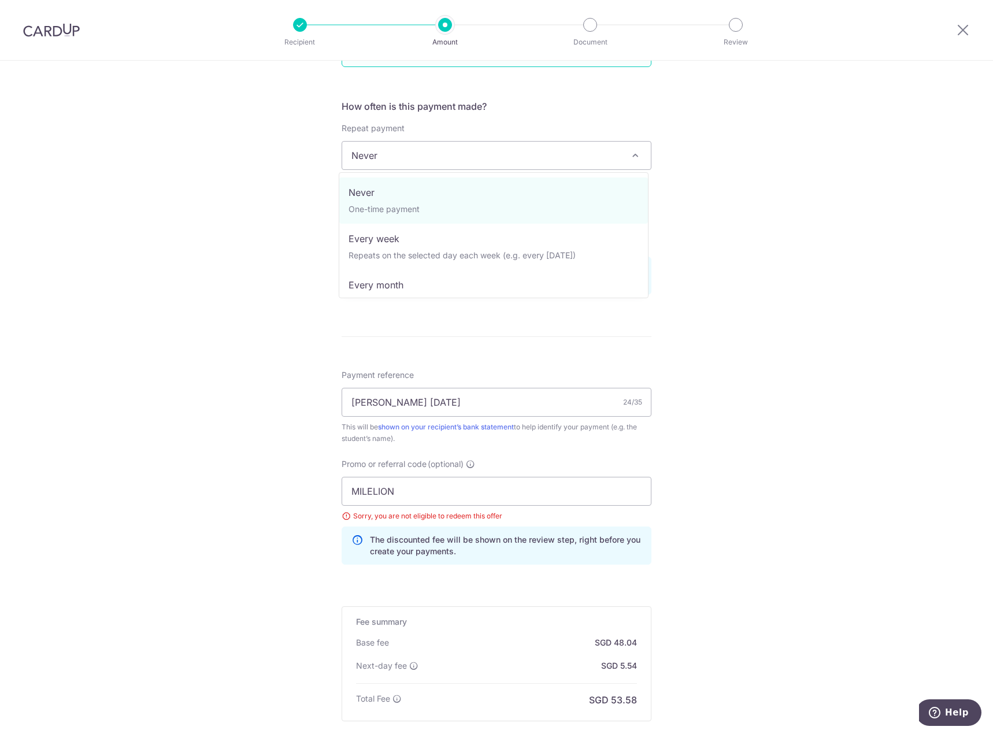
click at [416, 140] on div "Repeat payment Never Every week Every month Every quarter Every half a year Nev…" at bounding box center [497, 146] width 310 height 47
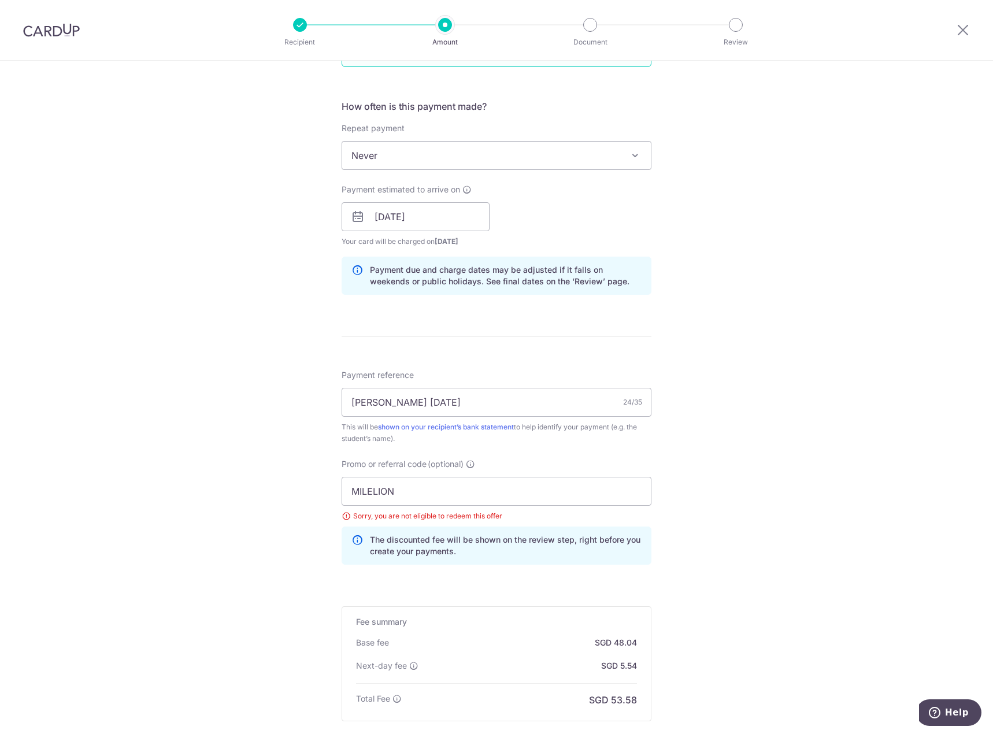
click at [221, 220] on div "Tell us more about your payment Enter payment amount SGD 1,847.55 1847.55 Selec…" at bounding box center [496, 260] width 993 height 1217
drag, startPoint x: 417, startPoint y: 487, endPoint x: 277, endPoint y: 498, distance: 139.8
click at [277, 498] on div "Tell us more about your payment Enter payment amount SGD 1,847.55 1847.55 Selec…" at bounding box center [496, 260] width 993 height 1217
paste input "OFF225"
type input "OFF225"
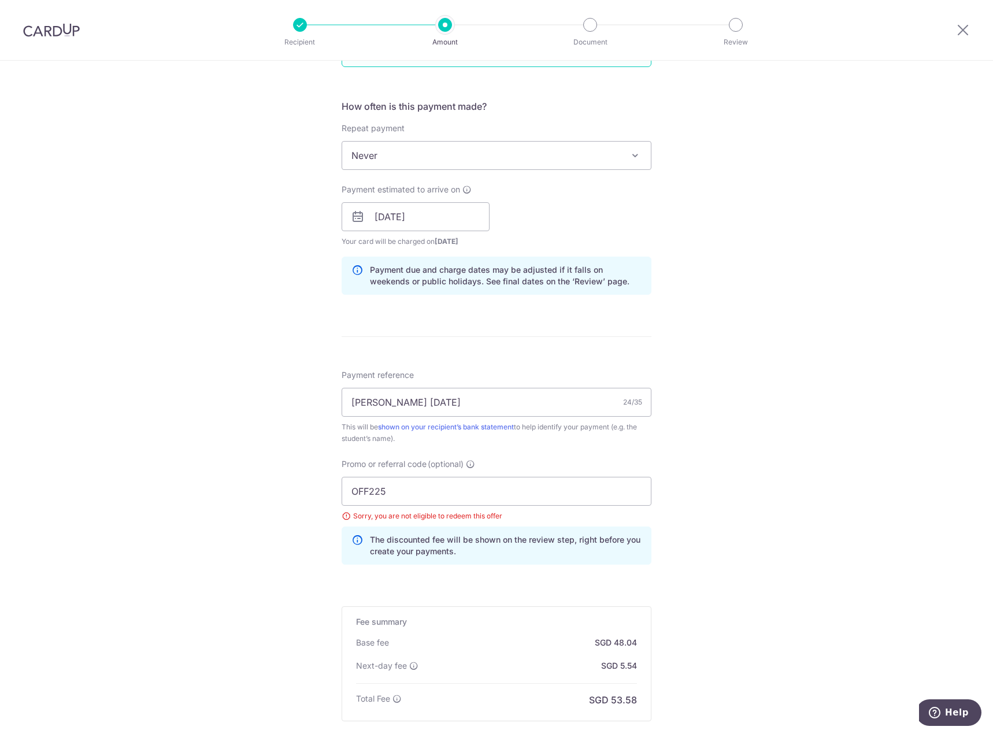
click at [257, 500] on div "Tell us more about your payment Enter payment amount SGD 1,847.55 1847.55 Selec…" at bounding box center [496, 260] width 993 height 1217
click at [224, 520] on div "Tell us more about your payment Enter payment amount SGD 1,847.55 1847.55 Selec…" at bounding box center [496, 260] width 993 height 1217
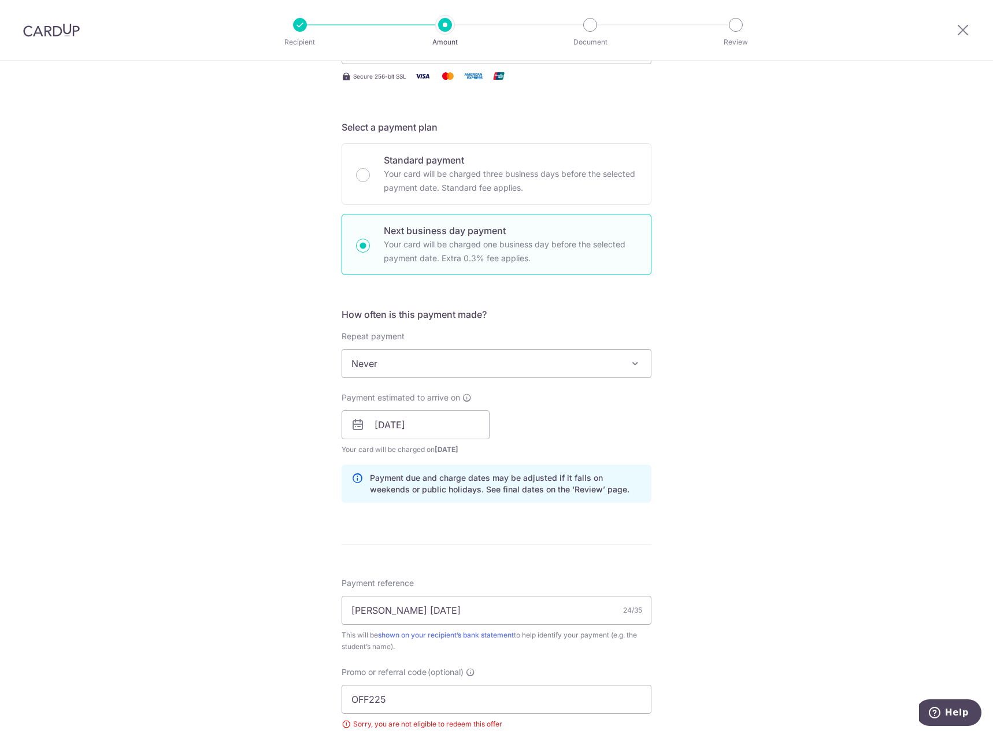
scroll to position [197, 0]
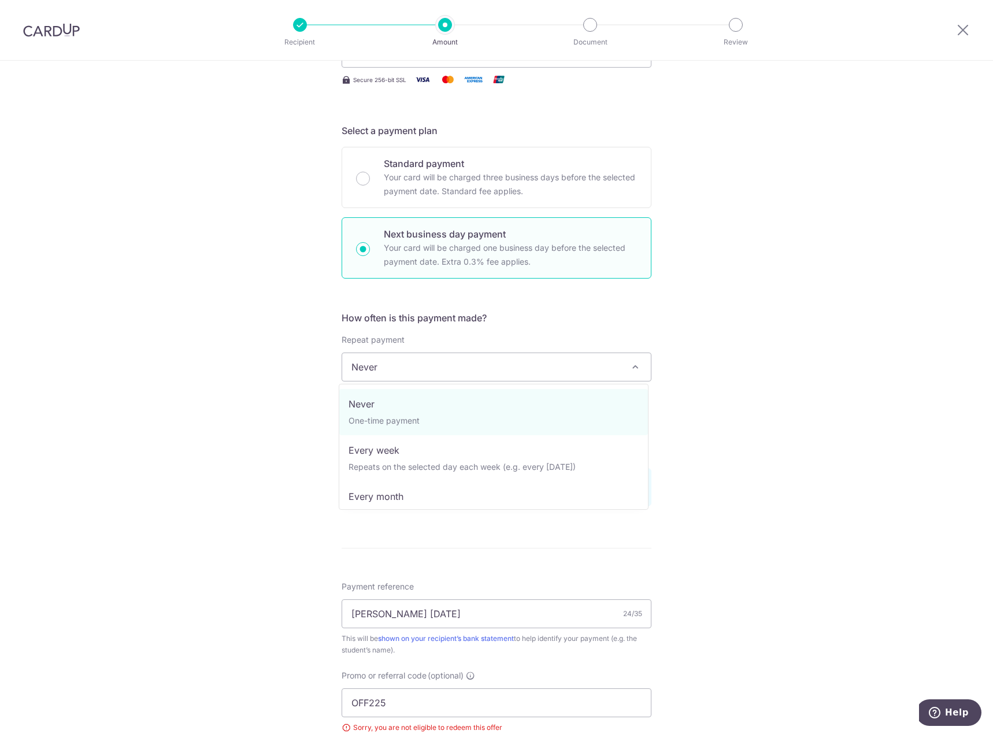
click at [388, 360] on span "Never" at bounding box center [496, 367] width 309 height 28
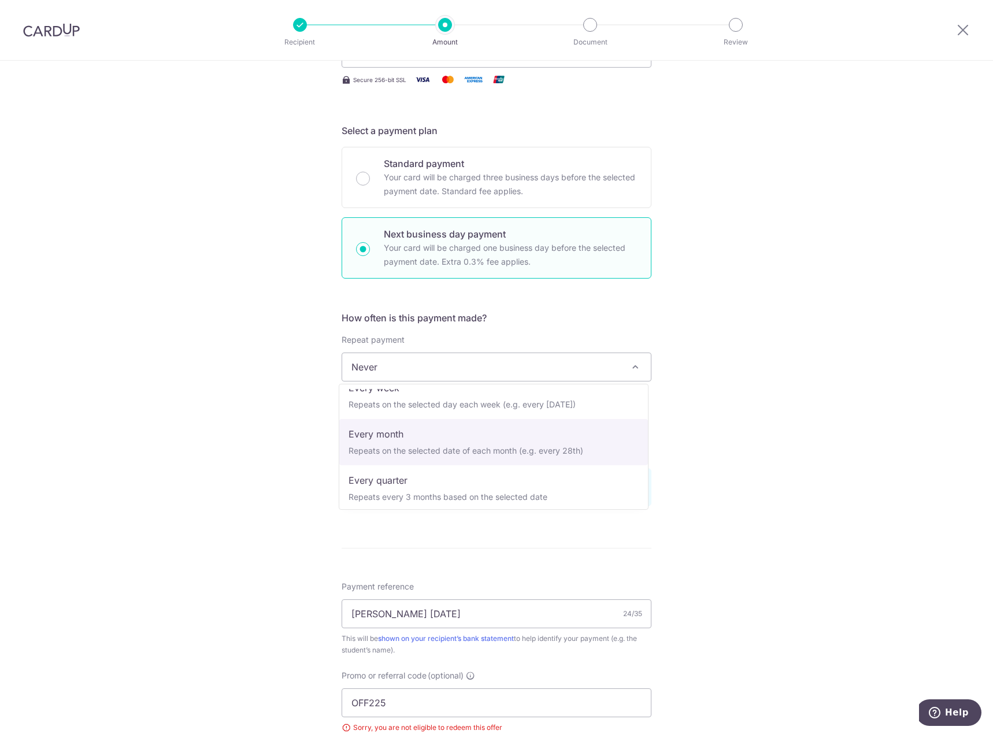
scroll to position [58, 0]
select select "3"
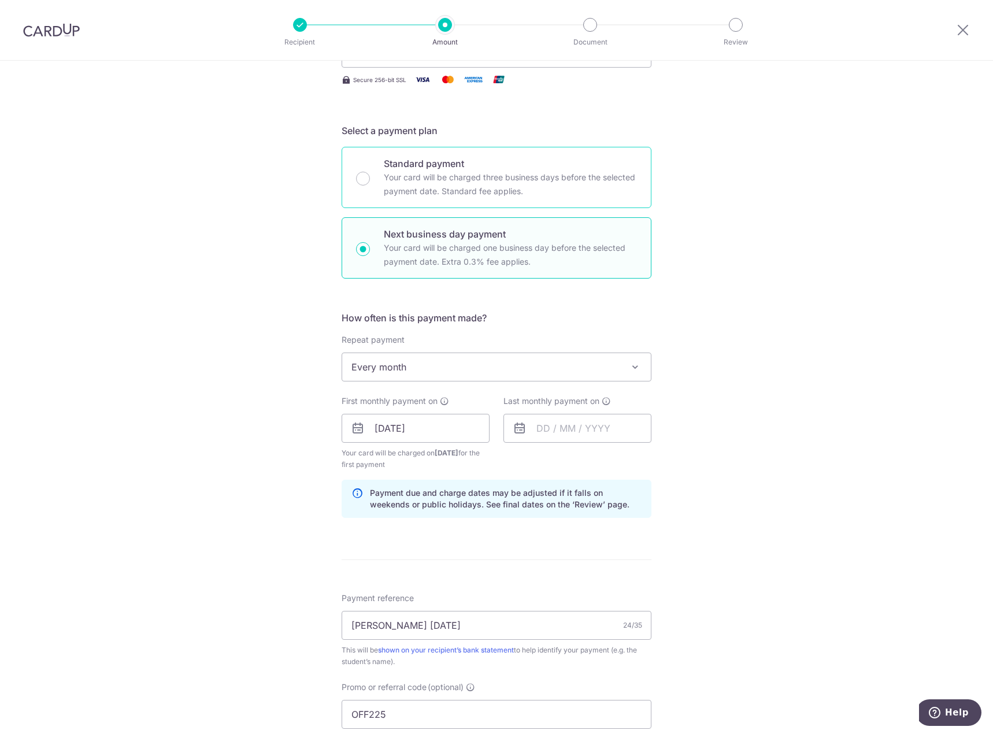
click at [353, 175] on div "Standard payment Your card will be charged three business days before the selec…" at bounding box center [497, 177] width 310 height 61
radio input "true"
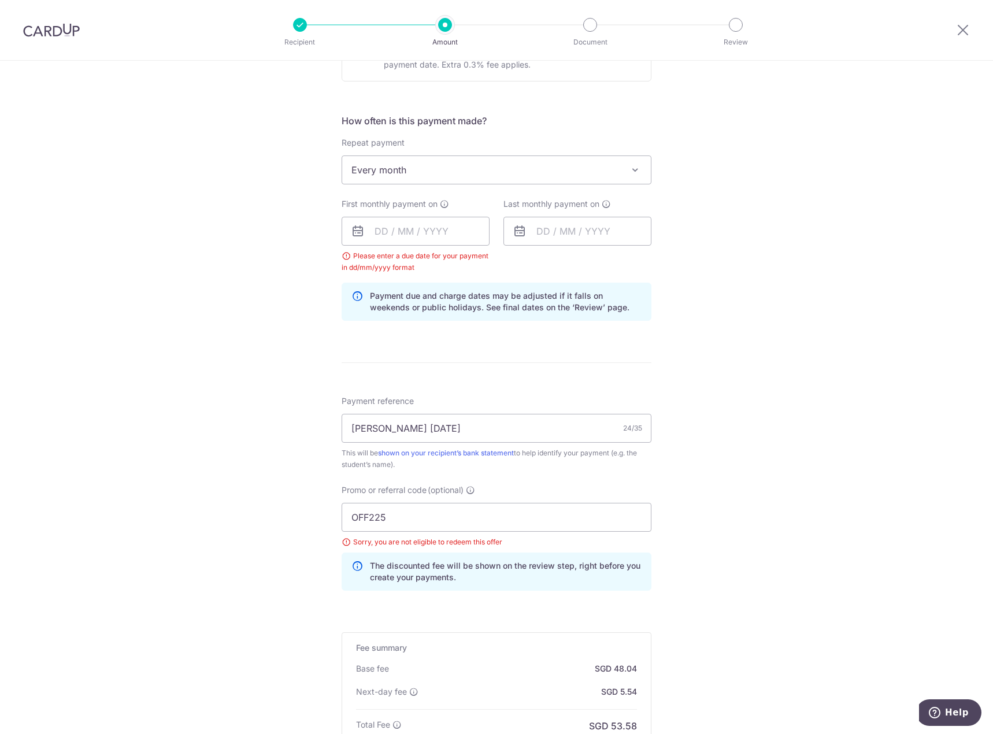
scroll to position [371, 0]
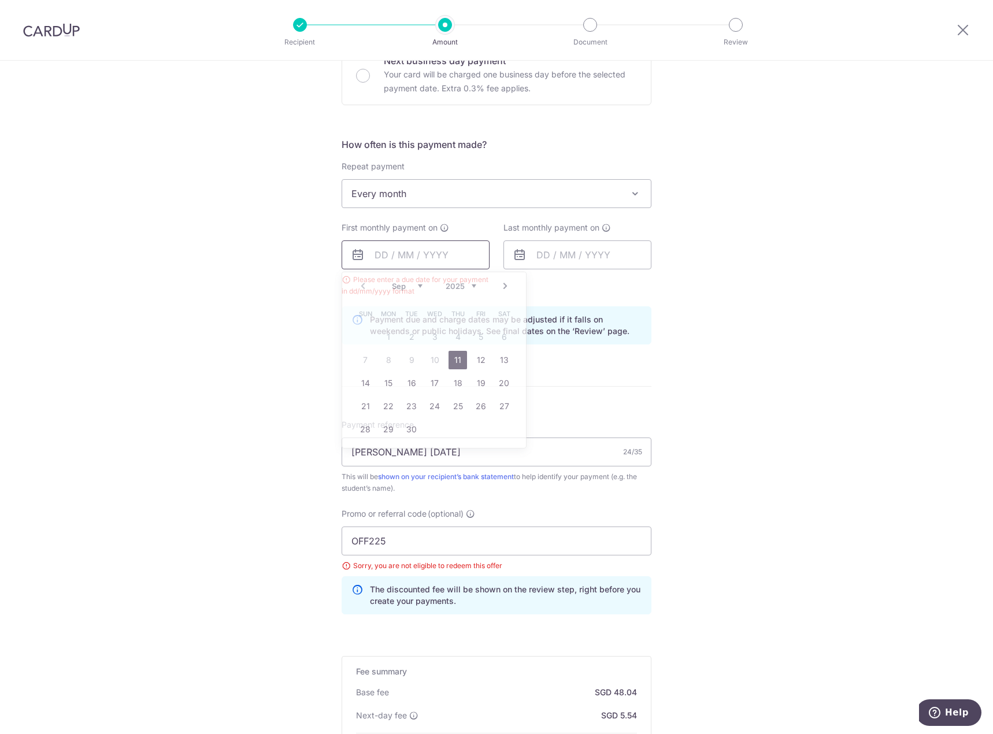
click at [399, 249] on input "text" at bounding box center [416, 254] width 148 height 29
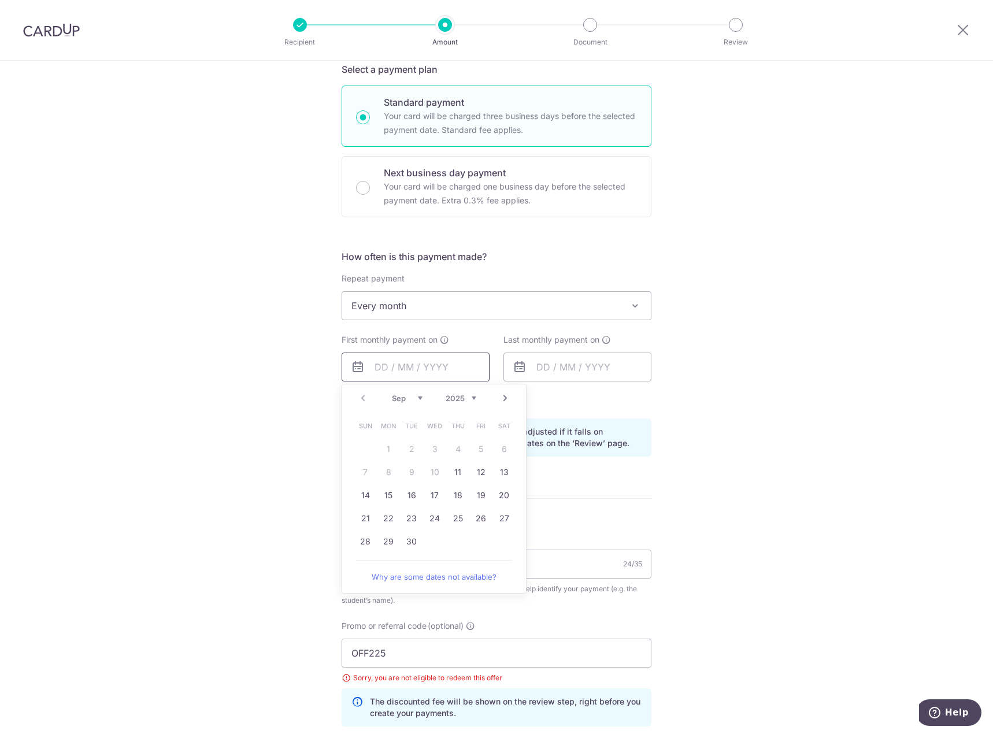
scroll to position [255, 0]
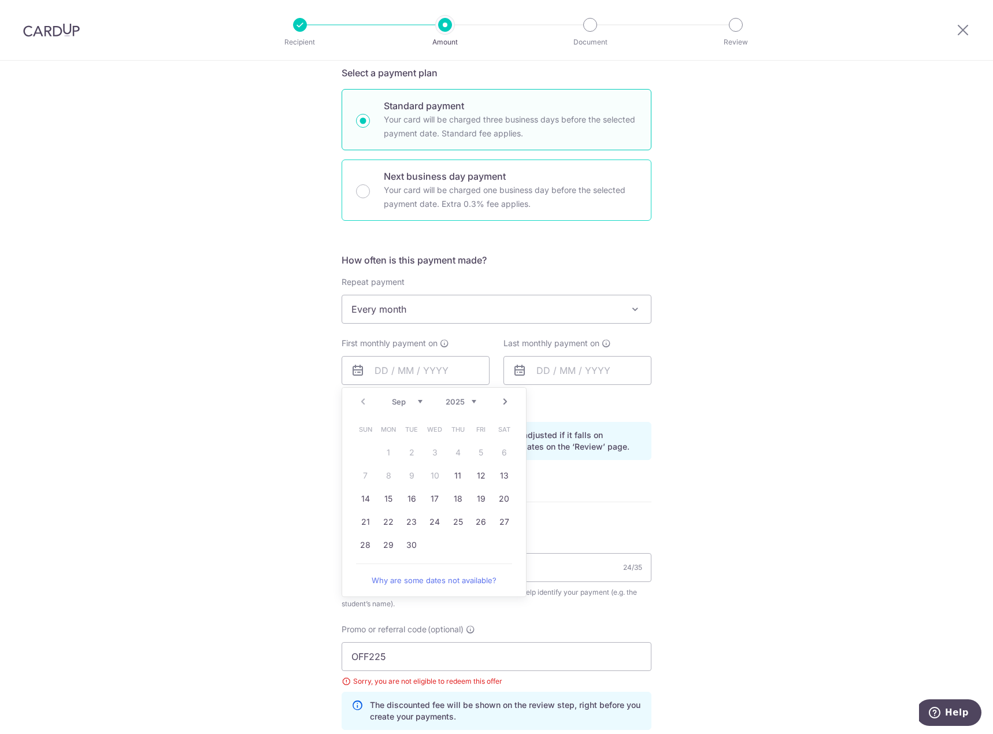
drag, startPoint x: 361, startPoint y: 190, endPoint x: 361, endPoint y: 206, distance: 16.8
click at [361, 190] on input "Next business day payment Your card will be charged one business day before the…" at bounding box center [363, 191] width 14 height 14
radio input "true"
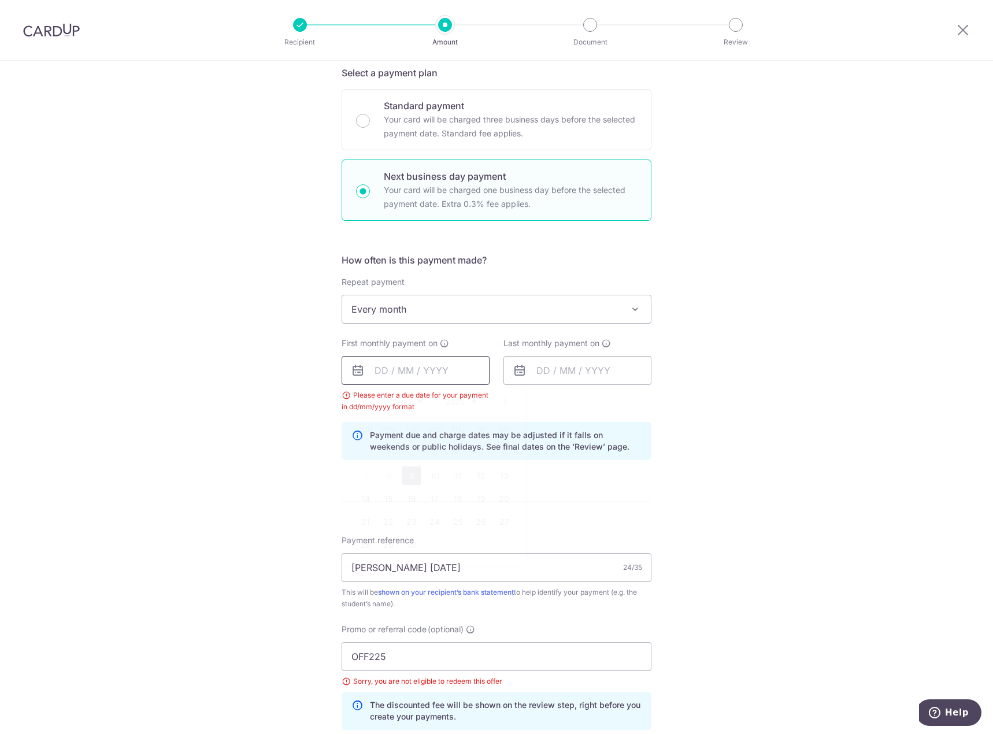
click at [414, 376] on input "text" at bounding box center [416, 370] width 148 height 29
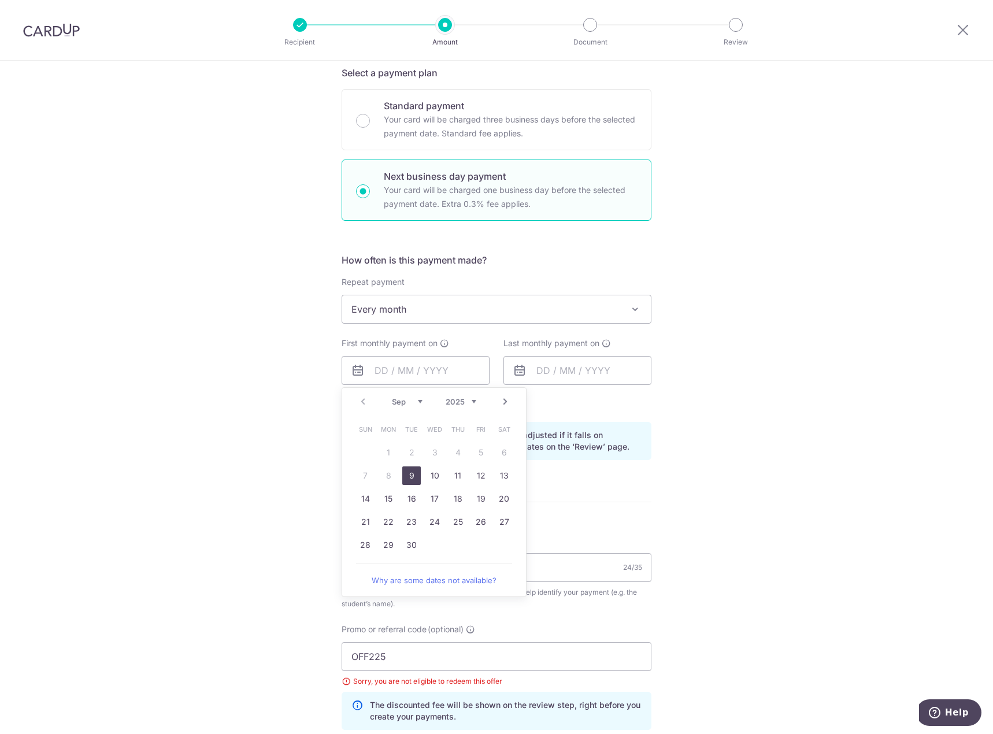
click at [410, 472] on link "9" at bounding box center [411, 475] width 18 height 18
type input "09/09/2025"
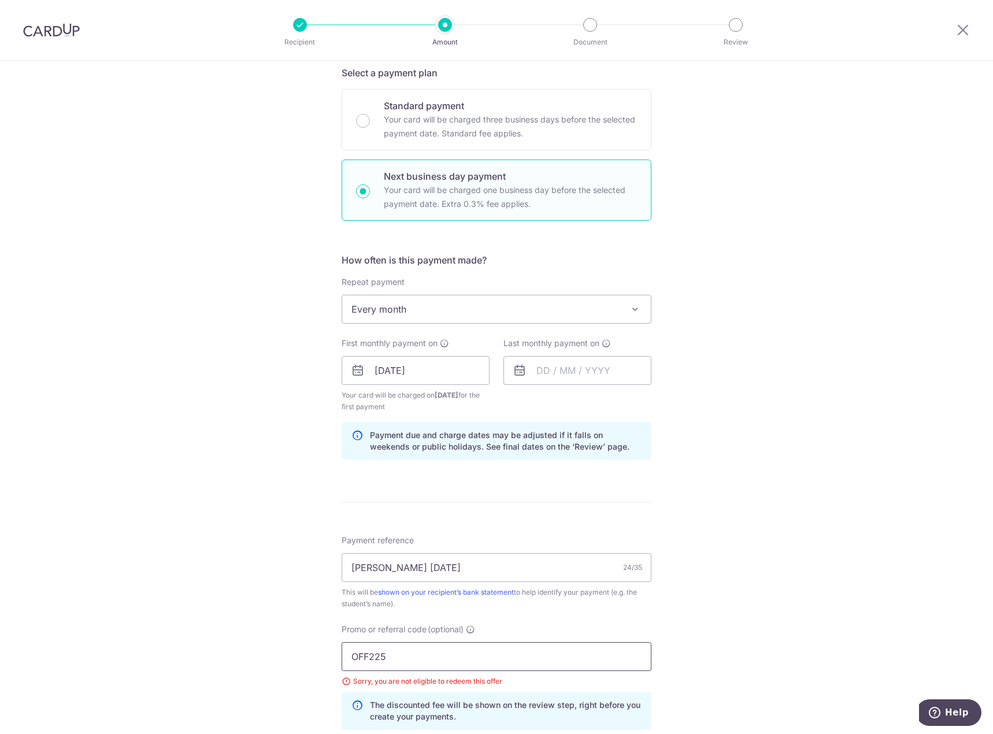
drag, startPoint x: 388, startPoint y: 660, endPoint x: 300, endPoint y: 663, distance: 87.9
click at [306, 665] on div "Tell us more about your payment Enter payment amount SGD 1,847.55 1847.55 Selec…" at bounding box center [496, 420] width 993 height 1229
paste input "REC18"
type input "REC185"
click at [236, 612] on div "Tell us more about your payment Enter payment amount SGD 1,847.55 1847.55 Selec…" at bounding box center [496, 420] width 993 height 1229
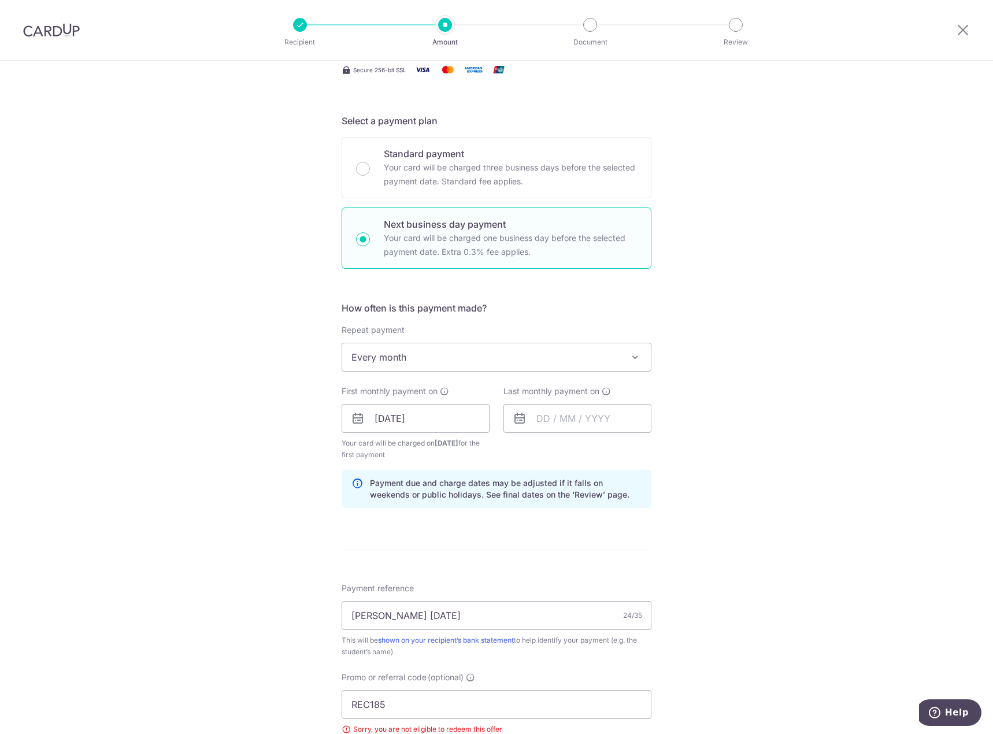
scroll to position [197, 0]
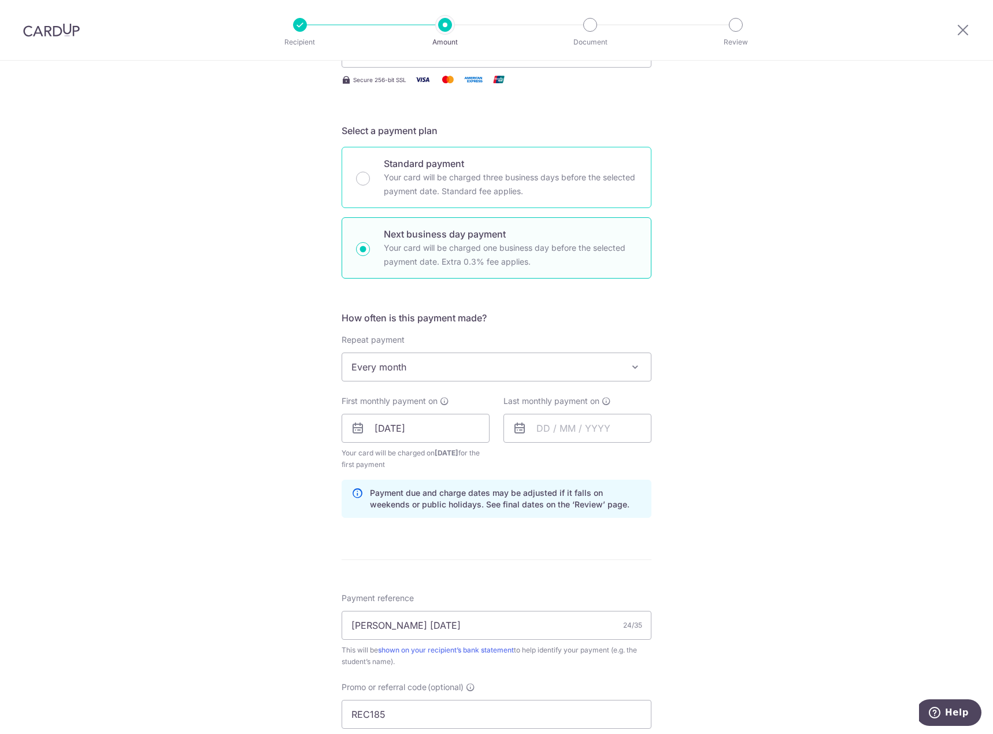
click at [493, 200] on div "Standard payment Your card will be charged three business days before the selec…" at bounding box center [497, 177] width 310 height 61
radio input "true"
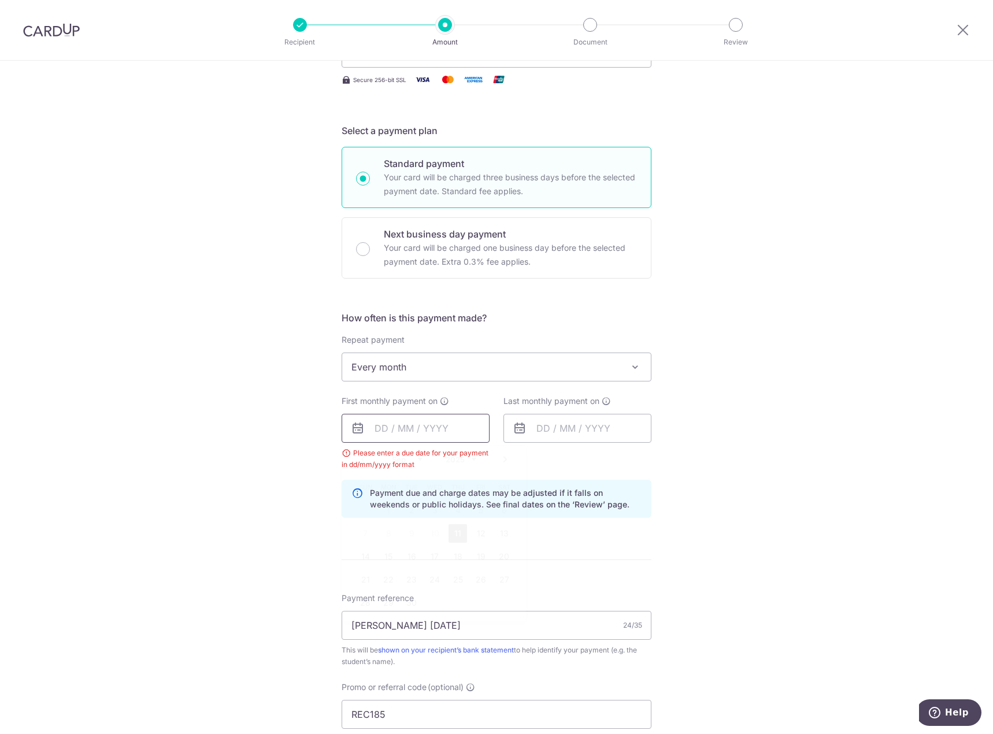
click at [390, 441] on input "text" at bounding box center [416, 428] width 148 height 29
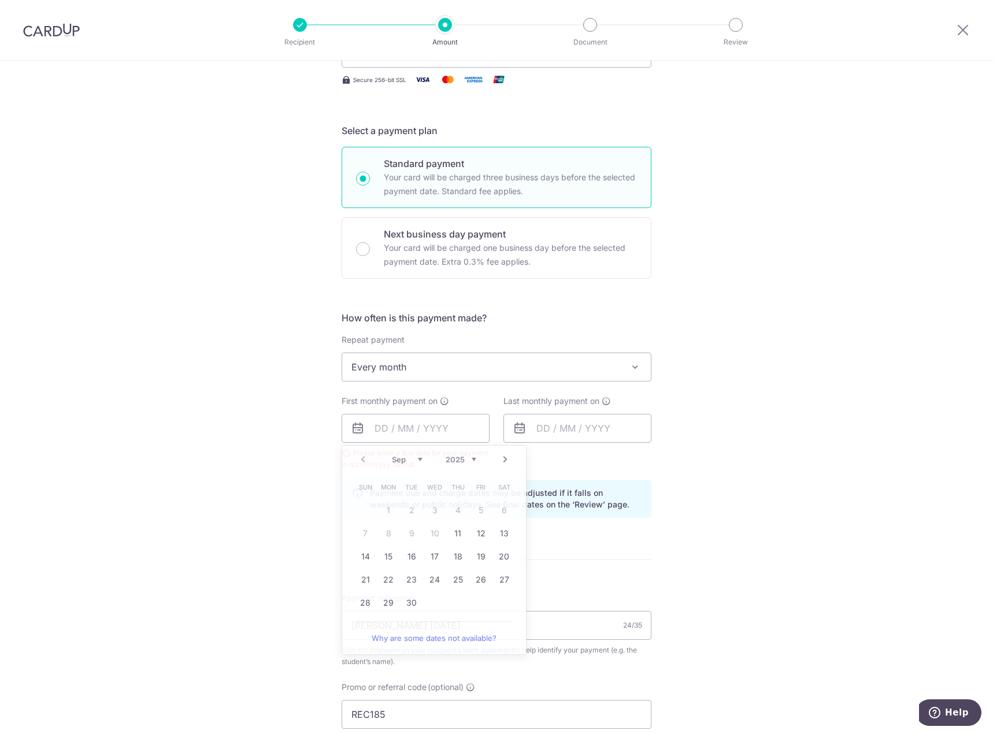
click at [249, 511] on div "Tell us more about your payment Enter payment amount SGD 1,847.55 1847.55 Selec…" at bounding box center [496, 478] width 993 height 1229
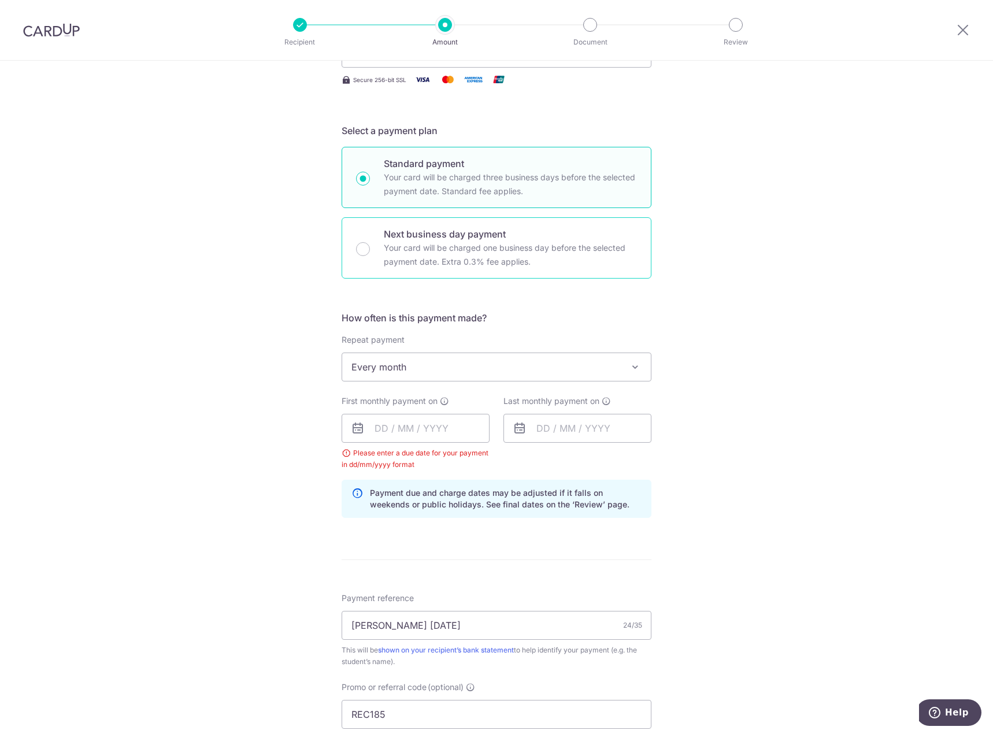
click at [376, 251] on div "Next business day payment Your card will be charged one business day before the…" at bounding box center [497, 247] width 310 height 61
radio input "false"
radio input "true"
click at [749, 349] on div "Tell us more about your payment Enter payment amount SGD 1,847.55 1847.55 Selec…" at bounding box center [496, 450] width 993 height 1173
click at [418, 384] on div "How often is this payment made? Repeat payment Never Every week Every month Eve…" at bounding box center [497, 419] width 310 height 216
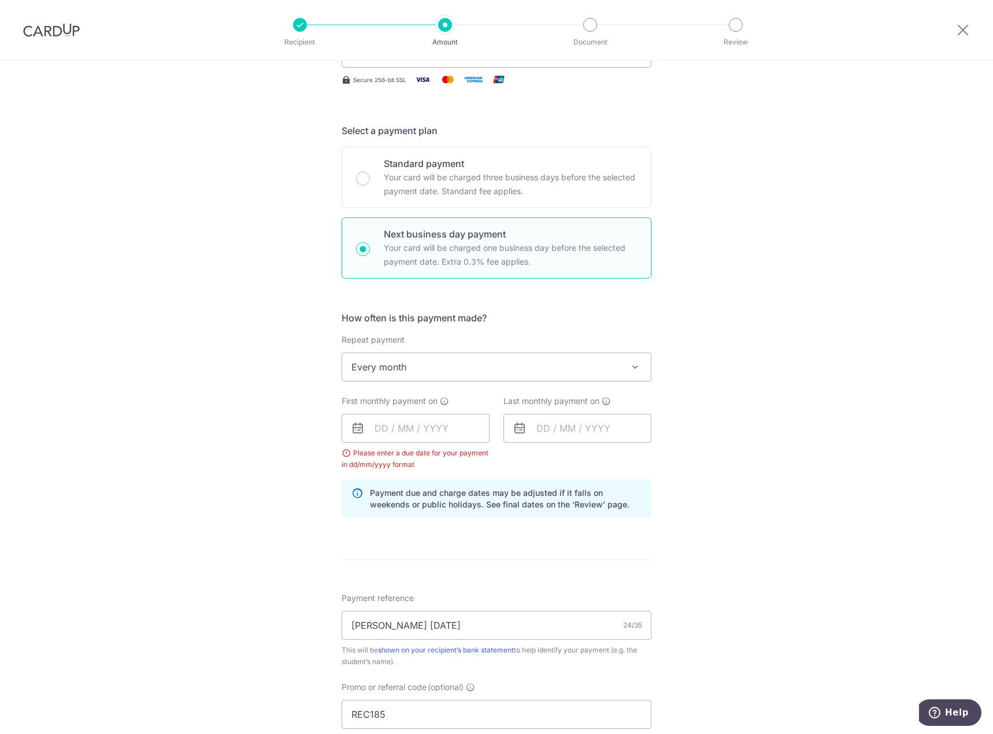
click at [416, 374] on span "Every month" at bounding box center [496, 367] width 309 height 28
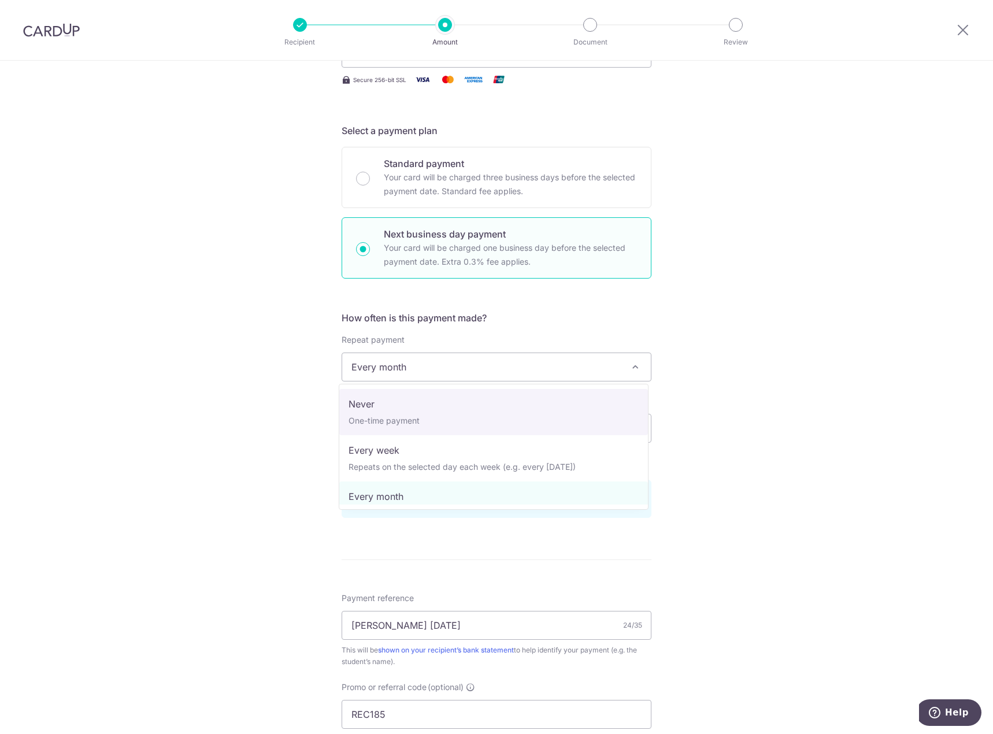
select select "1"
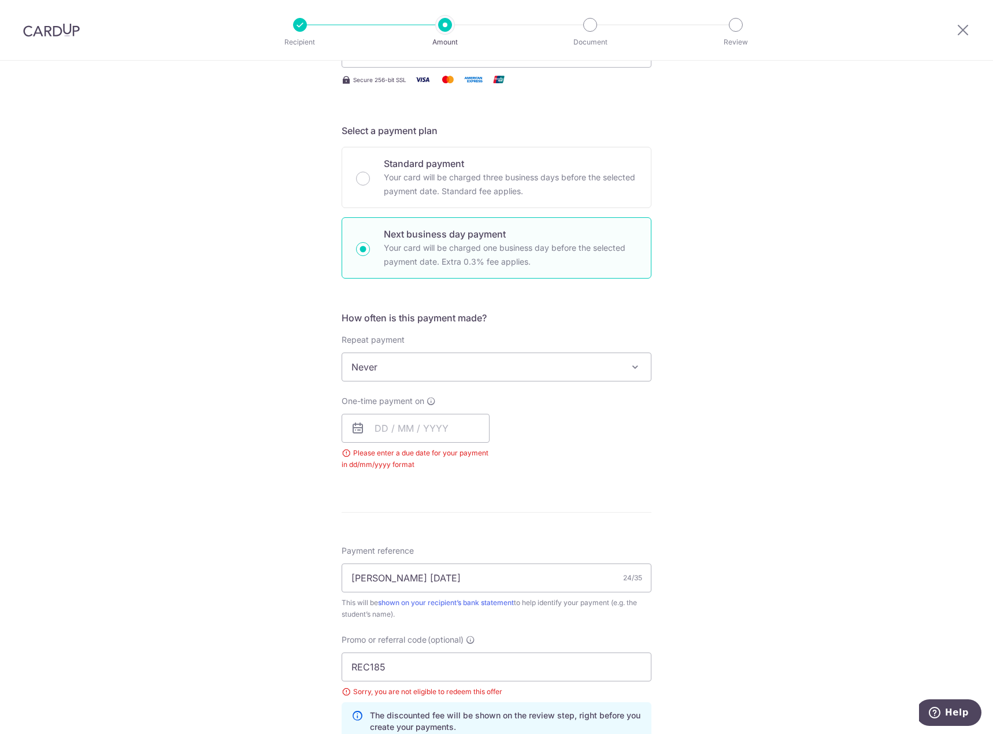
click at [272, 428] on div "Tell us more about your payment Enter payment amount SGD 1,847.55 1847.55 Selec…" at bounding box center [496, 426] width 993 height 1125
click at [410, 430] on input "text" at bounding box center [416, 428] width 148 height 29
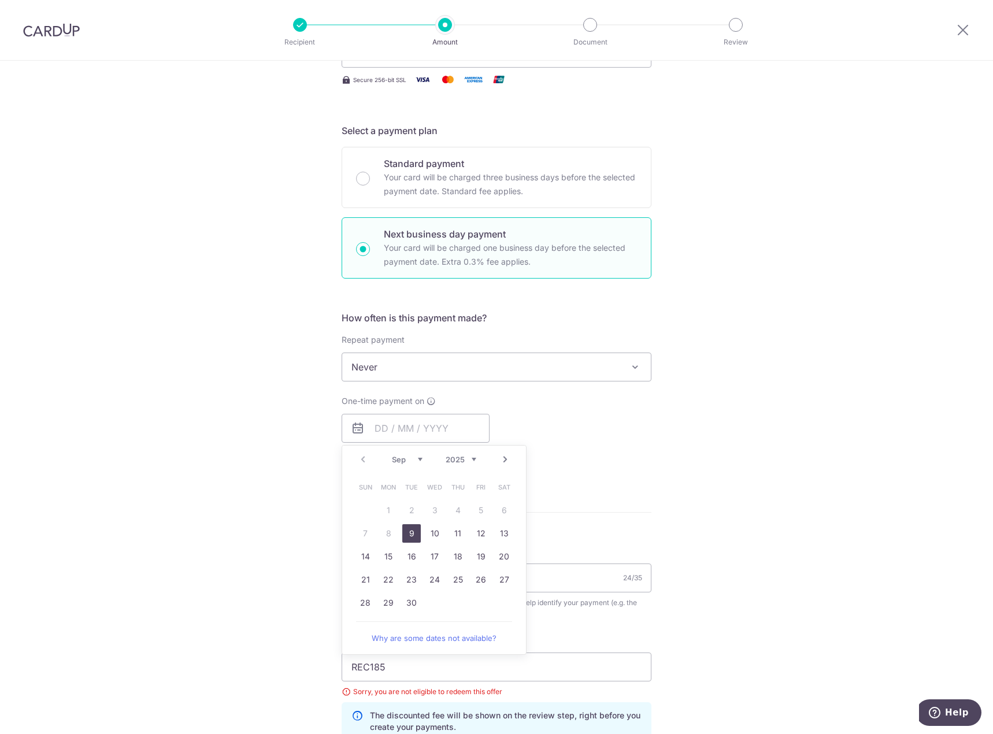
click at [407, 535] on link "9" at bounding box center [411, 533] width 18 height 18
type input "09/09/2025"
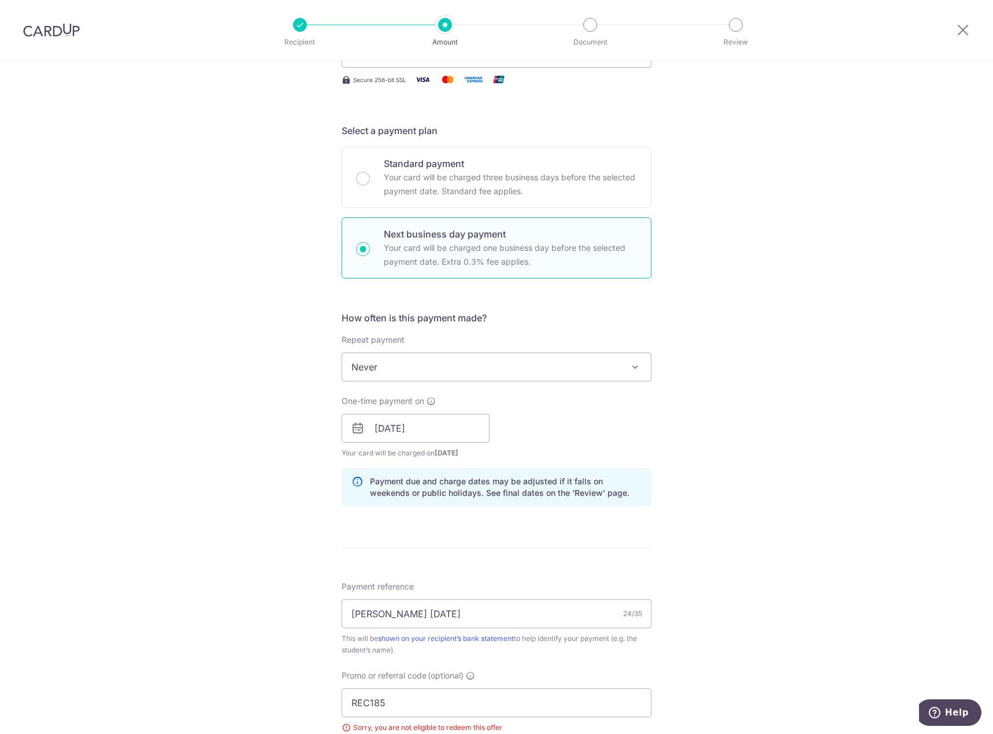
click at [233, 520] on div "Tell us more about your payment Enter payment amount SGD 1,847.55 1847.55 Selec…" at bounding box center [496, 472] width 993 height 1217
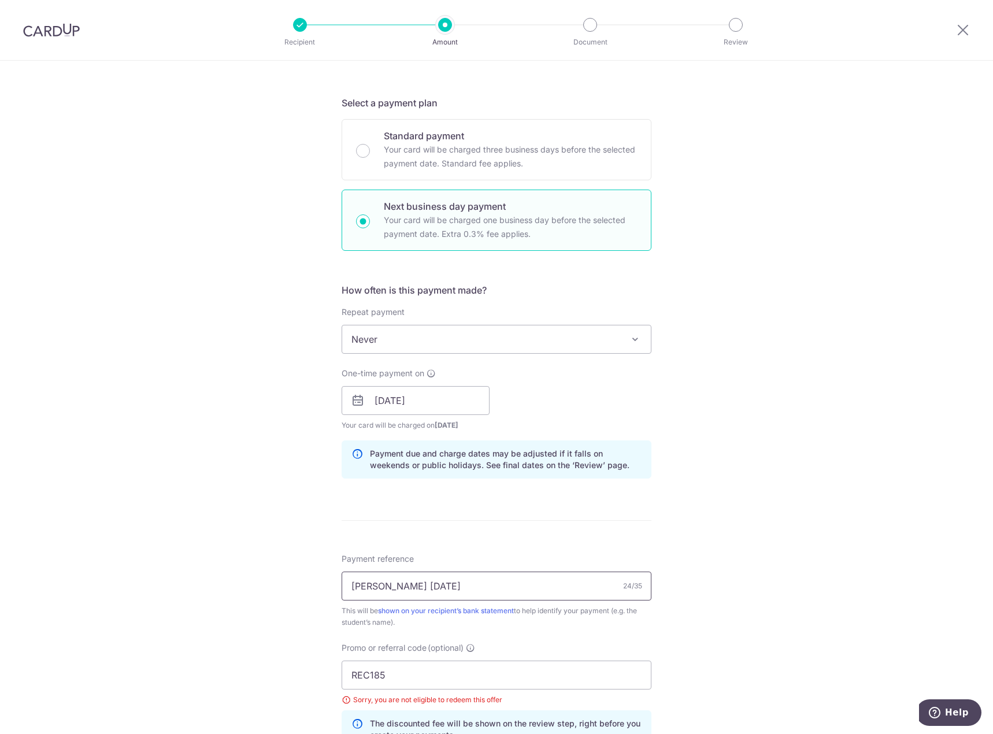
scroll to position [313, 0]
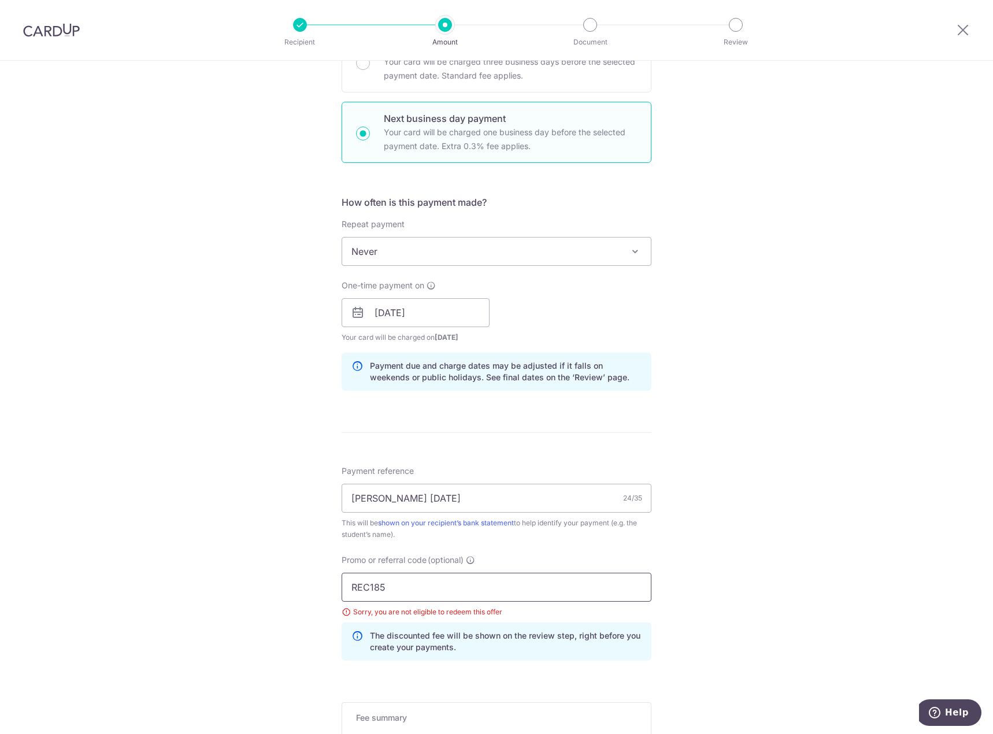
drag, startPoint x: 401, startPoint y: 586, endPoint x: 227, endPoint y: 587, distance: 173.4
click at [227, 587] on div "Tell us more about your payment Enter payment amount SGD 1,847.55 1847.55 Selec…" at bounding box center [496, 356] width 993 height 1217
paste input "OFF22"
type input "OFF225"
click at [251, 591] on div "Tell us more about your payment Enter payment amount SGD 1,847.55 1847.55 Selec…" at bounding box center [496, 356] width 993 height 1217
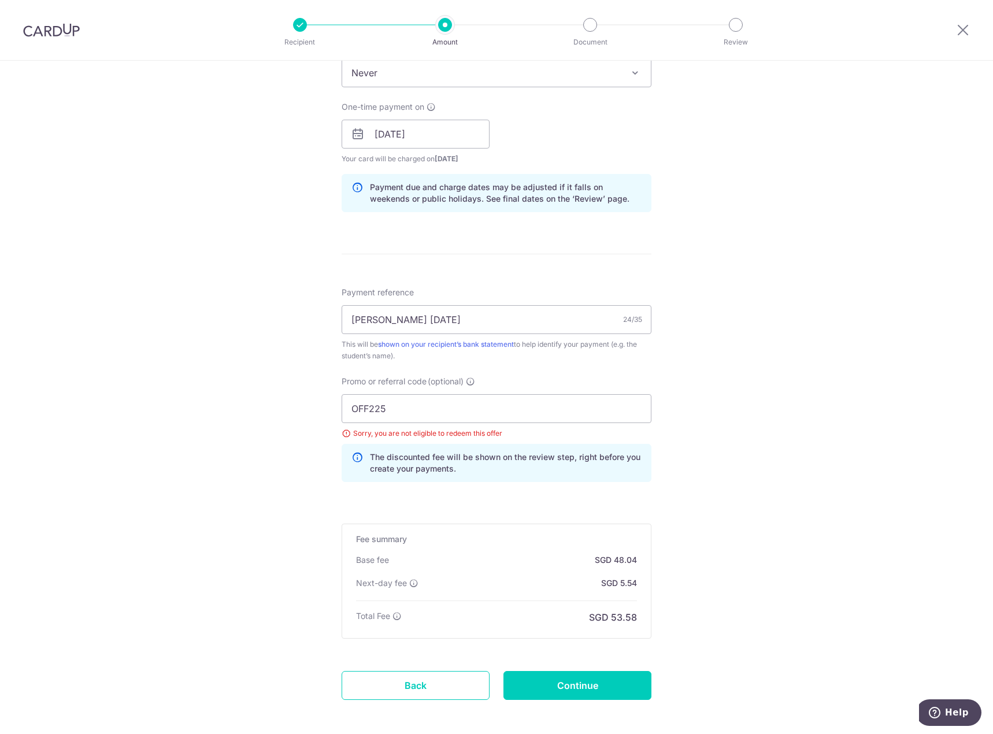
scroll to position [486, 0]
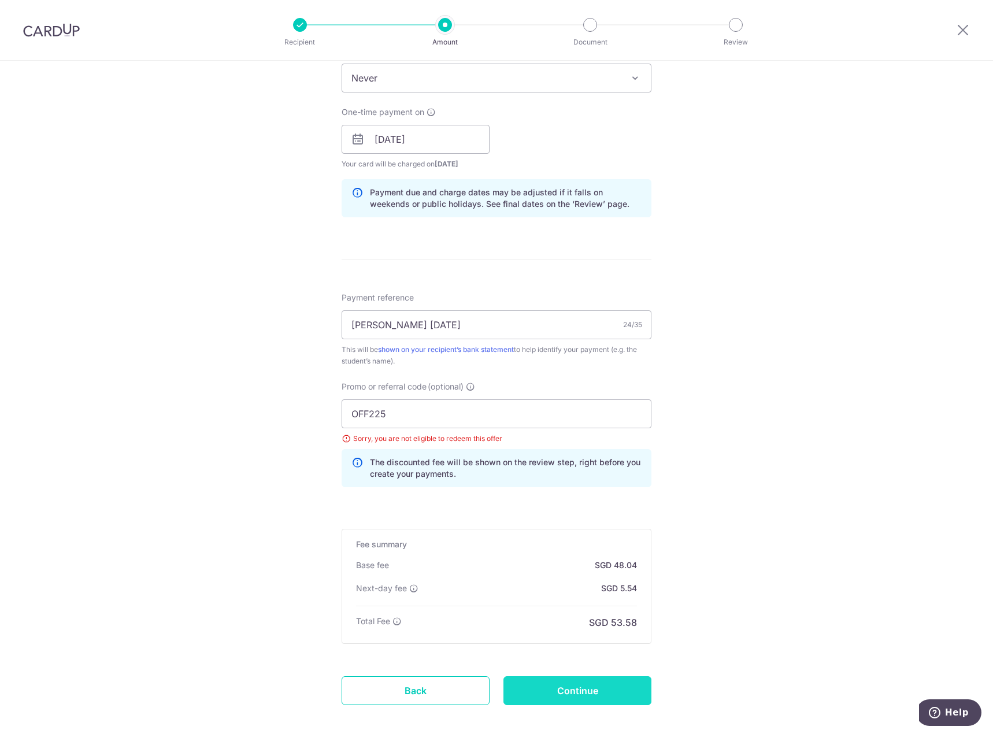
click at [614, 691] on input "Continue" at bounding box center [577, 690] width 148 height 29
type input "Update Schedule"
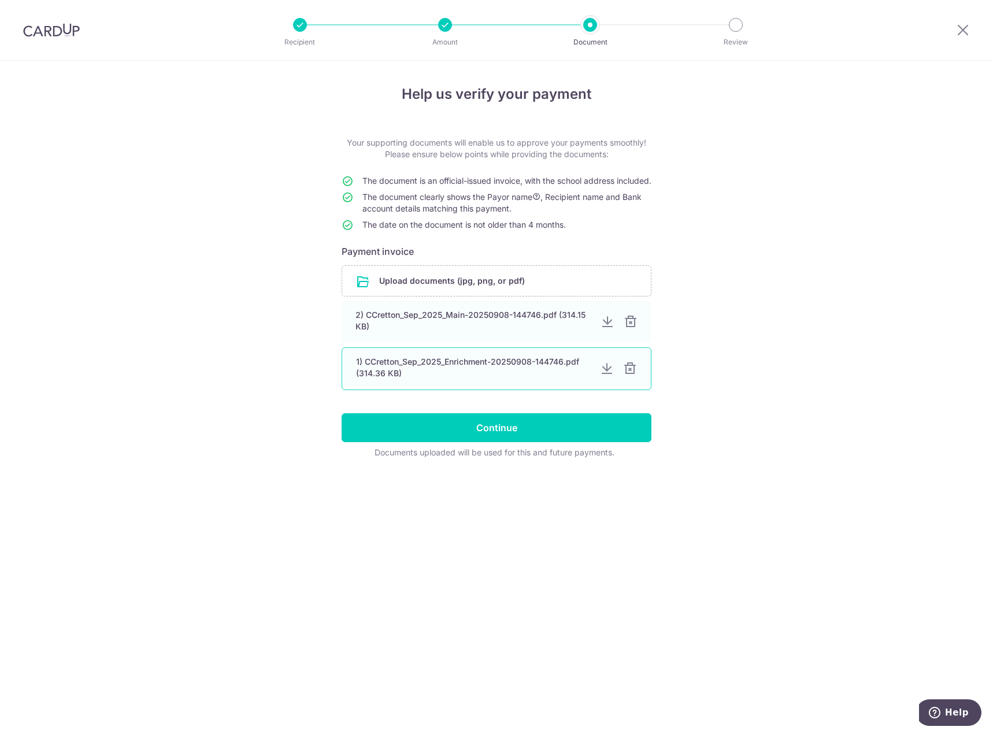
click at [629, 329] on div at bounding box center [631, 322] width 14 height 14
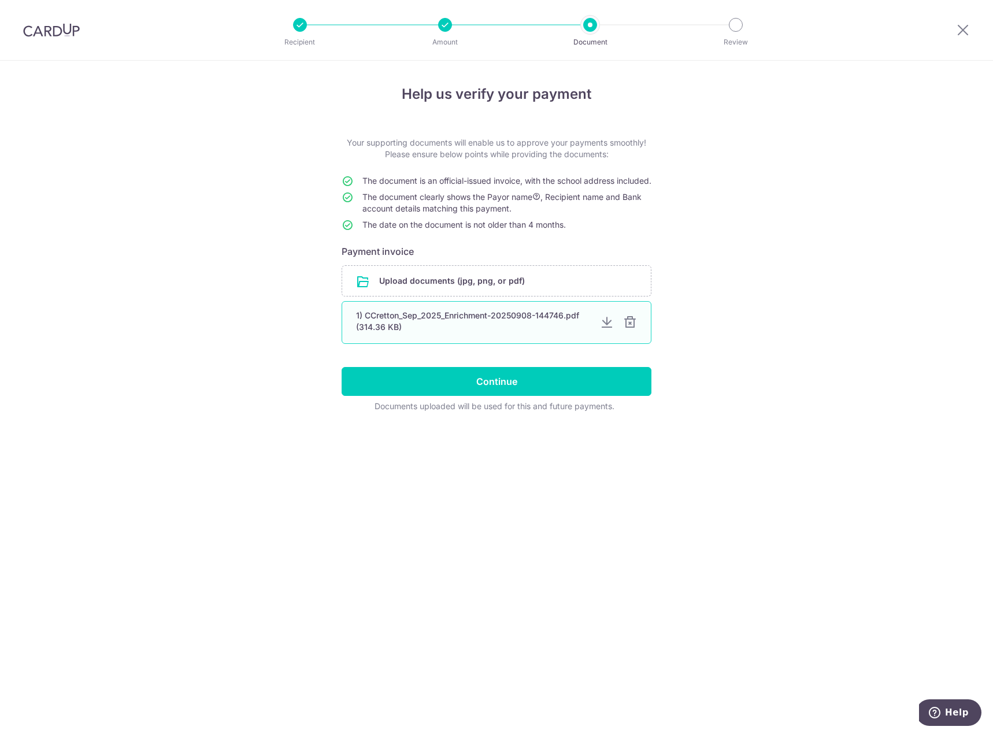
click at [623, 329] on div at bounding box center [630, 323] width 14 height 14
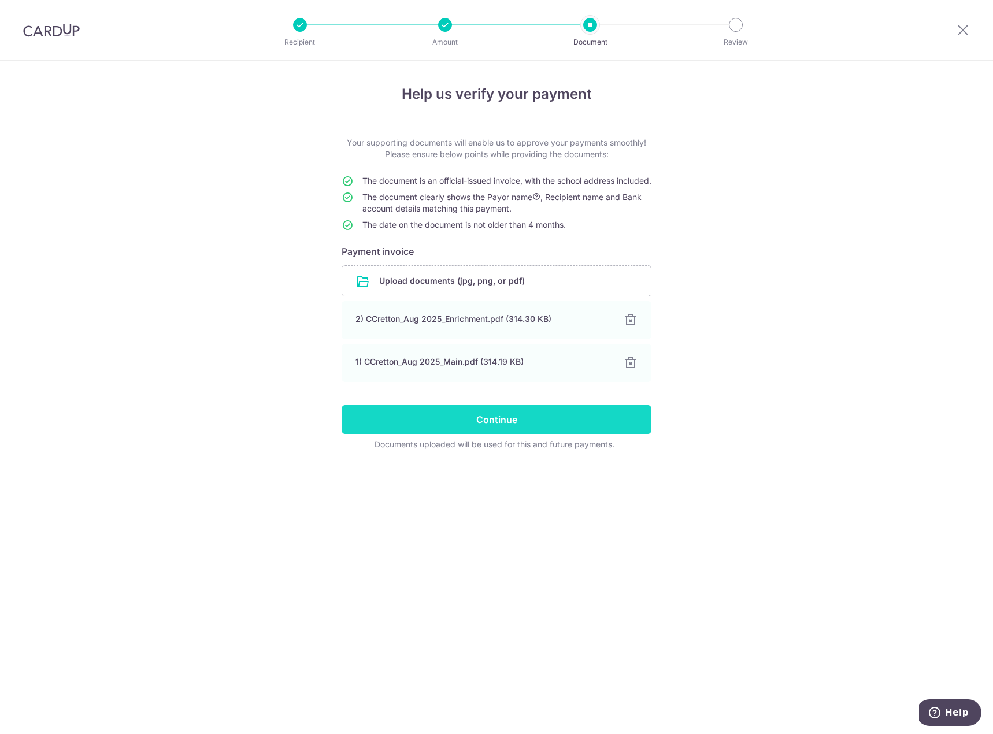
click at [516, 429] on input "Continue" at bounding box center [497, 419] width 310 height 29
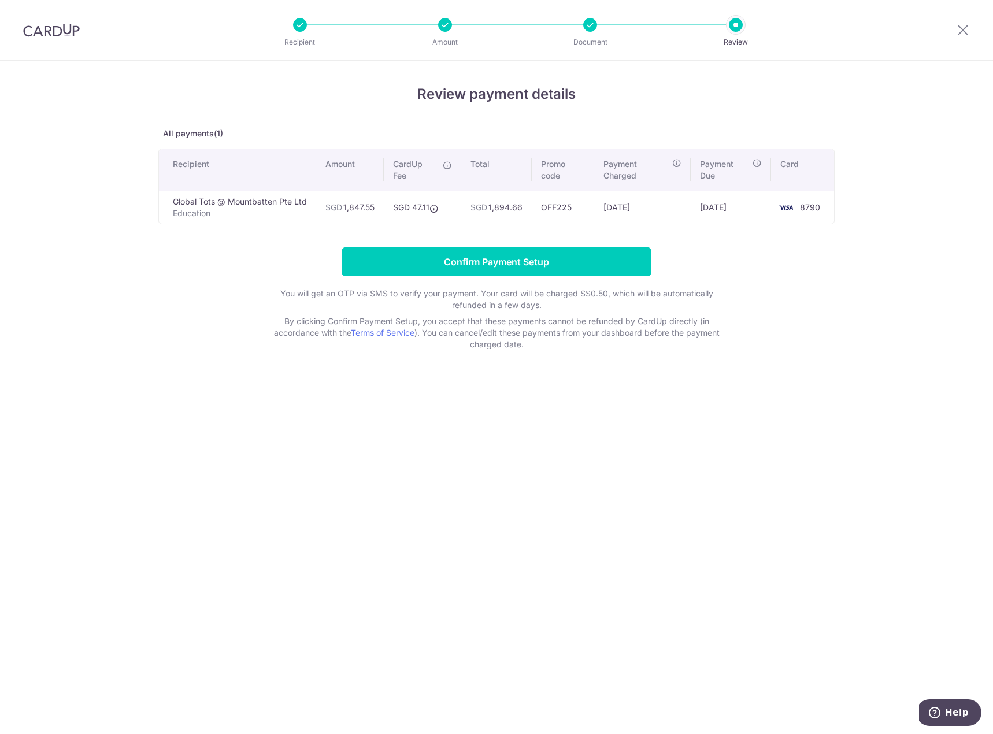
click at [272, 262] on form "Confirm Payment Setup You will get an OTP via SMS to verify your payment. Your …" at bounding box center [496, 298] width 676 height 103
click at [495, 258] on input "Confirm Payment Setup" at bounding box center [497, 261] width 310 height 29
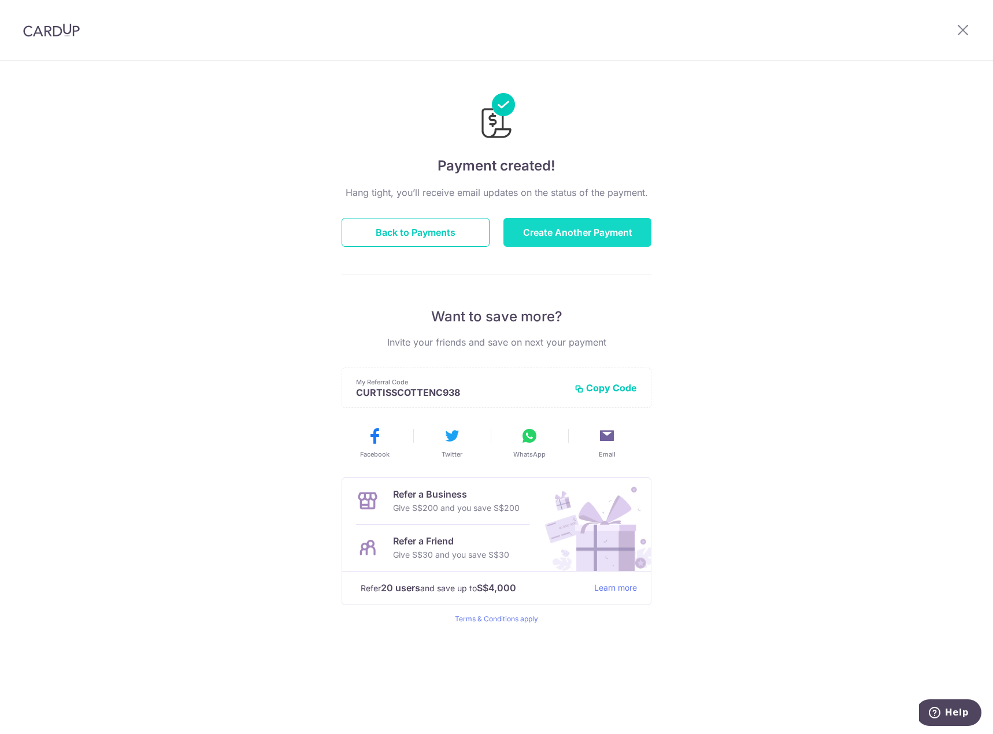
click at [609, 235] on button "Create Another Payment" at bounding box center [577, 232] width 148 height 29
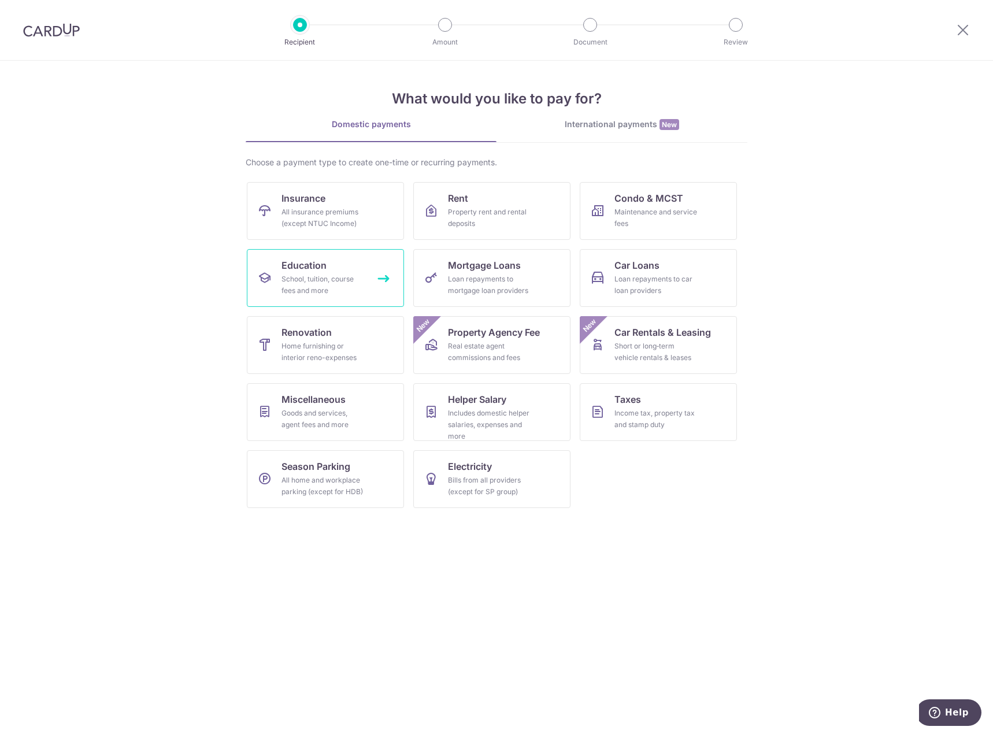
click at [337, 261] on link "Education School, tuition, course fees and more" at bounding box center [325, 278] width 157 height 58
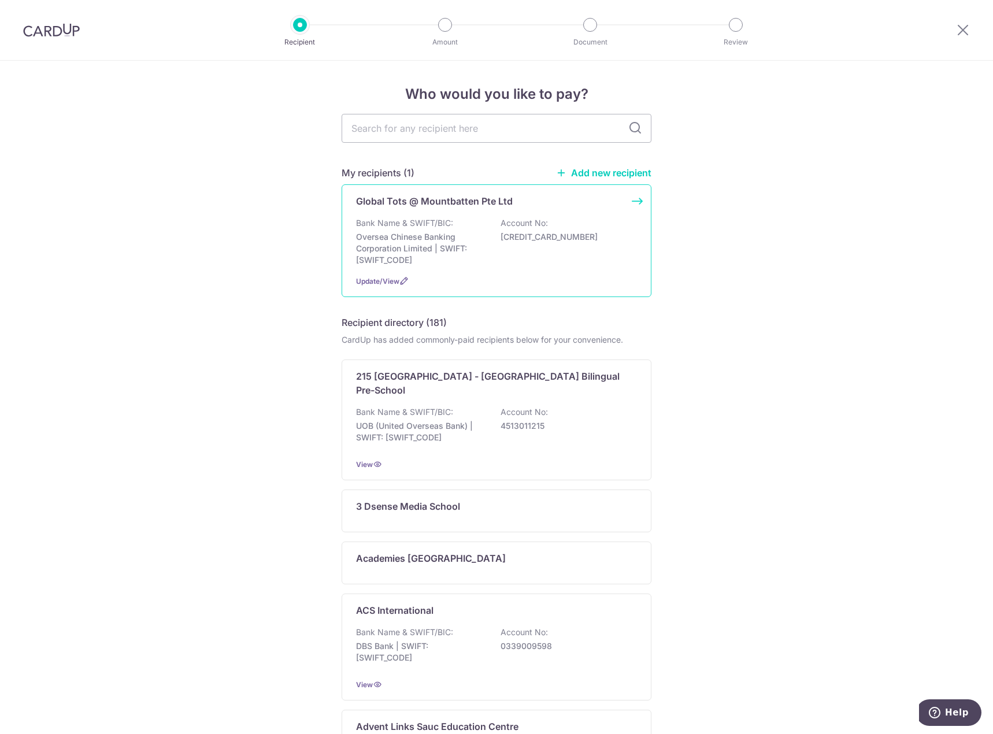
click at [415, 222] on p "Bank Name & SWIFT/BIC:" at bounding box center [404, 223] width 97 height 12
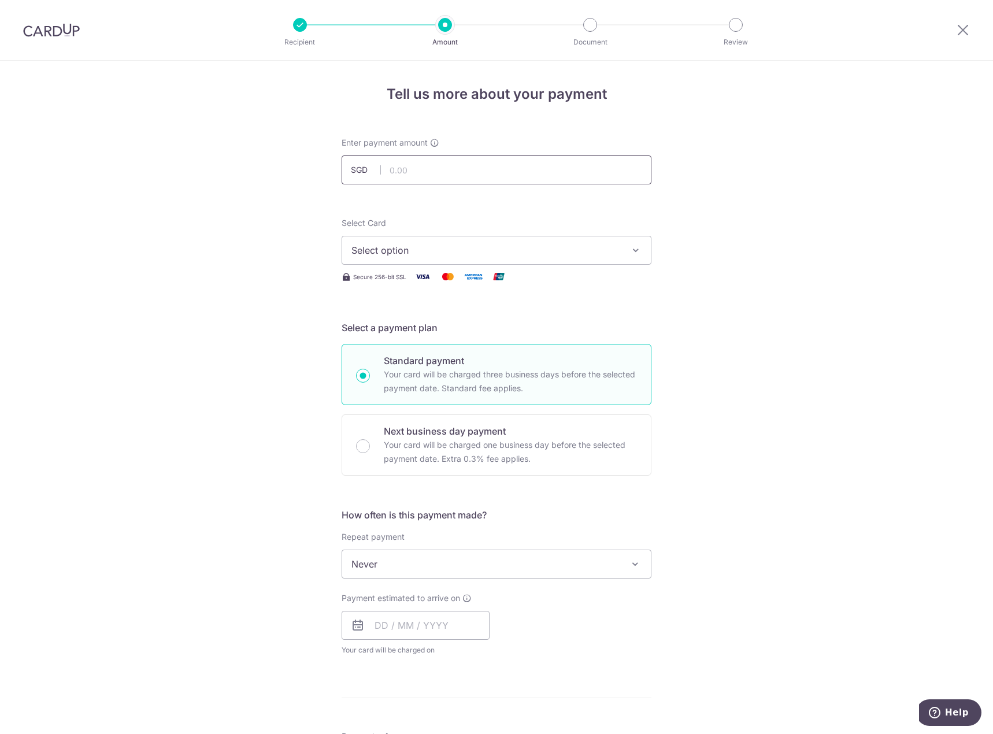
click at [432, 173] on input "text" at bounding box center [497, 169] width 310 height 29
type input "1,847.55"
click at [404, 259] on button "Select option" at bounding box center [497, 250] width 310 height 29
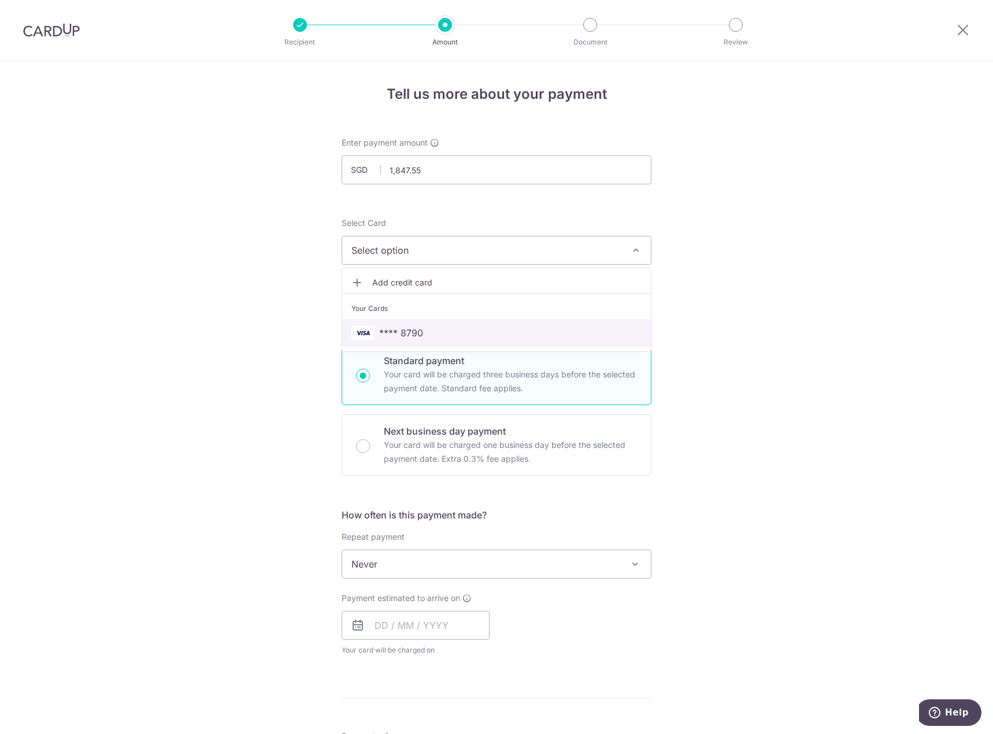
click at [396, 332] on span "**** 8790" at bounding box center [401, 333] width 44 height 14
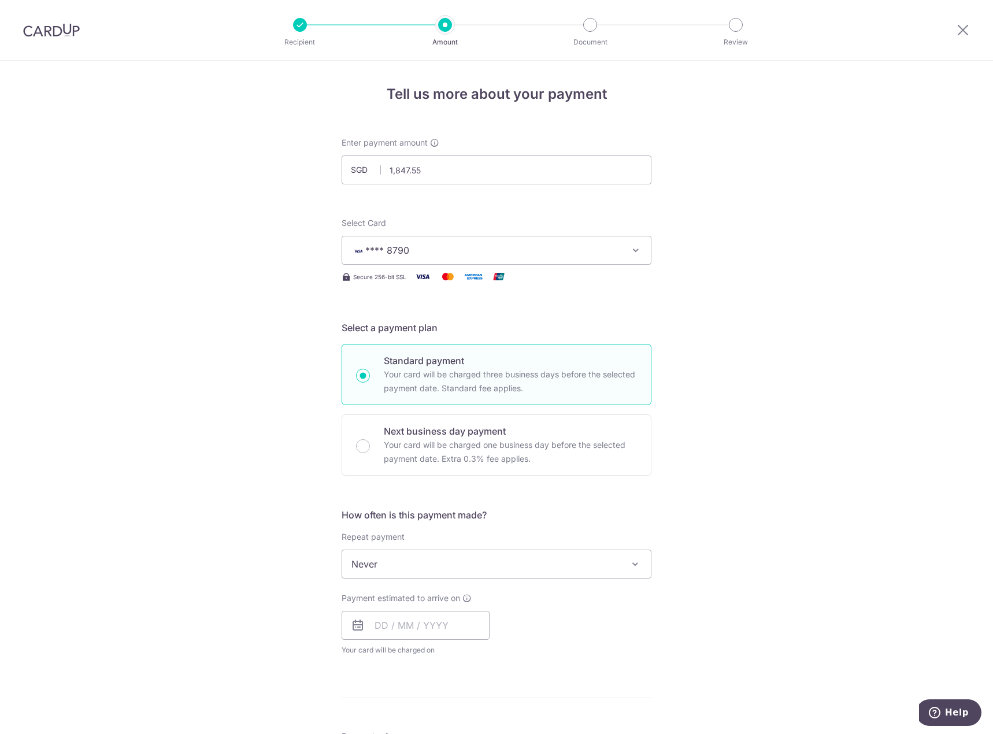
click at [265, 414] on div "Tell us more about your payment Enter payment amount SGD 1,847.55 1847.55 Selec…" at bounding box center [496, 584] width 993 height 1046
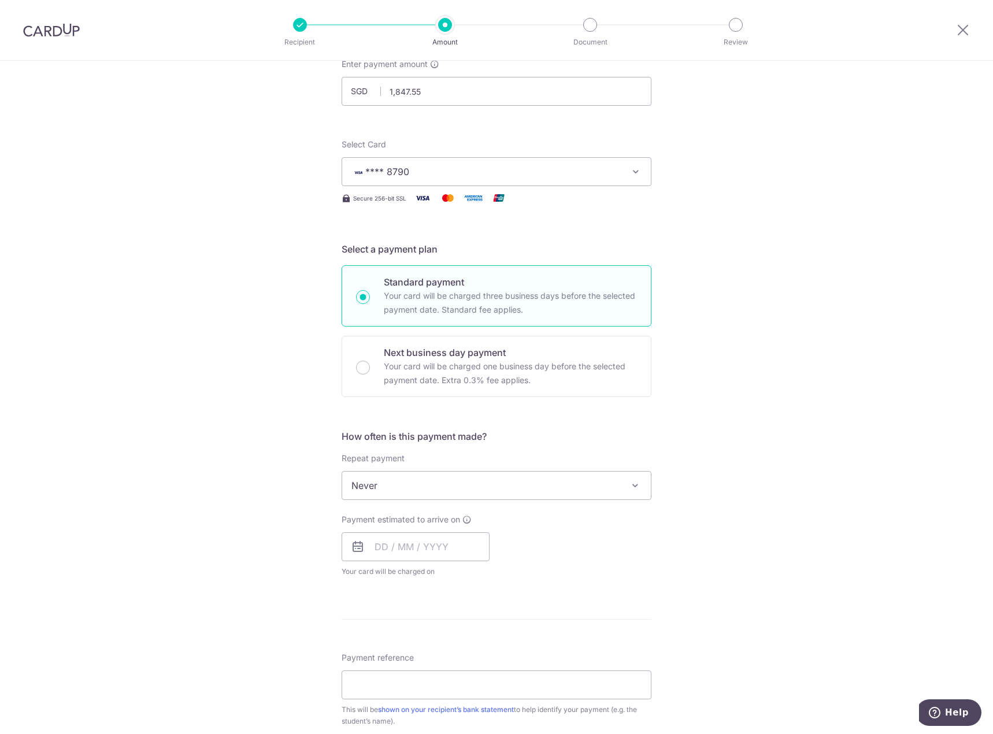
scroll to position [116, 0]
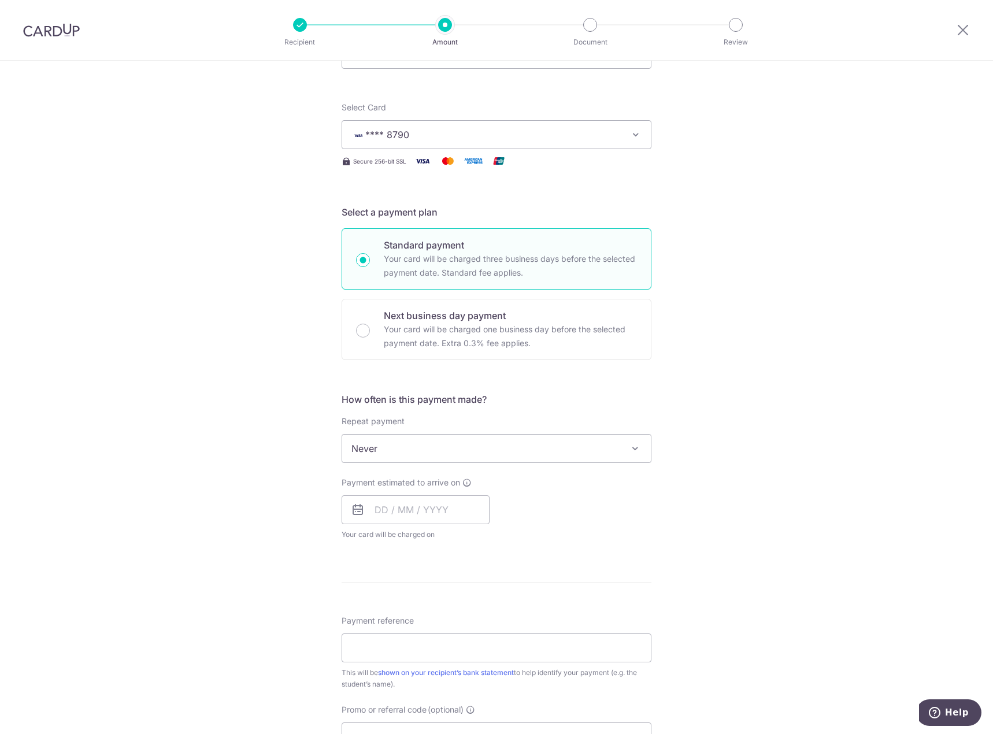
click at [399, 449] on span "Never" at bounding box center [496, 449] width 309 height 28
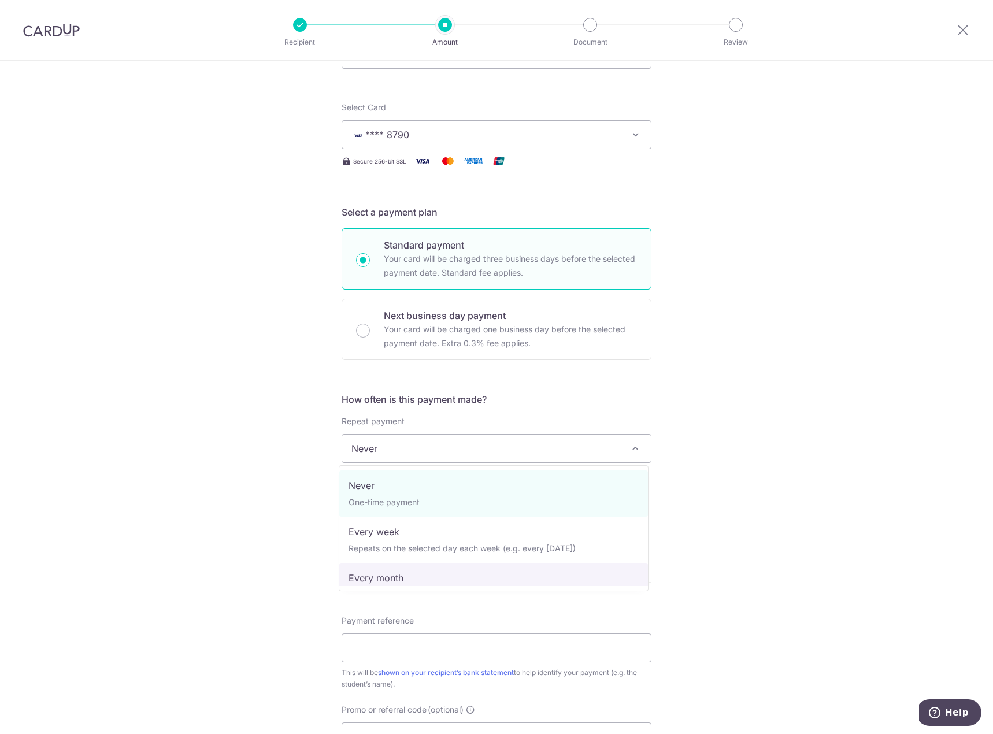
select select "3"
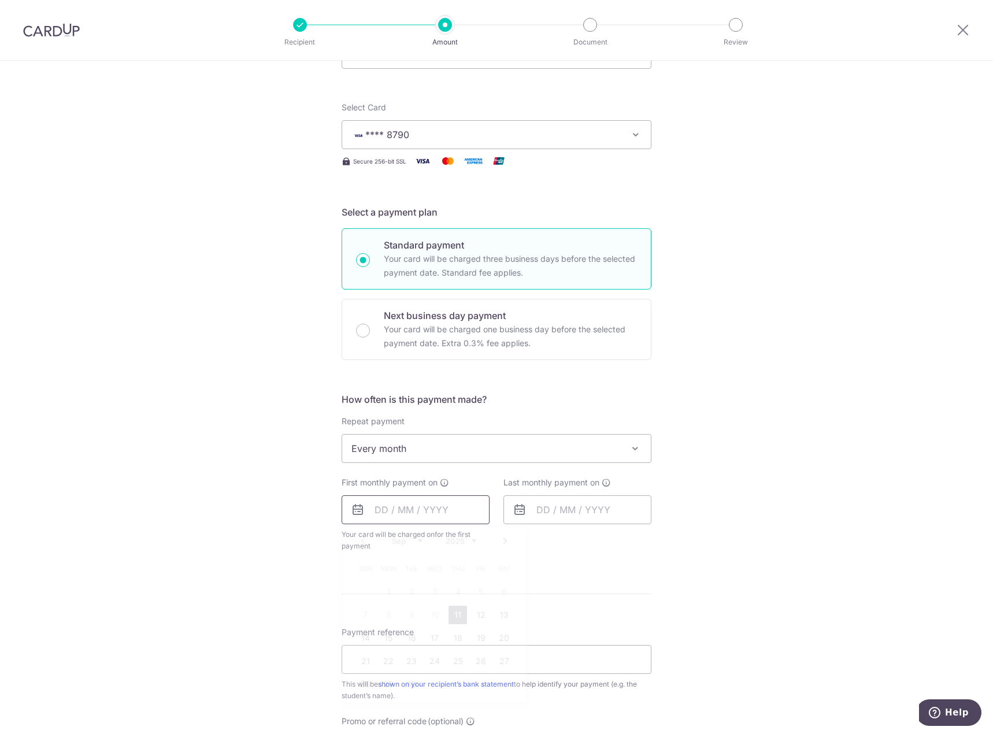
click at [403, 497] on input "text" at bounding box center [416, 509] width 148 height 29
click at [502, 541] on link "Next" at bounding box center [505, 541] width 14 height 14
click at [477, 613] on link "10" at bounding box center [481, 615] width 18 height 18
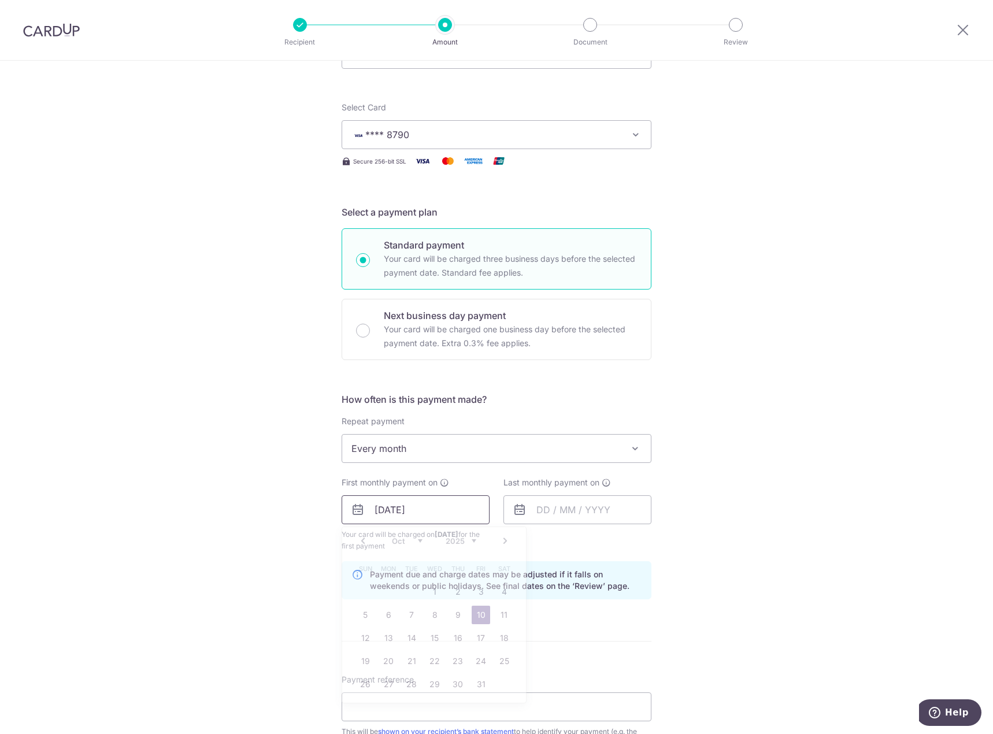
click at [401, 510] on input "10/10/2025" at bounding box center [416, 509] width 148 height 29
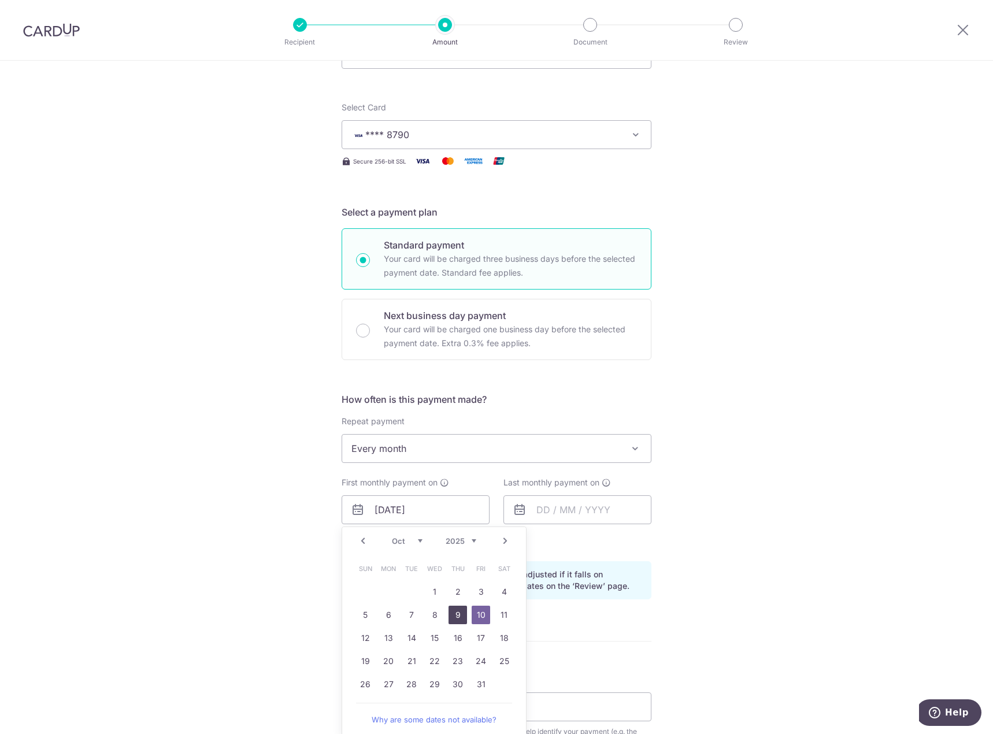
click at [458, 611] on link "9" at bounding box center [458, 615] width 18 height 18
type input "[DATE]"
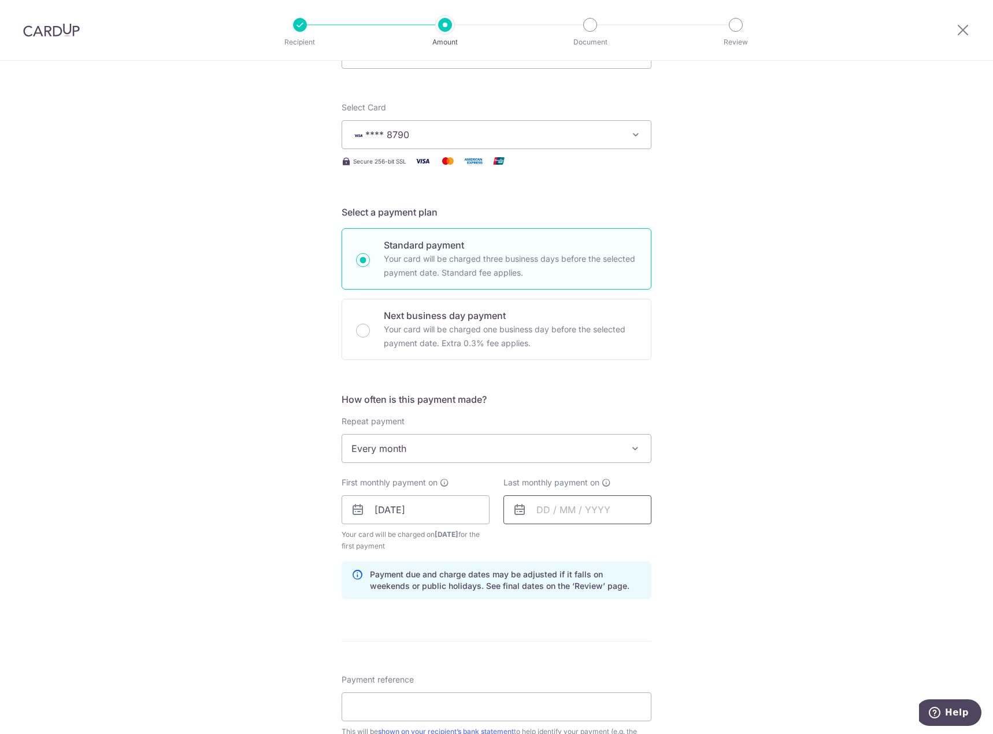
click at [583, 511] on input "text" at bounding box center [577, 509] width 148 height 29
click at [716, 501] on div "Tell us more about your payment Enter payment amount SGD 1,847.55 1847.55 Selec…" at bounding box center [496, 497] width 993 height 1105
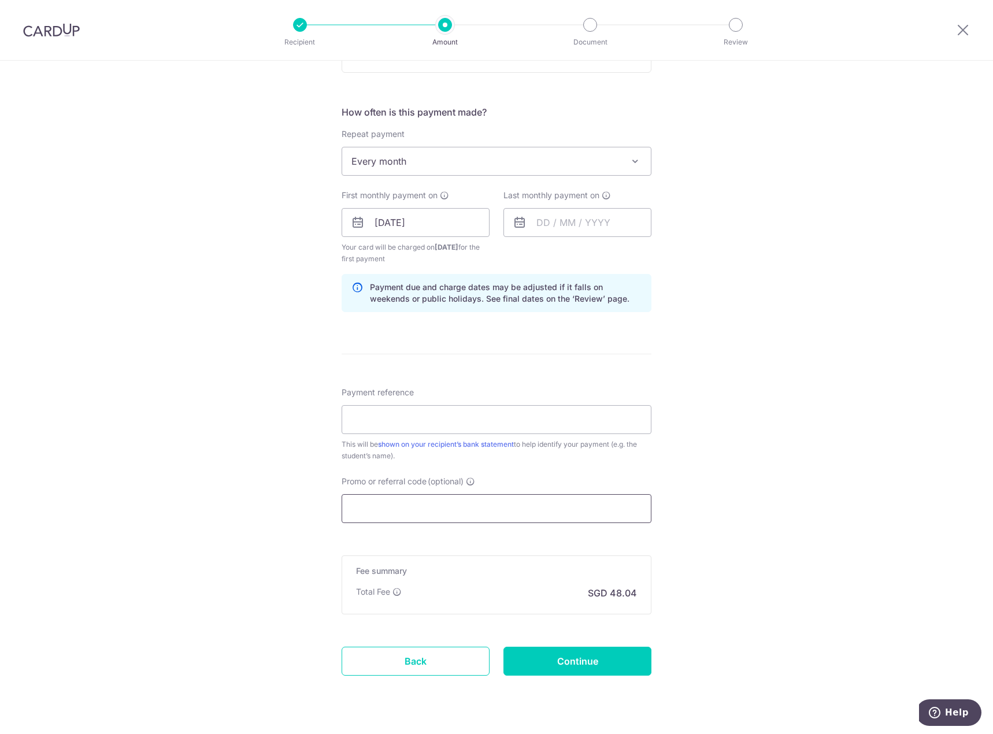
scroll to position [405, 0]
click at [427, 509] on input "Promo or referral code (optional)" at bounding box center [497, 506] width 310 height 29
paste input "REC185"
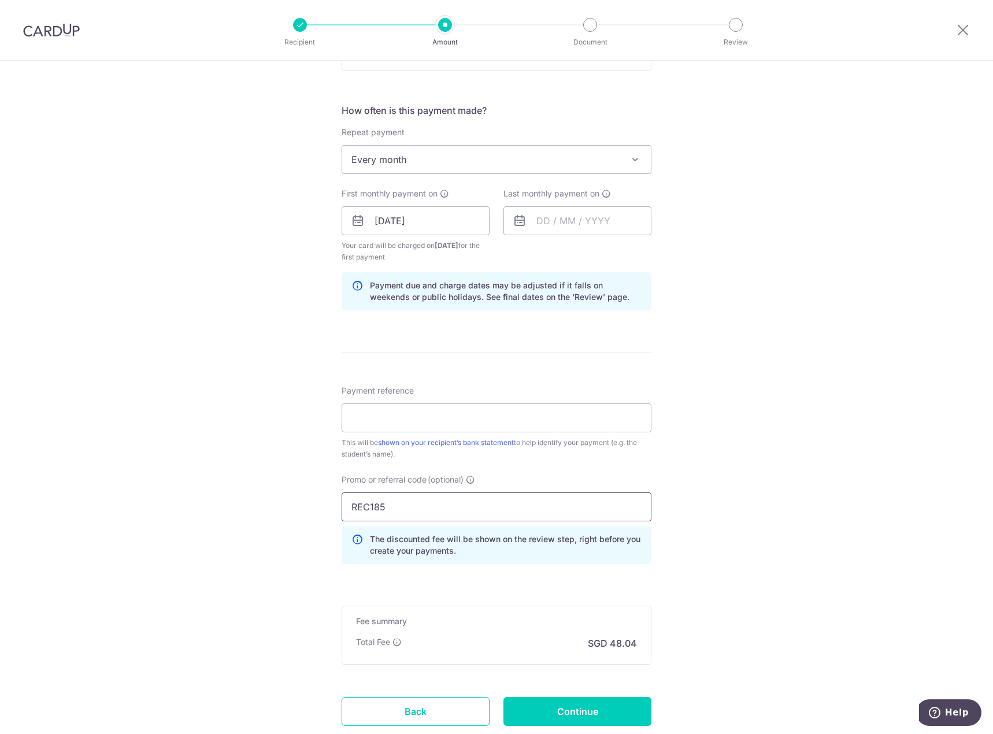
type input "REC185"
click at [275, 482] on div "Tell us more about your payment Enter payment amount SGD 1,847.55 1847.55 Selec…" at bounding box center [496, 234] width 993 height 1157
click at [391, 422] on input "Payment reference" at bounding box center [497, 417] width 310 height 29
type input "[PERSON_NAME] and [PERSON_NAME]"
click at [664, 335] on div "Tell us more about your payment Enter payment amount SGD 1,847.55 1847.55 Selec…" at bounding box center [496, 234] width 993 height 1157
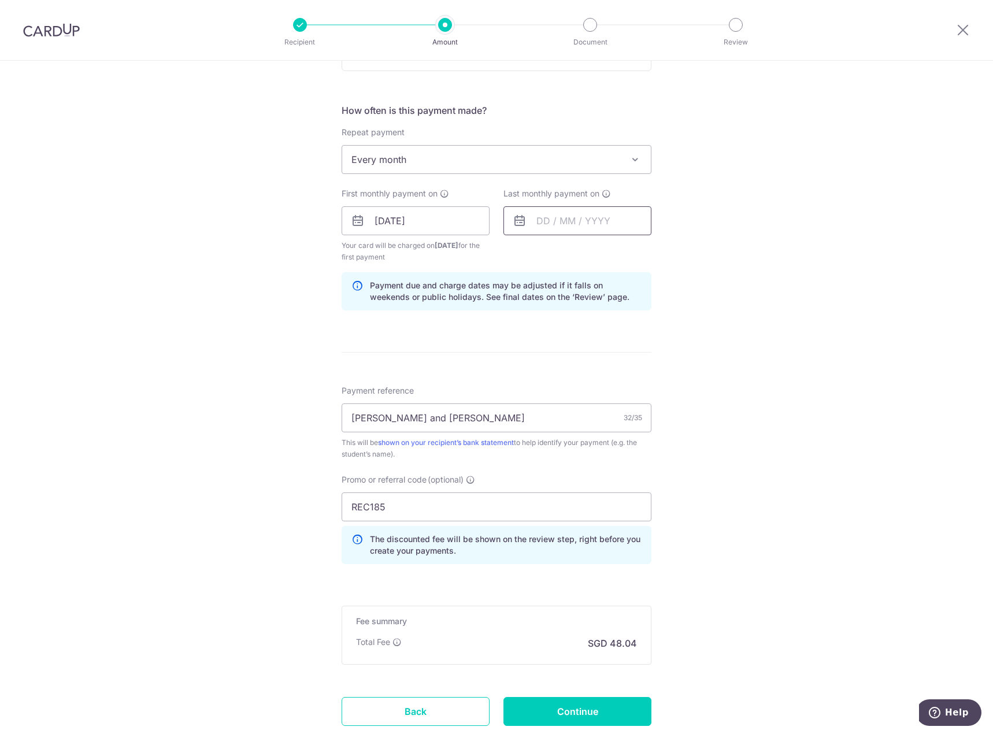
click at [541, 217] on input "text" at bounding box center [577, 220] width 148 height 29
click at [635, 251] on select "2025 2026 2027 2028 2029 2030 2031 2032 2033 2034 2035" at bounding box center [623, 251] width 31 height 9
click at [638, 327] on link "9" at bounding box center [643, 326] width 18 height 18
type input "09/10/2026"
click at [760, 282] on div "Tell us more about your payment Enter payment amount SGD 1,847.55 1847.55 Selec…" at bounding box center [496, 234] width 993 height 1157
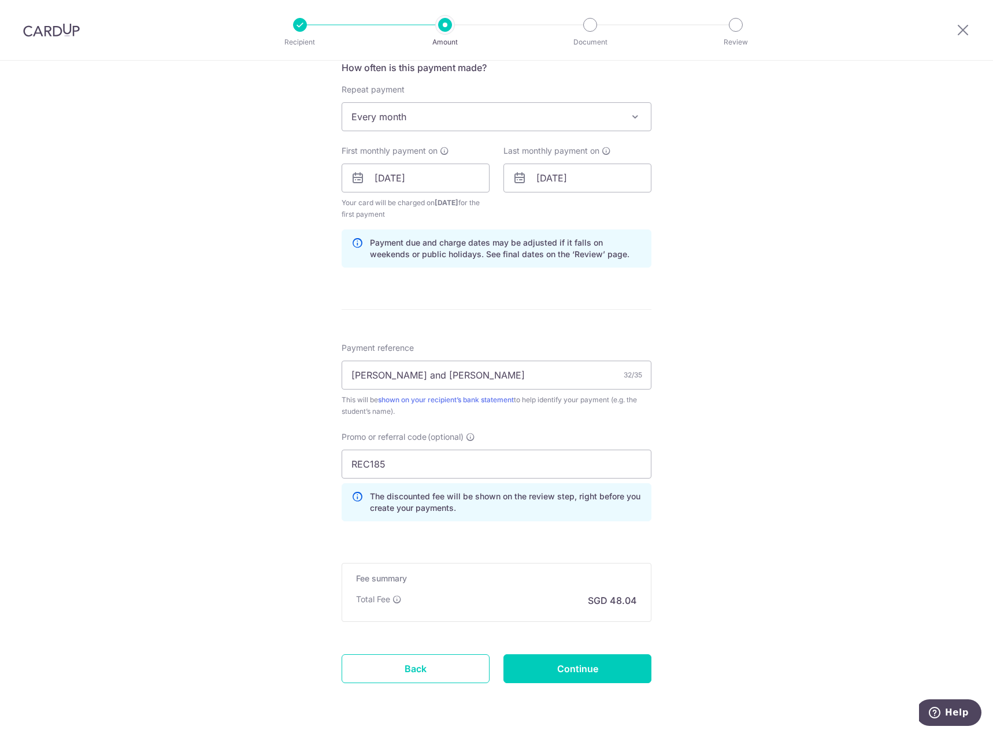
scroll to position [483, 0]
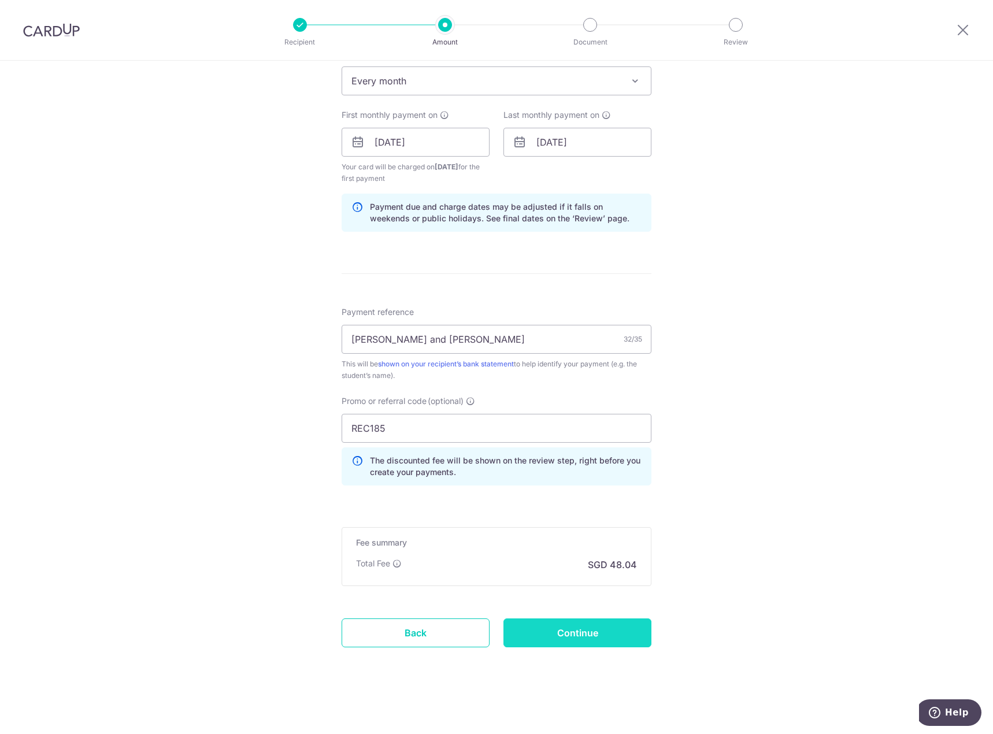
click at [602, 632] on input "Continue" at bounding box center [577, 633] width 148 height 29
type input "Create Schedule"
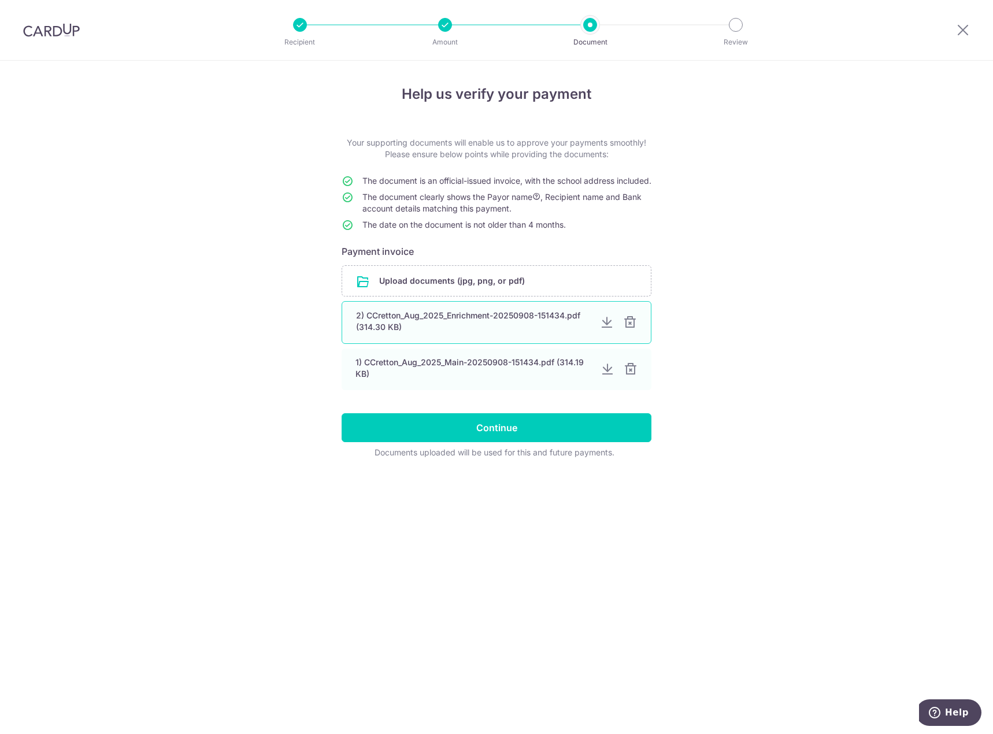
click at [632, 329] on div at bounding box center [630, 323] width 14 height 14
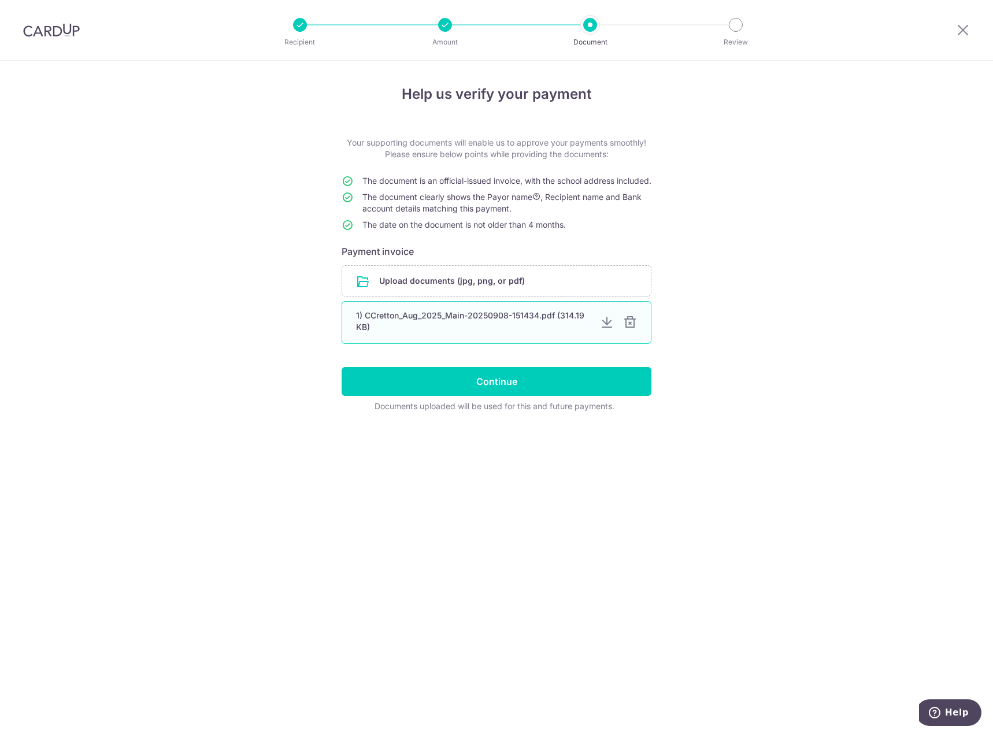
click at [632, 329] on div at bounding box center [630, 323] width 14 height 14
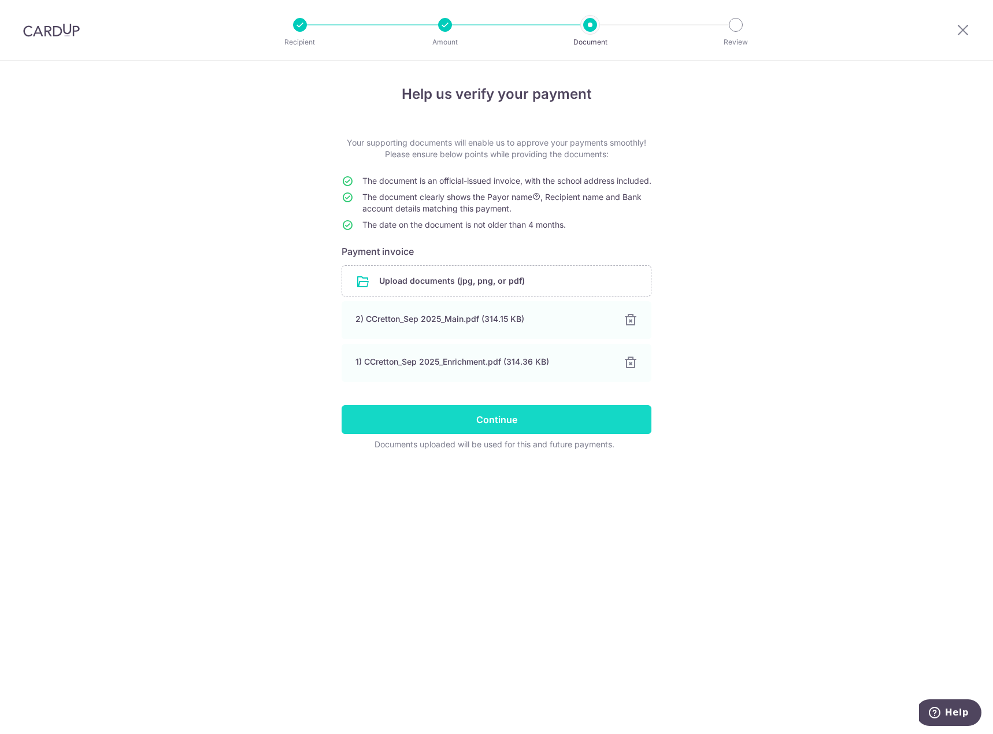
click at [479, 434] on input "Continue" at bounding box center [497, 419] width 310 height 29
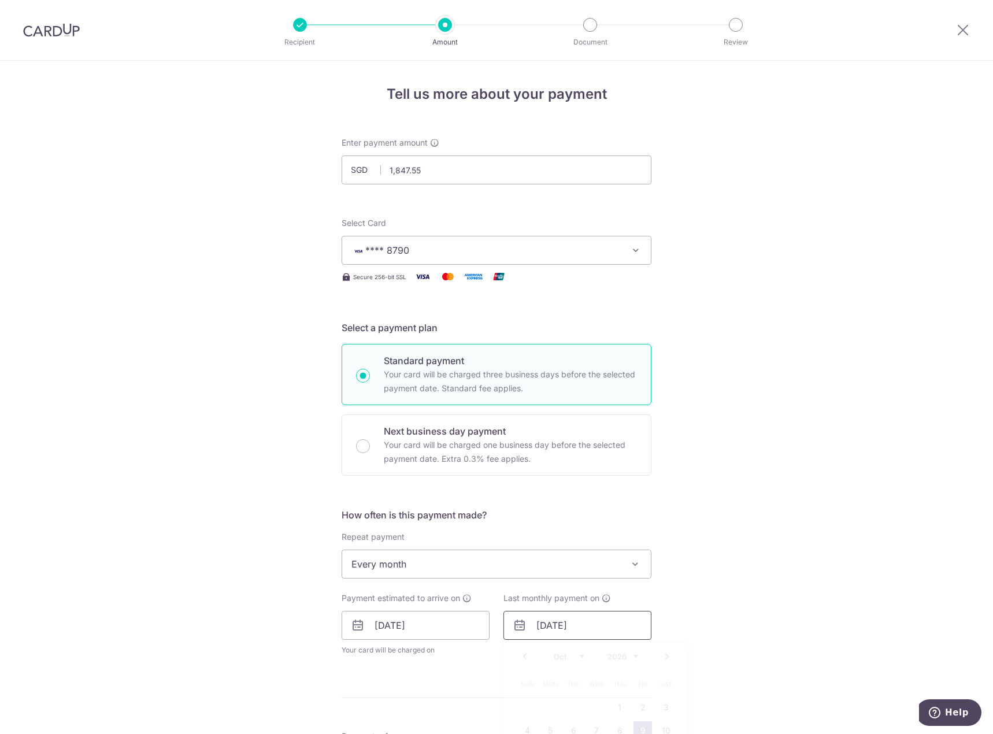
click at [614, 620] on input "[DATE]" at bounding box center [577, 625] width 148 height 29
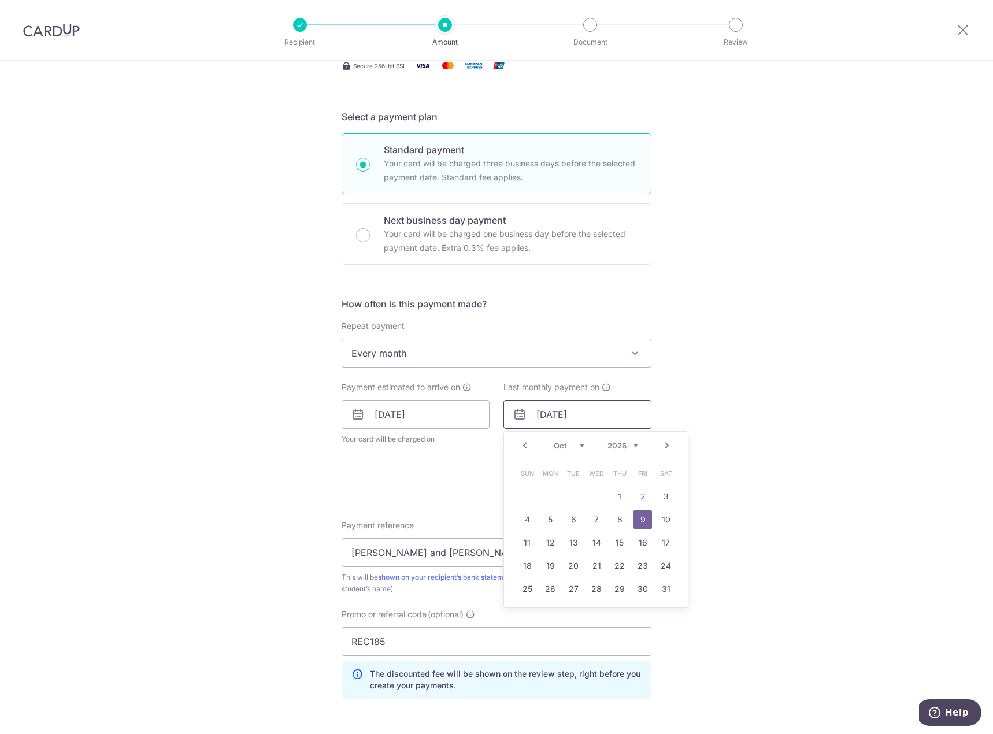
scroll to position [231, 0]
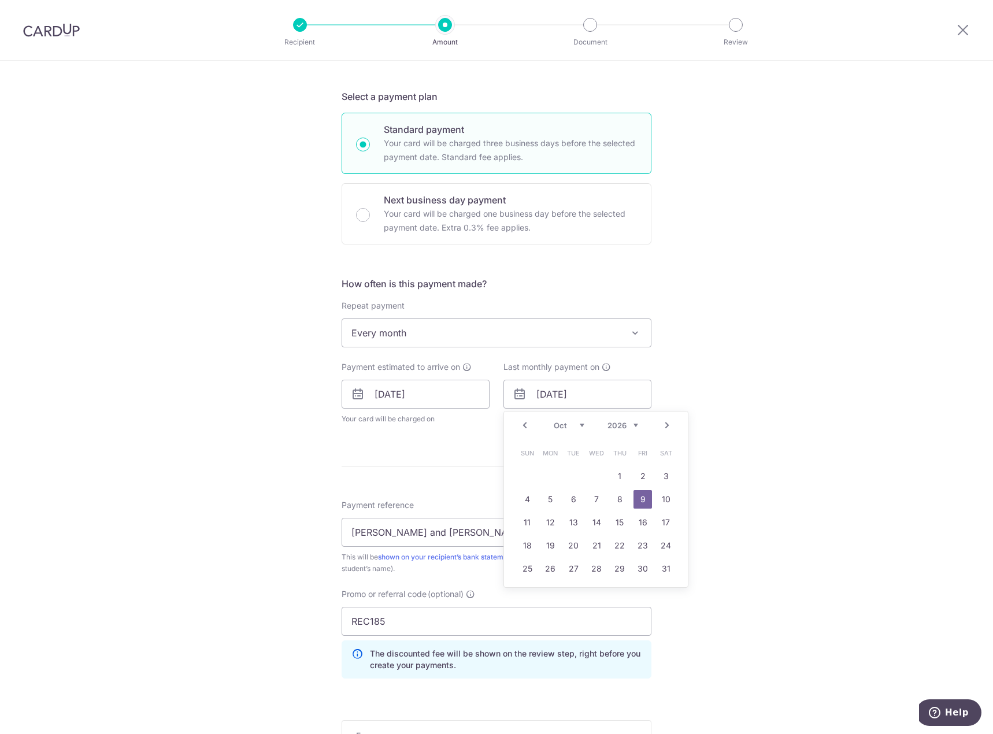
click at [580, 426] on select "Jan Feb Mar Apr May Jun [DATE] Aug Sep Oct Nov Dec" at bounding box center [569, 425] width 31 height 9
click at [641, 499] on link "9" at bounding box center [643, 499] width 18 height 18
type input "[DATE]"
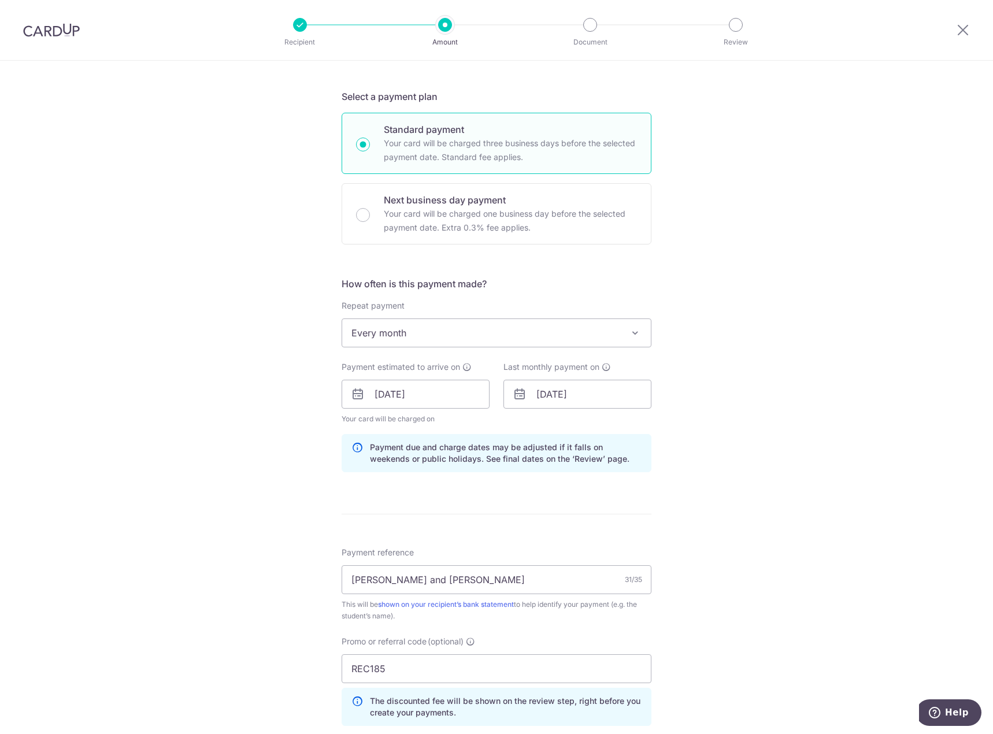
click at [750, 390] on div "Tell us more about your payment Enter payment amount SGD 1,847.55 1847.55 Selec…" at bounding box center [496, 401] width 993 height 1145
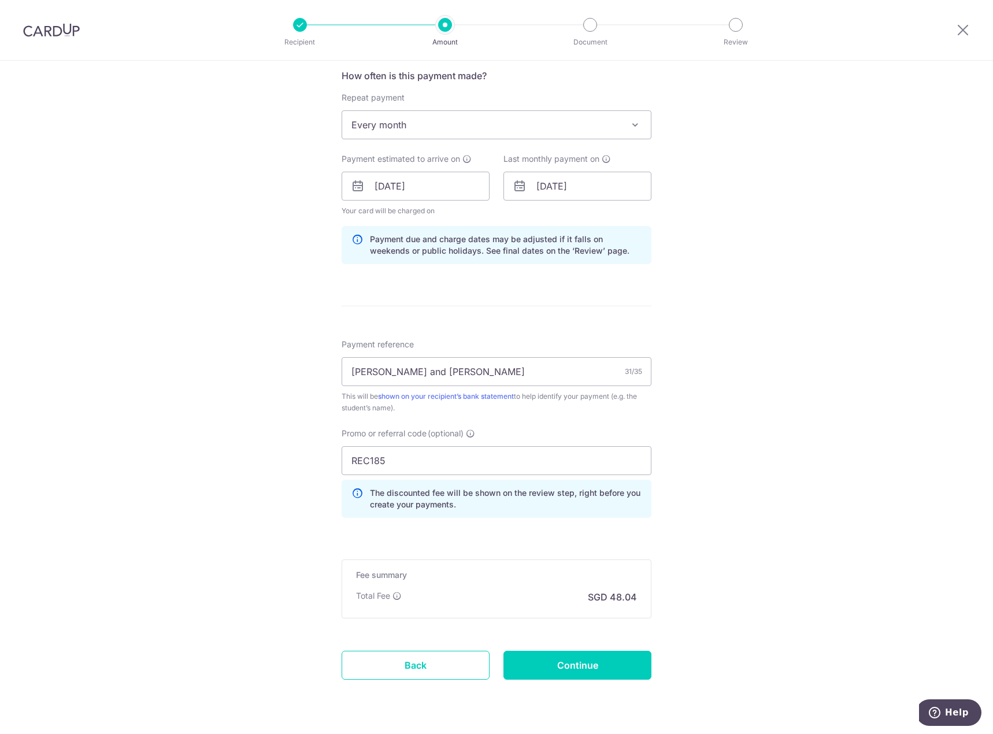
scroll to position [462, 0]
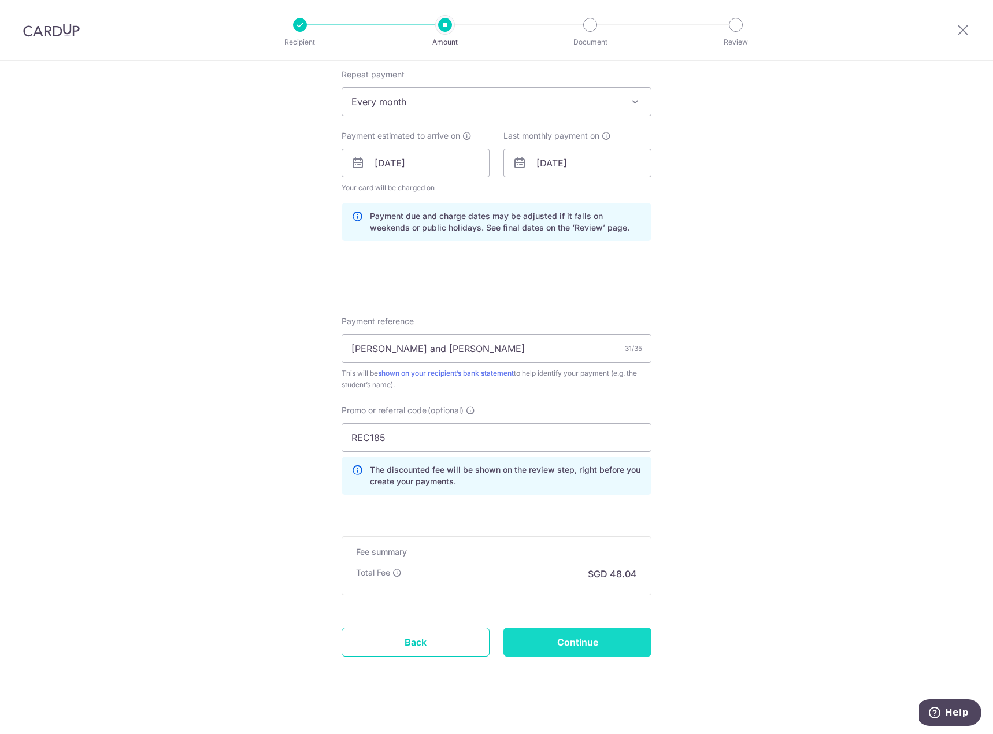
click at [593, 637] on input "Continue" at bounding box center [577, 642] width 148 height 29
type input "Update Schedule"
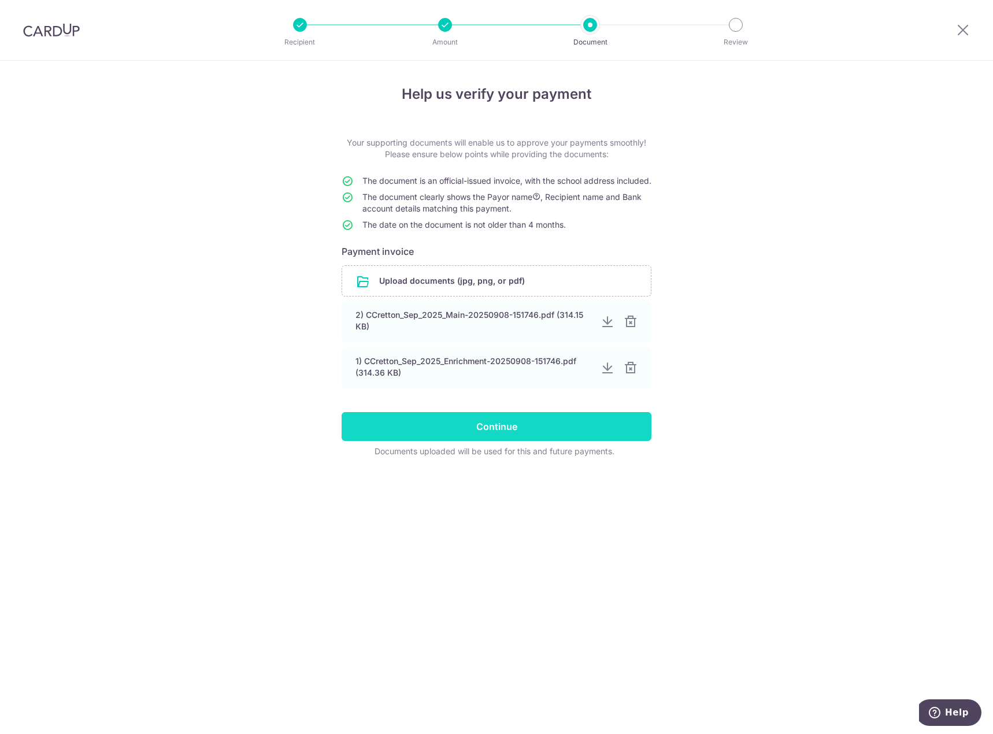
click at [466, 440] on input "Continue" at bounding box center [497, 426] width 310 height 29
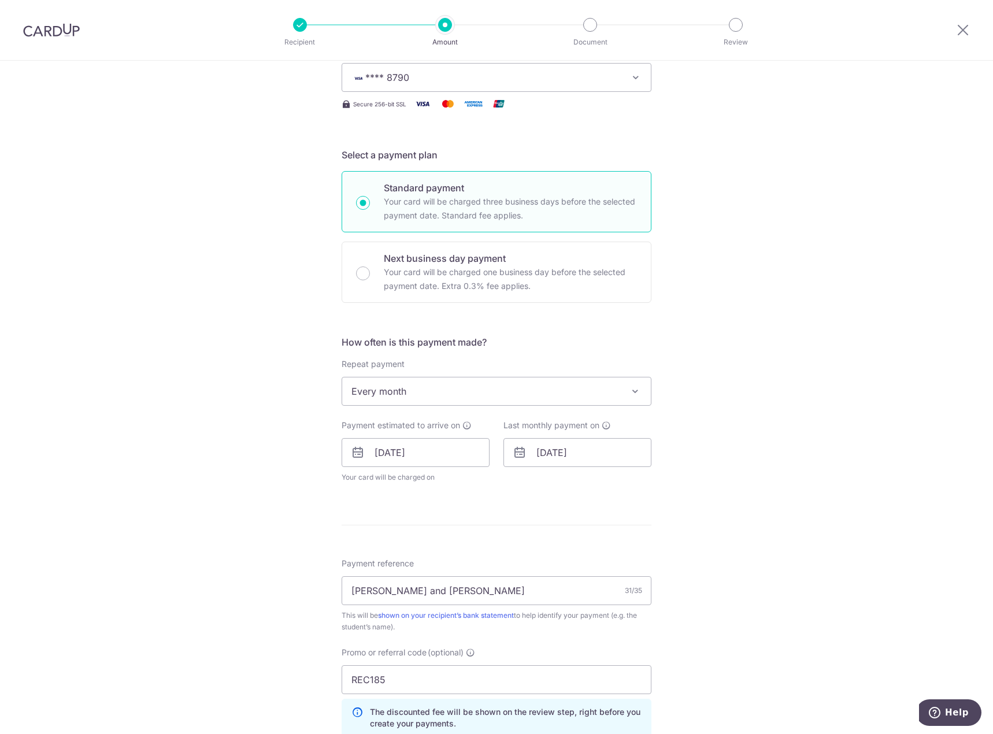
scroll to position [173, 0]
click at [569, 454] on input "[DATE]" at bounding box center [577, 452] width 148 height 29
click at [661, 482] on link "Next" at bounding box center [667, 483] width 14 height 14
click at [547, 556] on link "9" at bounding box center [550, 557] width 18 height 18
type input "[DATE]"
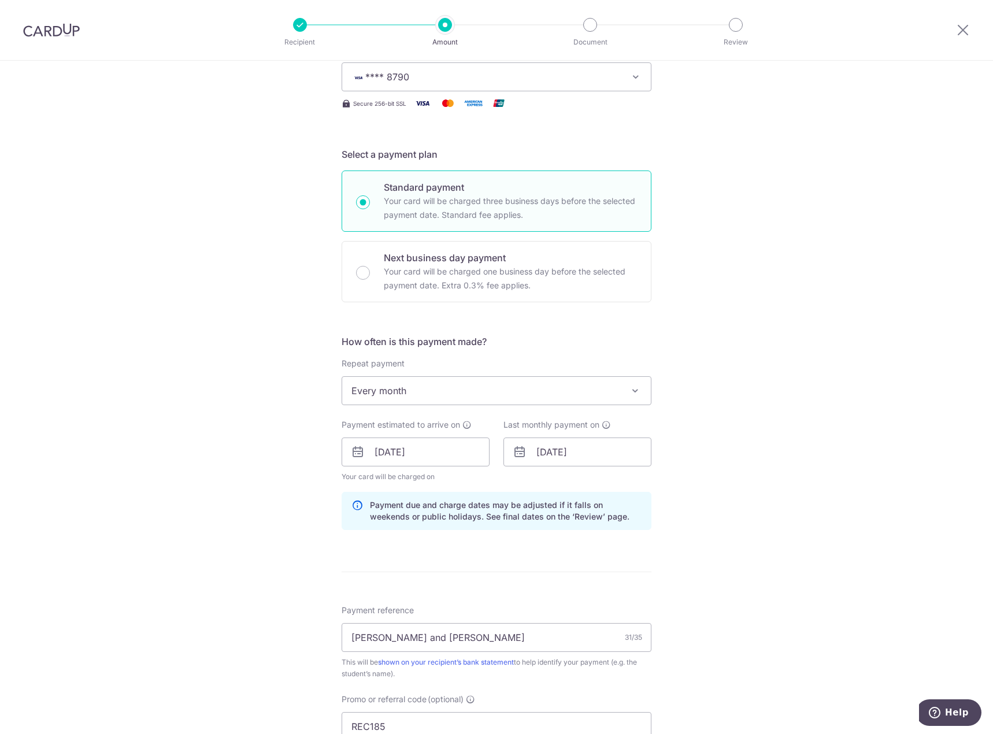
click at [762, 464] on div "Tell us more about your payment Enter payment amount SGD 1,847.55 1847.55 Selec…" at bounding box center [496, 459] width 993 height 1145
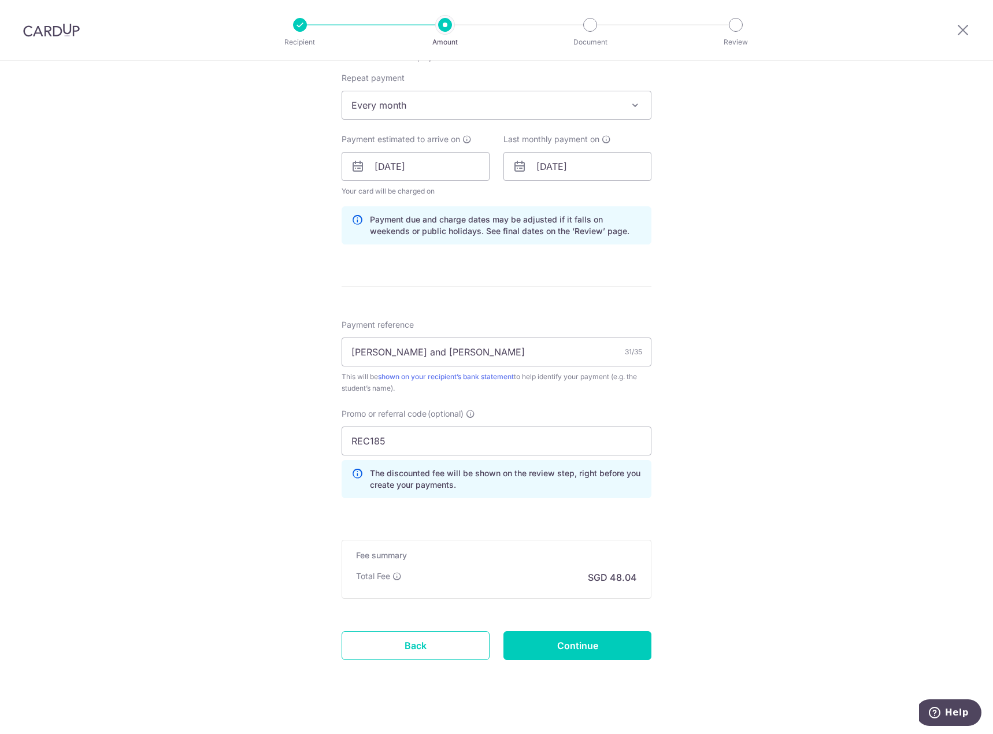
scroll to position [472, 0]
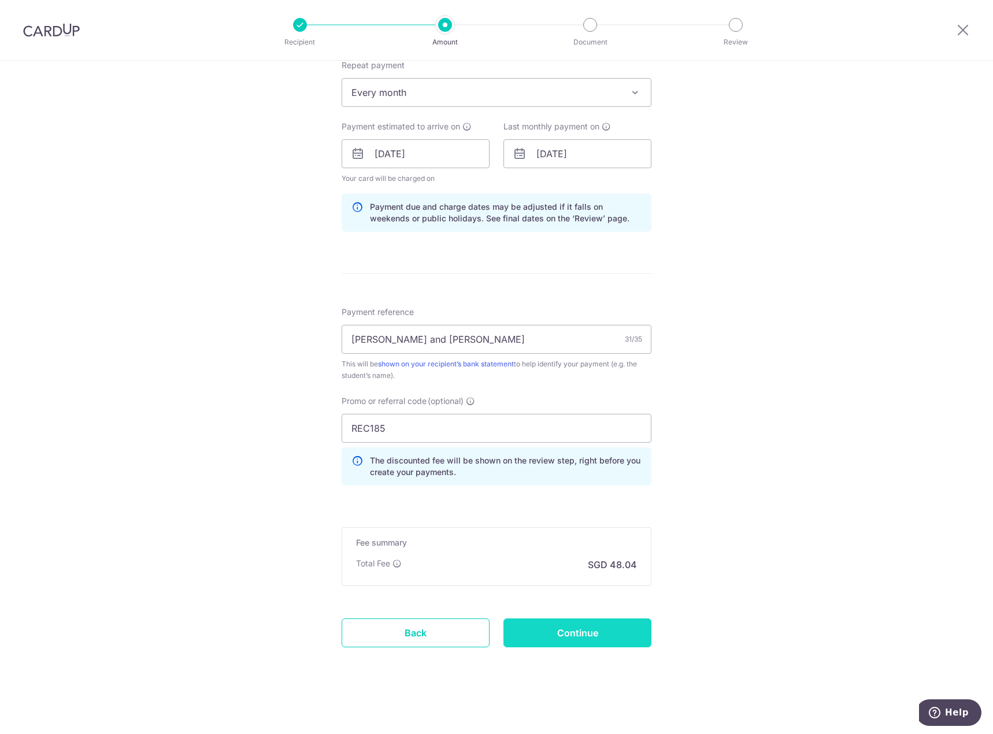
click at [553, 633] on input "Continue" at bounding box center [577, 633] width 148 height 29
type input "Update Schedule"
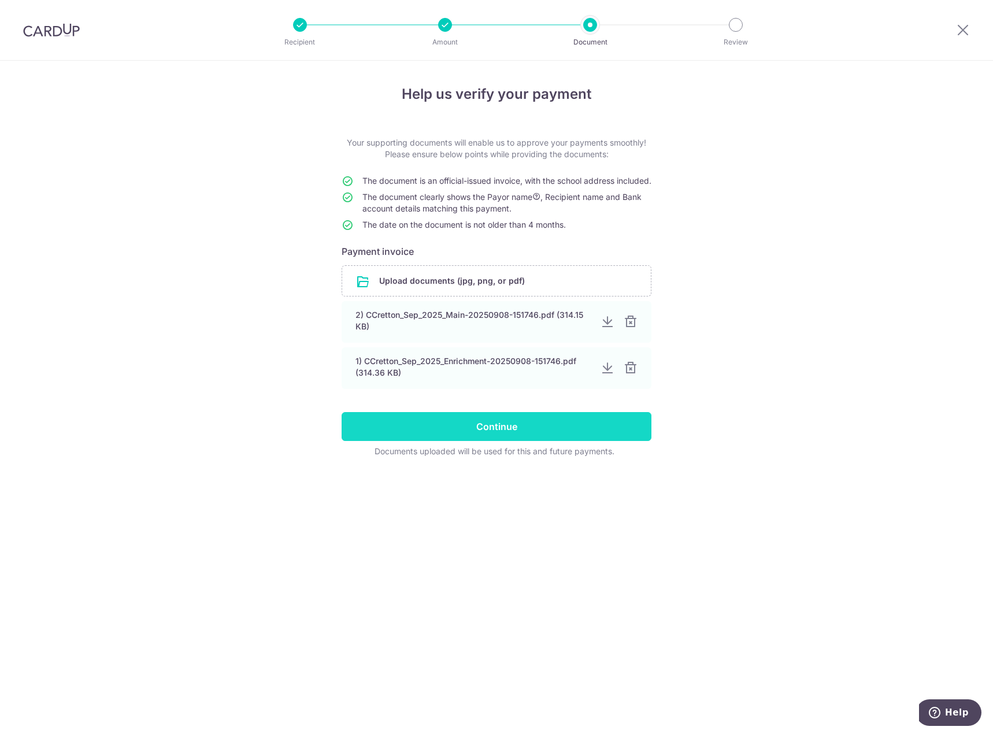
click at [461, 434] on input "Continue" at bounding box center [497, 426] width 310 height 29
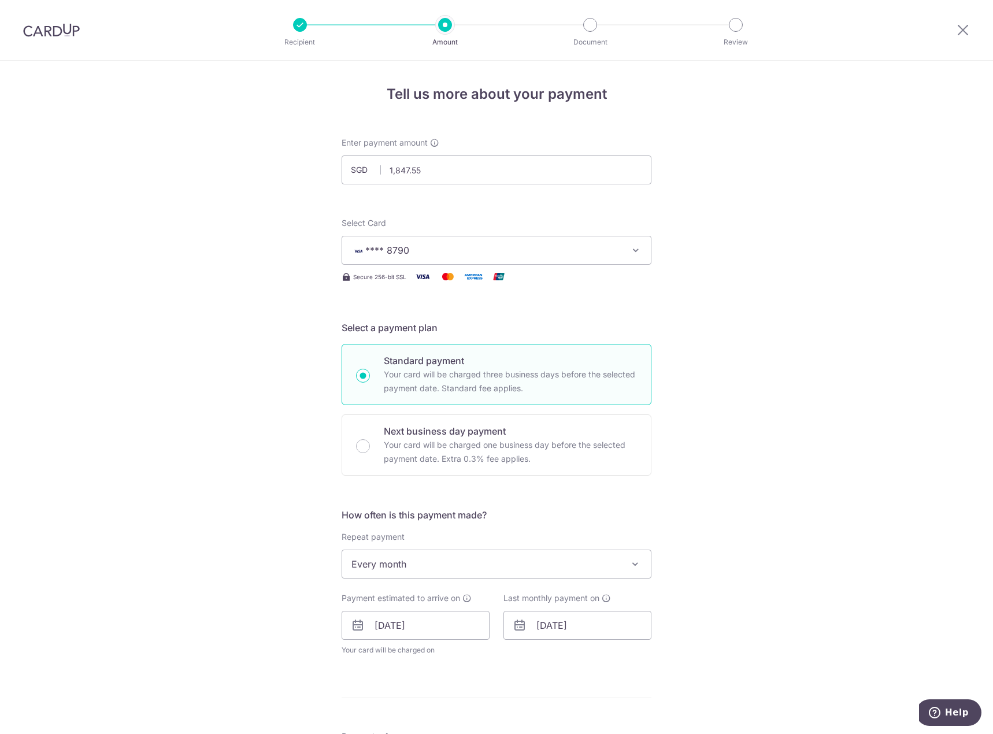
scroll to position [116, 0]
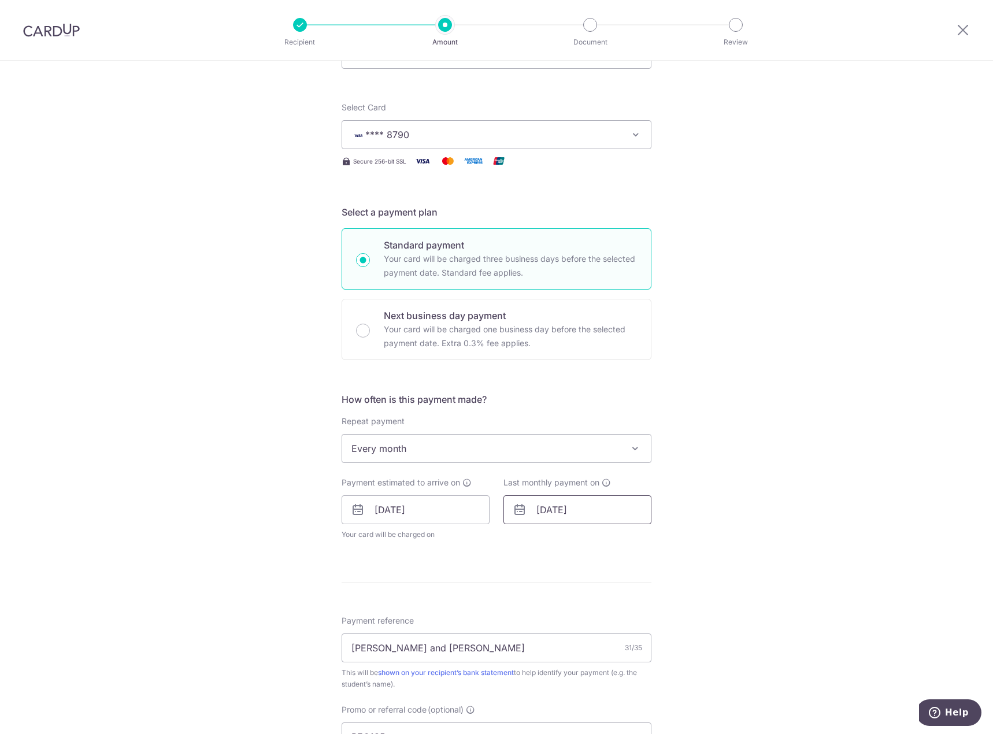
click at [583, 514] on input "09/02/2026" at bounding box center [577, 509] width 148 height 29
click at [519, 543] on link "Prev" at bounding box center [525, 541] width 14 height 14
click at [640, 617] on link "9" at bounding box center [643, 615] width 18 height 18
type input "09/01/2026"
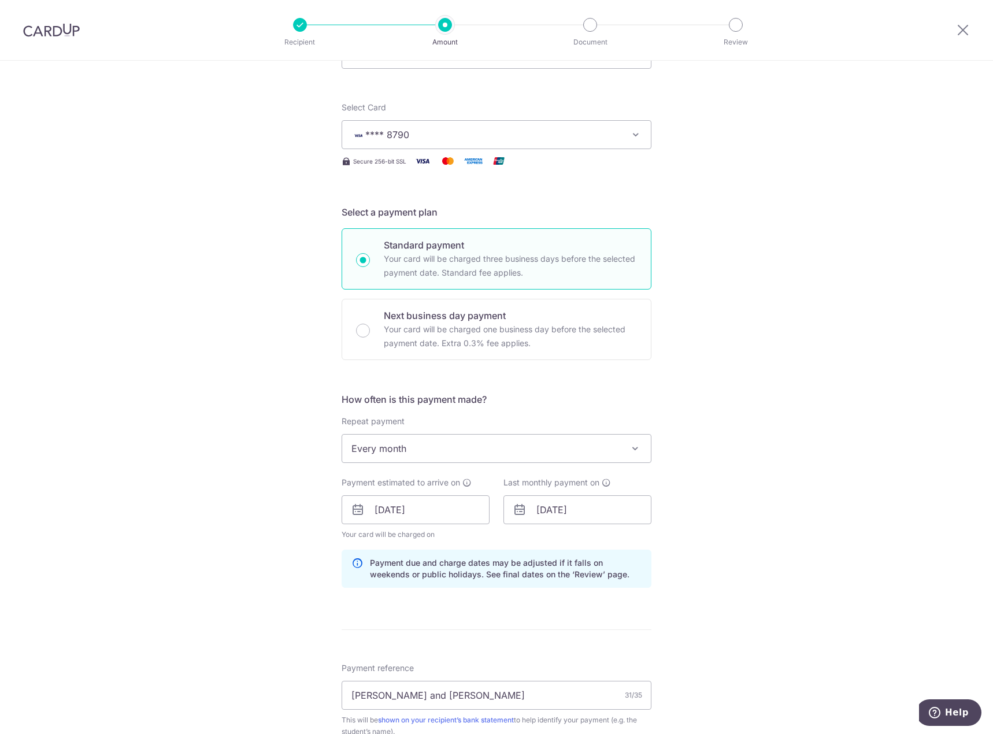
click at [736, 449] on div "Tell us more about your payment Enter payment amount SGD 1,847.55 1847.55 Selec…" at bounding box center [496, 517] width 993 height 1145
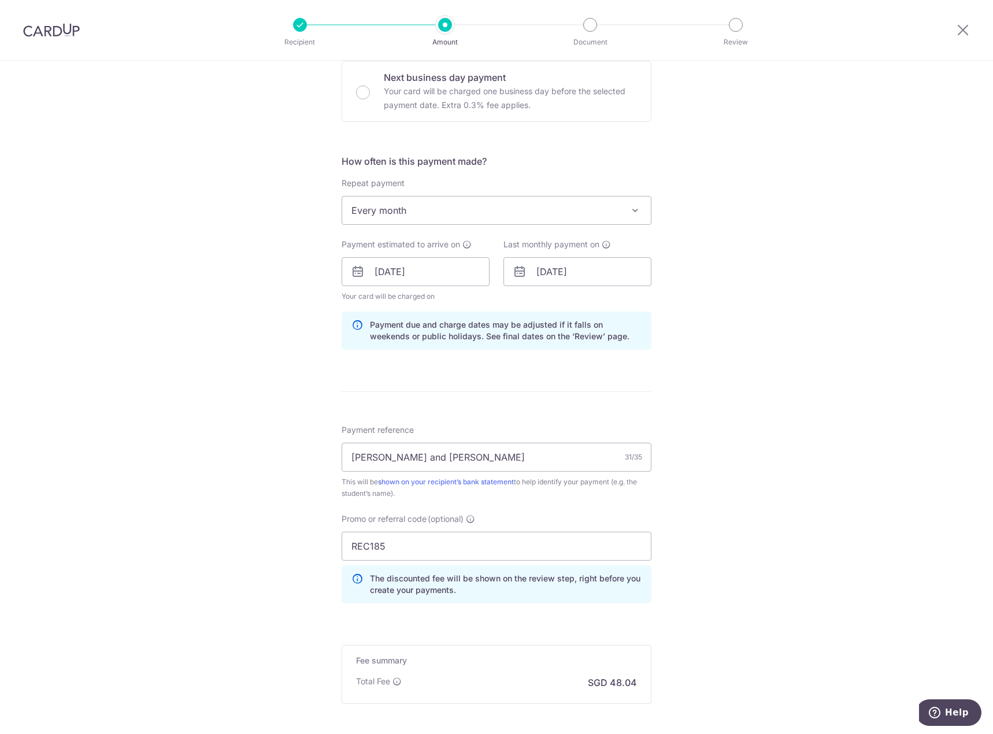
scroll to position [405, 0]
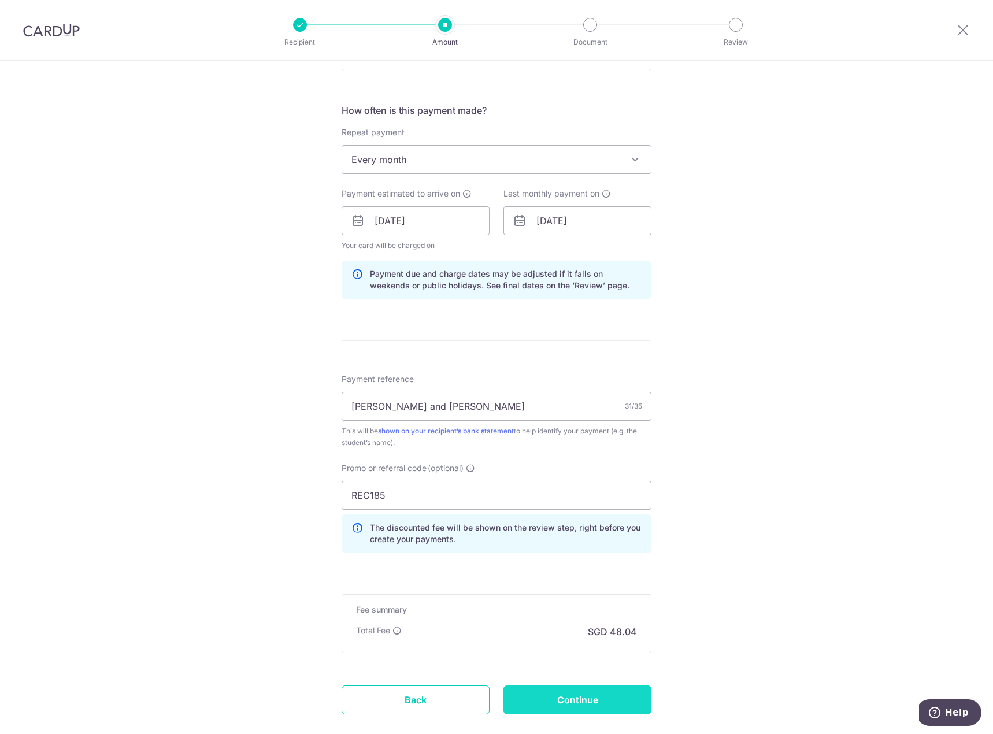
click at [606, 701] on input "Continue" at bounding box center [577, 700] width 148 height 29
type input "Update Schedule"
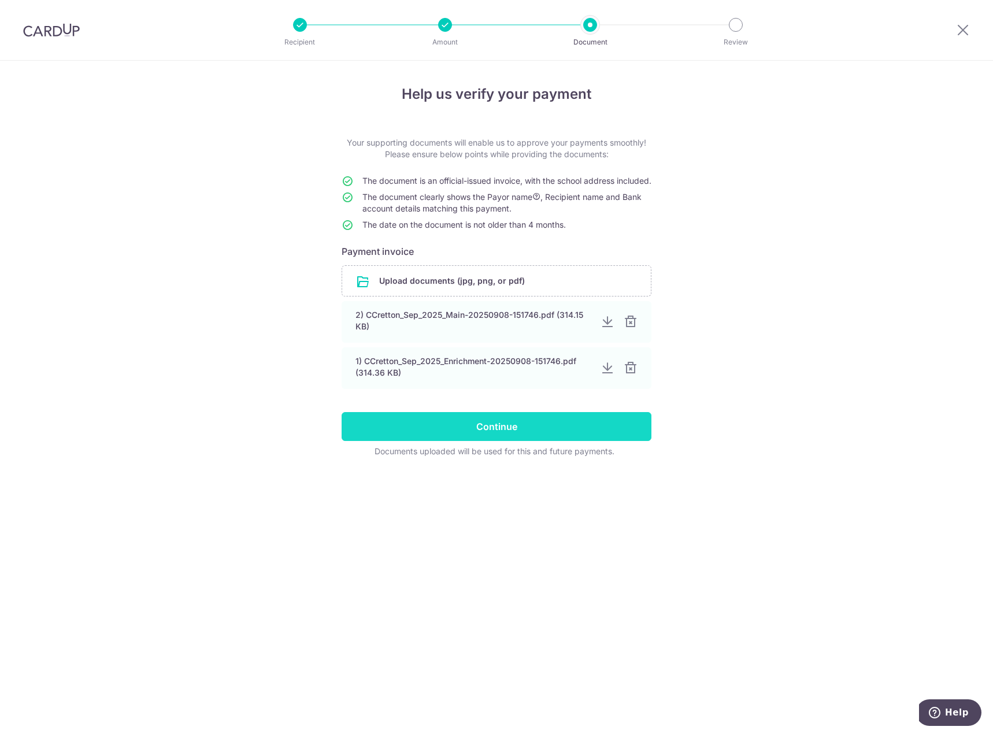
click at [451, 434] on input "Continue" at bounding box center [497, 426] width 310 height 29
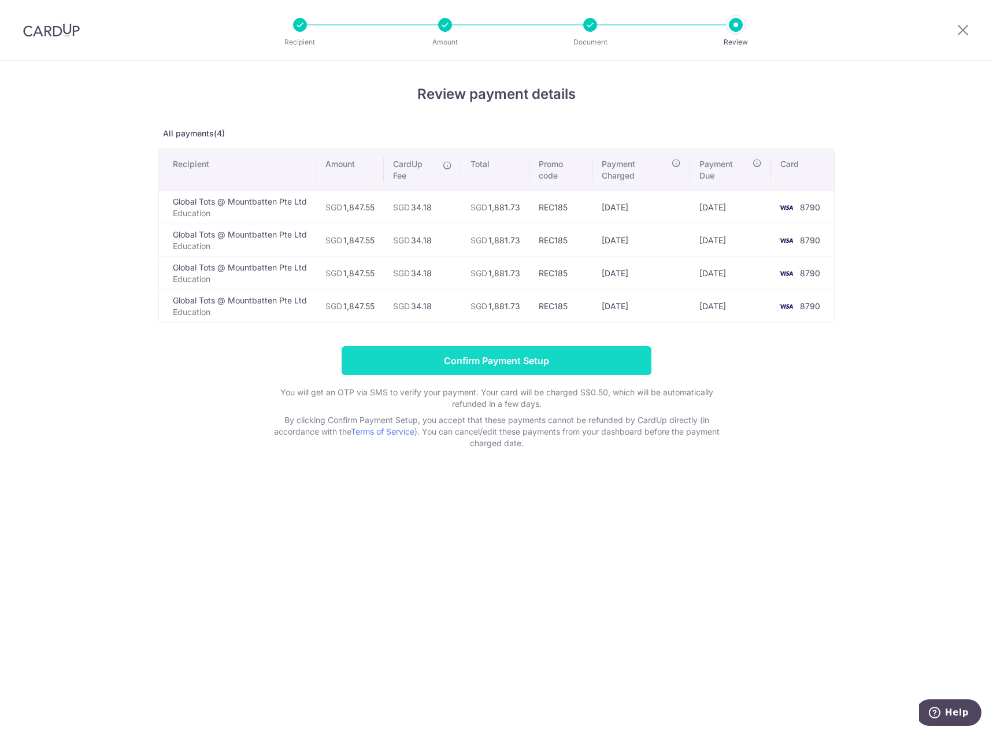
click at [565, 359] on input "Confirm Payment Setup" at bounding box center [497, 360] width 310 height 29
